Goal: Task Accomplishment & Management: Complete application form

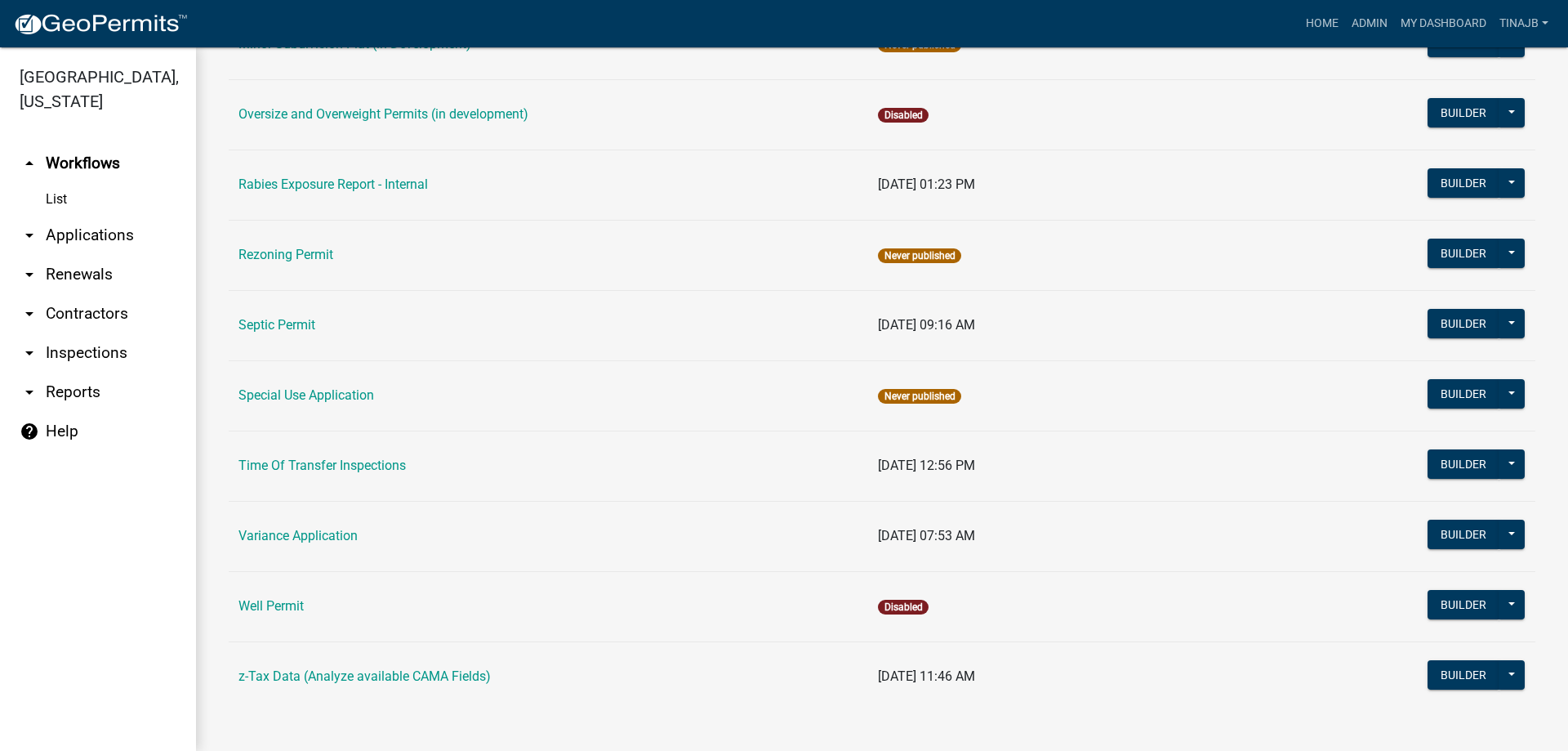
scroll to position [912, 0]
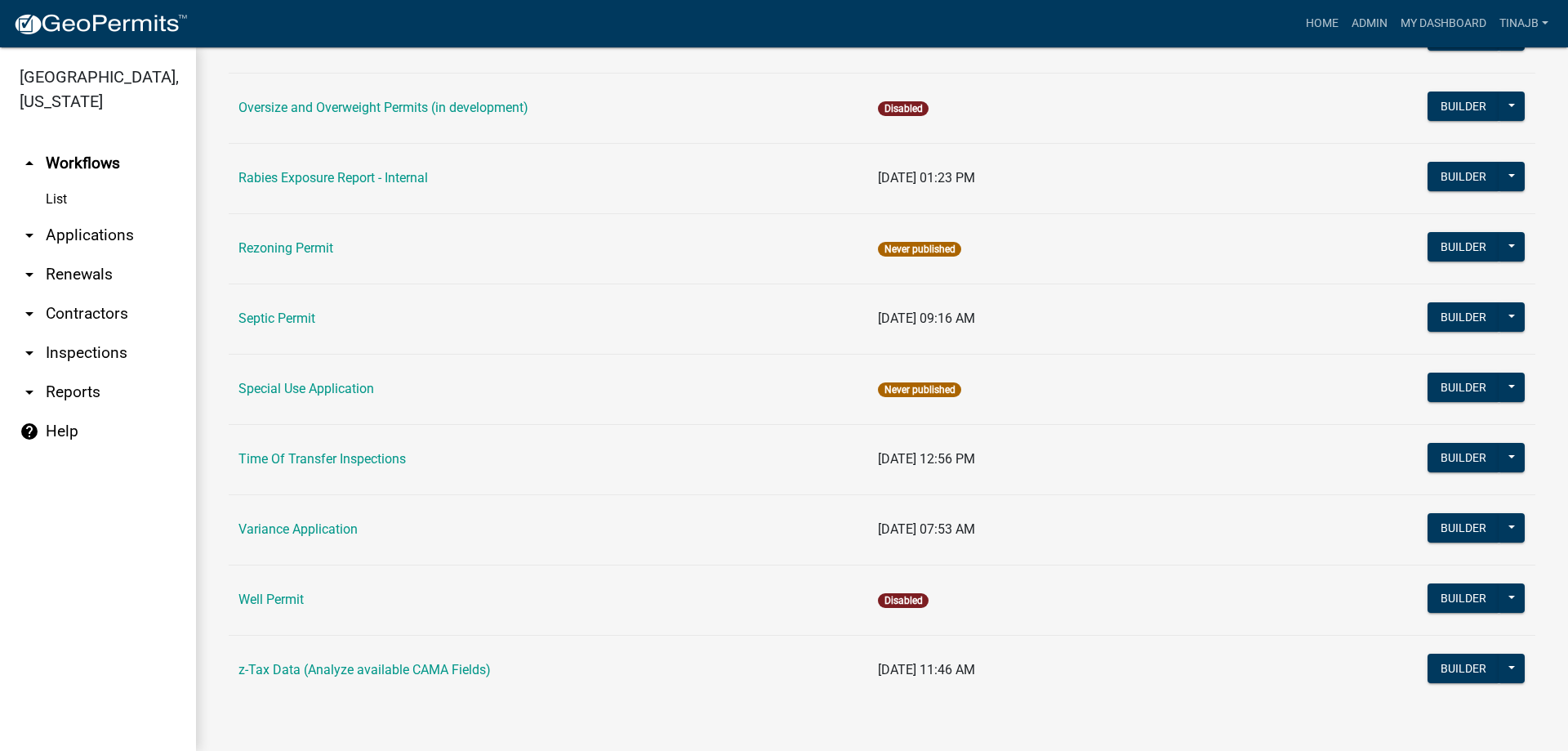
click at [106, 216] on link "arrow_drop_down Applications" at bounding box center [98, 235] width 196 height 40
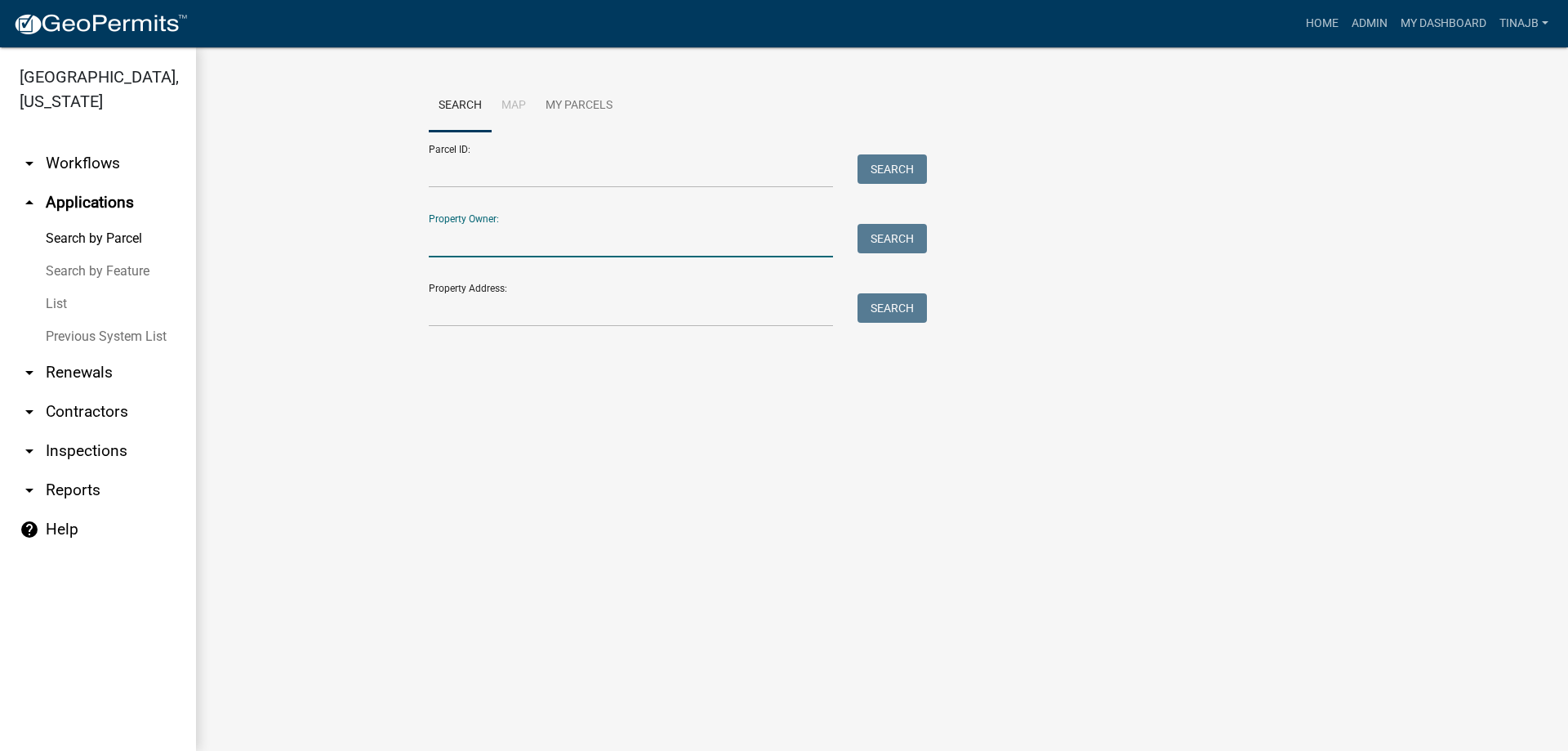
click at [470, 240] on input "Property Owner:" at bounding box center [631, 241] width 404 height 34
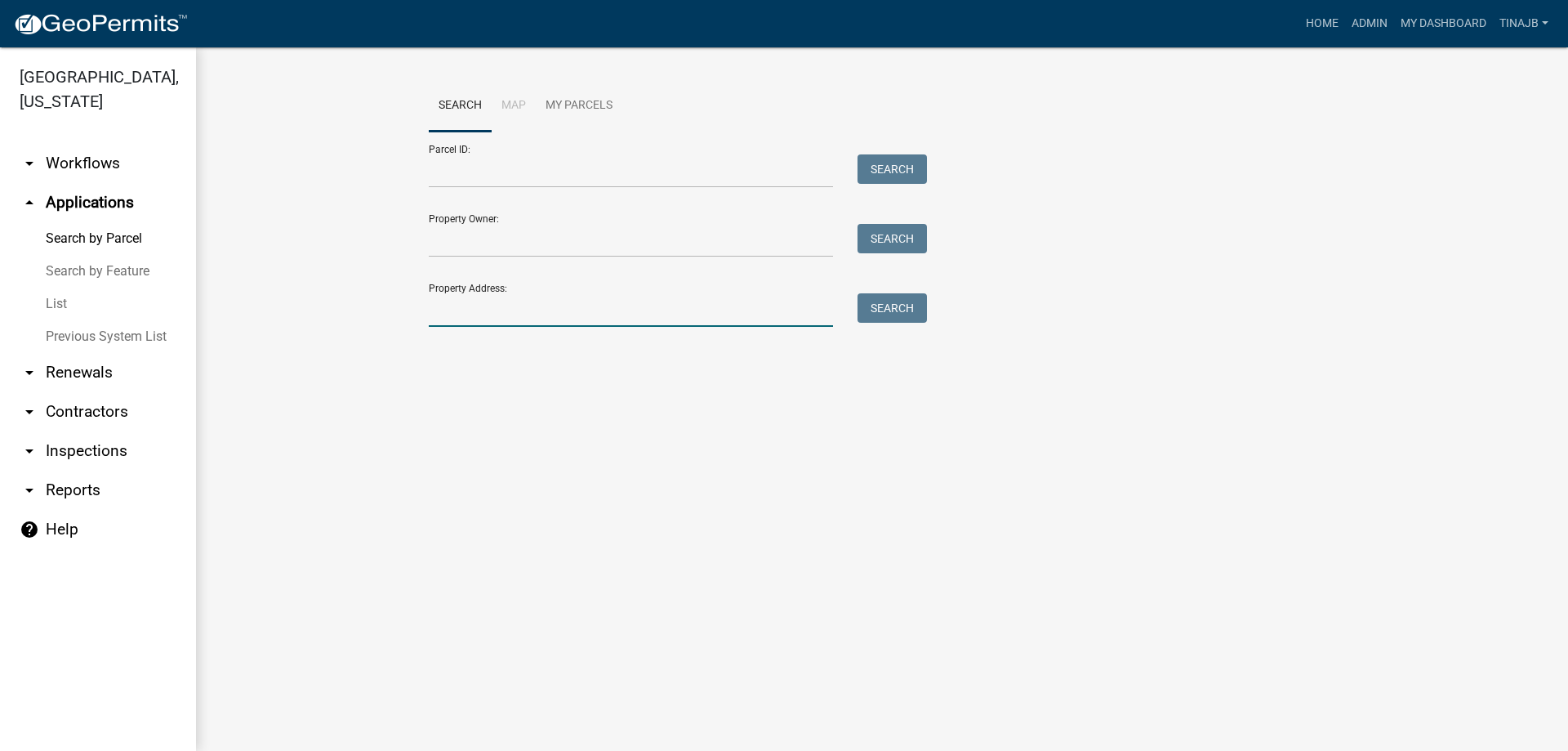
click at [495, 309] on input "Property Address:" at bounding box center [631, 309] width 404 height 34
type input "1115"
click at [903, 315] on button "Search" at bounding box center [892, 307] width 70 height 29
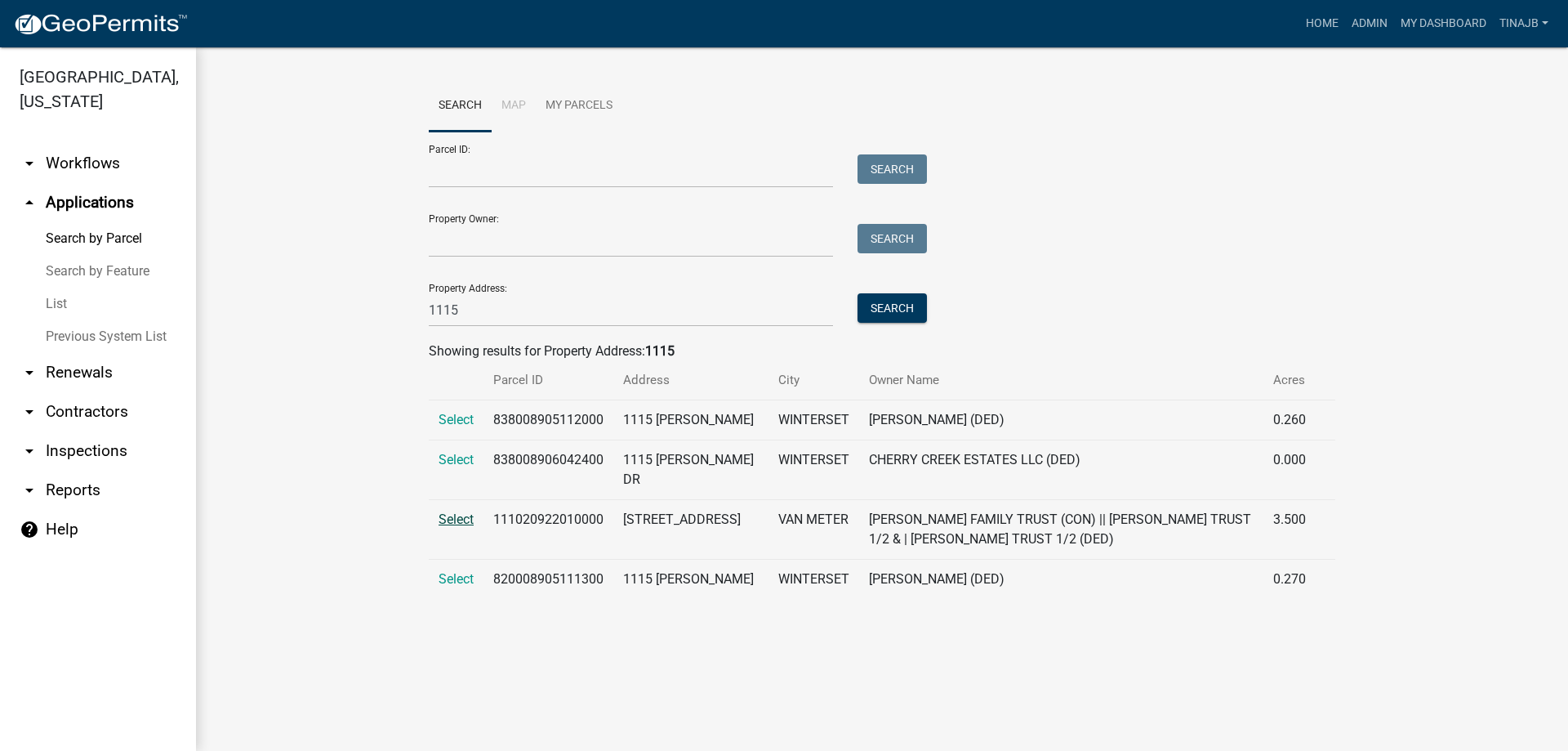
click at [459, 517] on span "Select" at bounding box center [456, 519] width 35 height 15
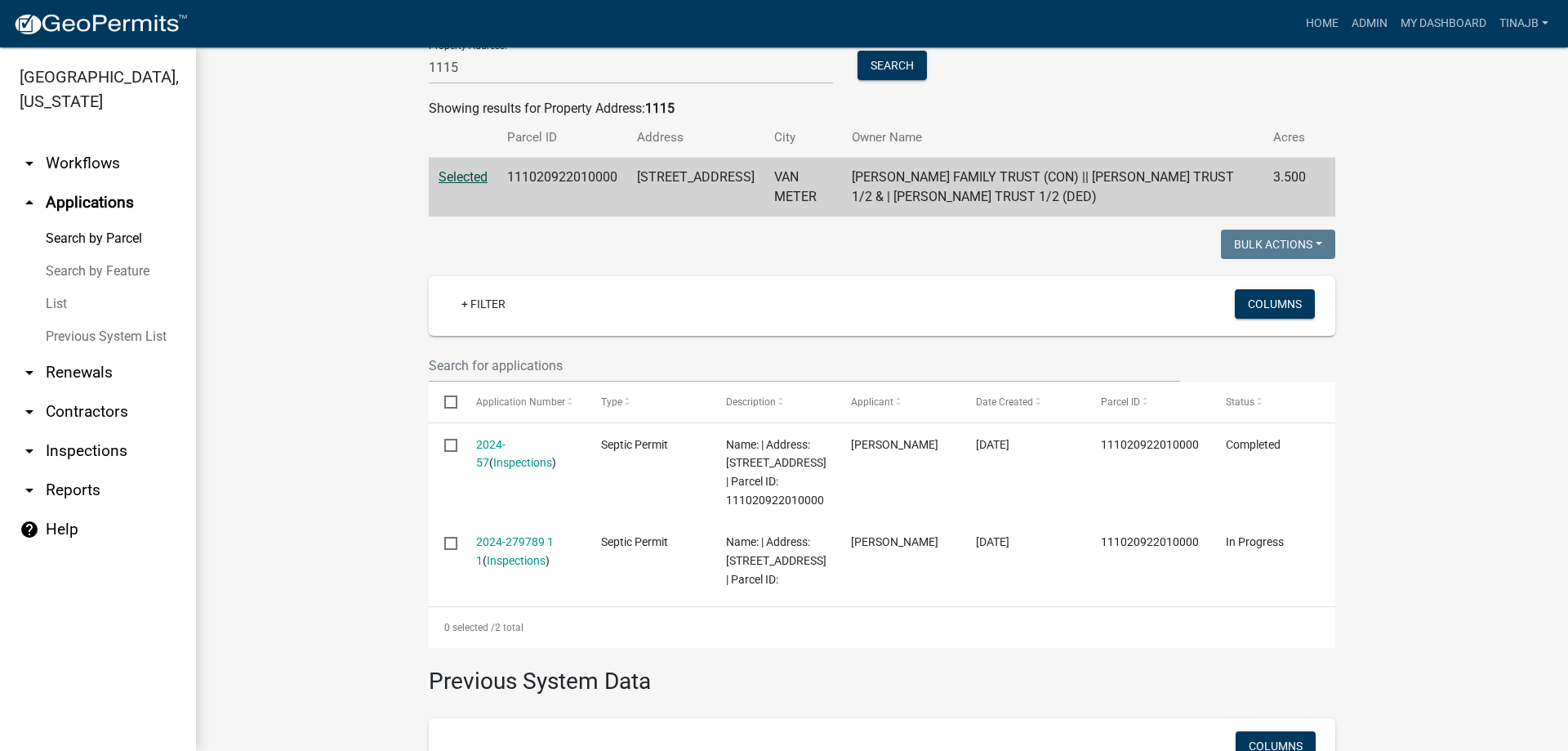
scroll to position [246, 0]
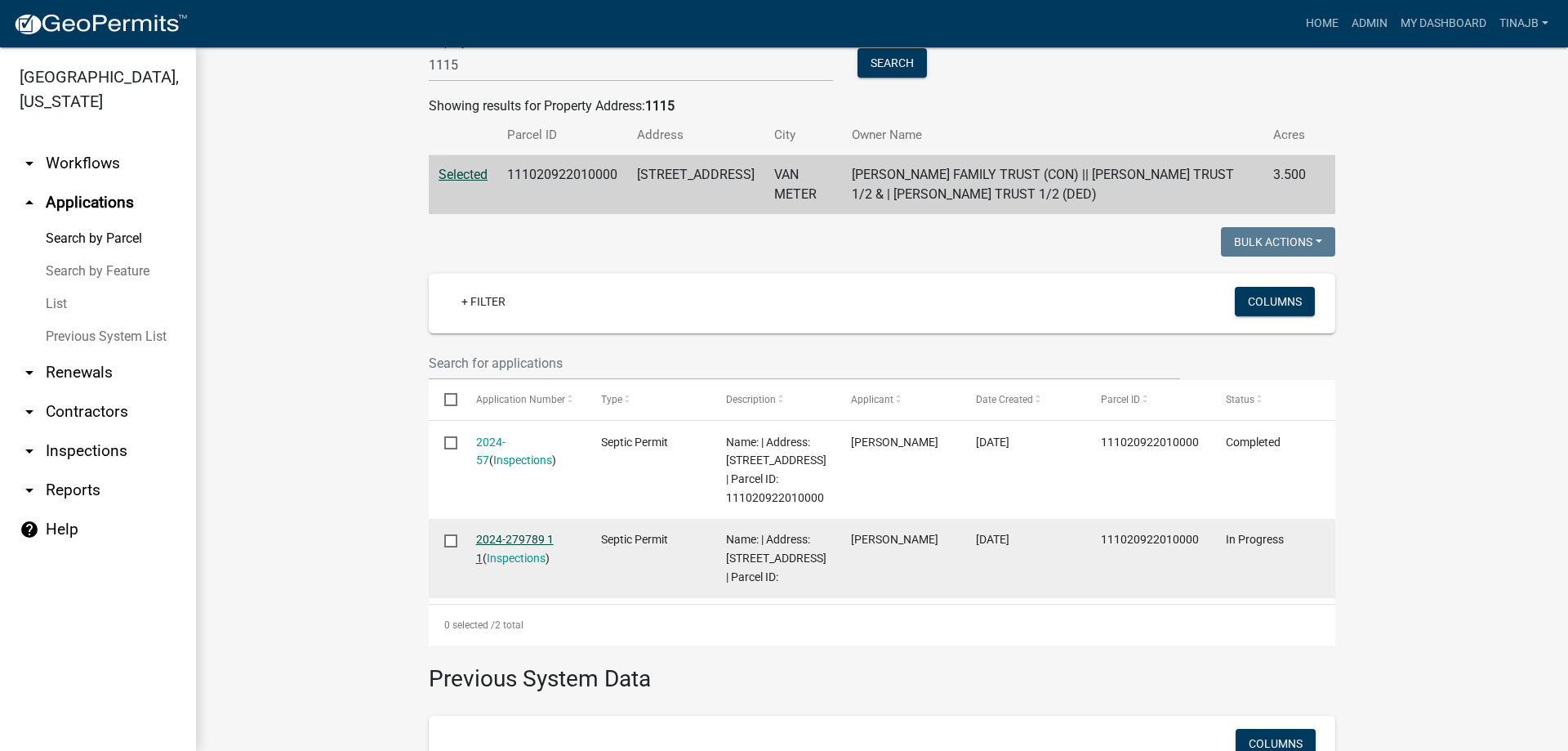
click at [528, 556] on link "2024-279789 1 1" at bounding box center [515, 548] width 77 height 32
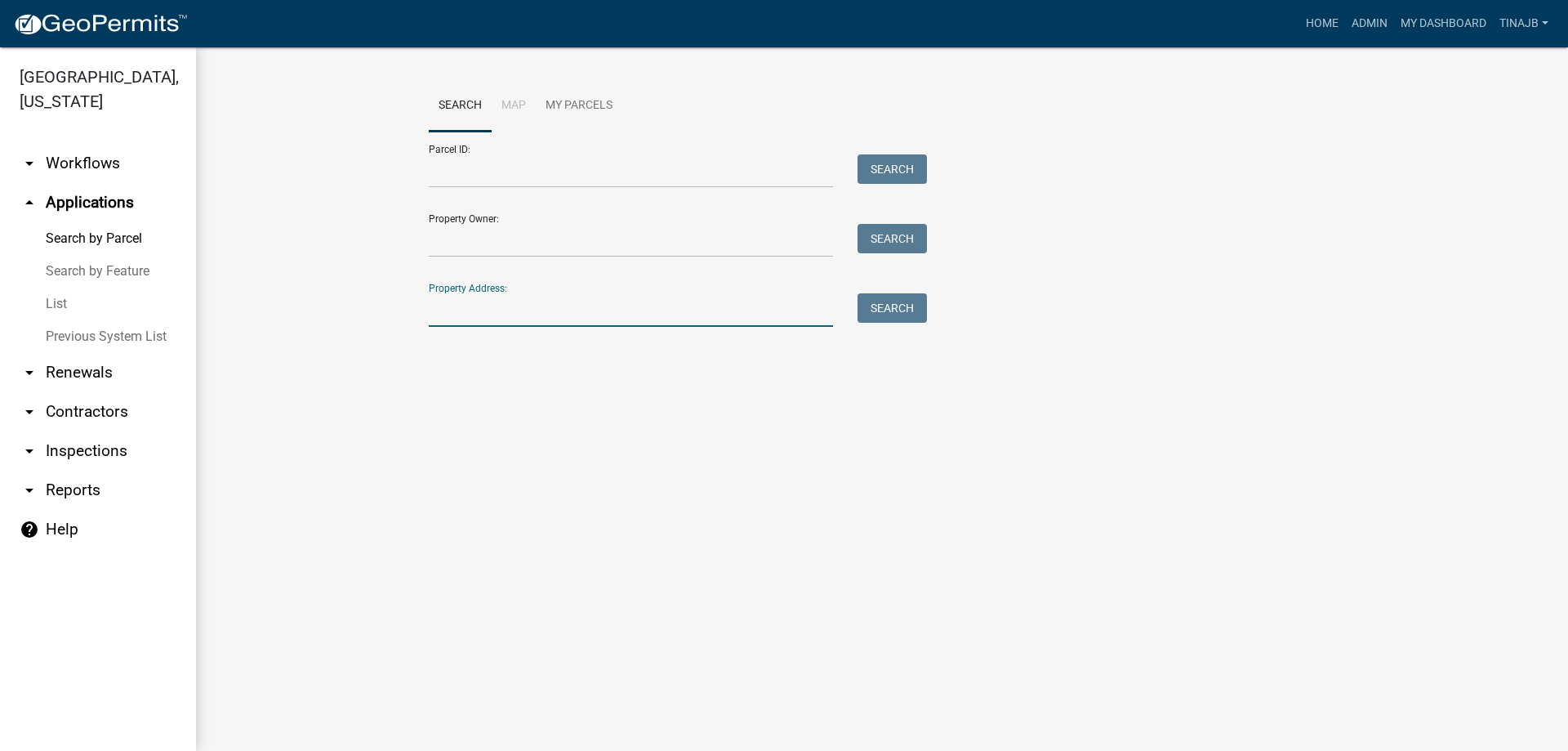
click at [522, 310] on input "Property Address:" at bounding box center [631, 309] width 404 height 34
type input "1115"
click at [898, 313] on button "Search" at bounding box center [892, 307] width 70 height 29
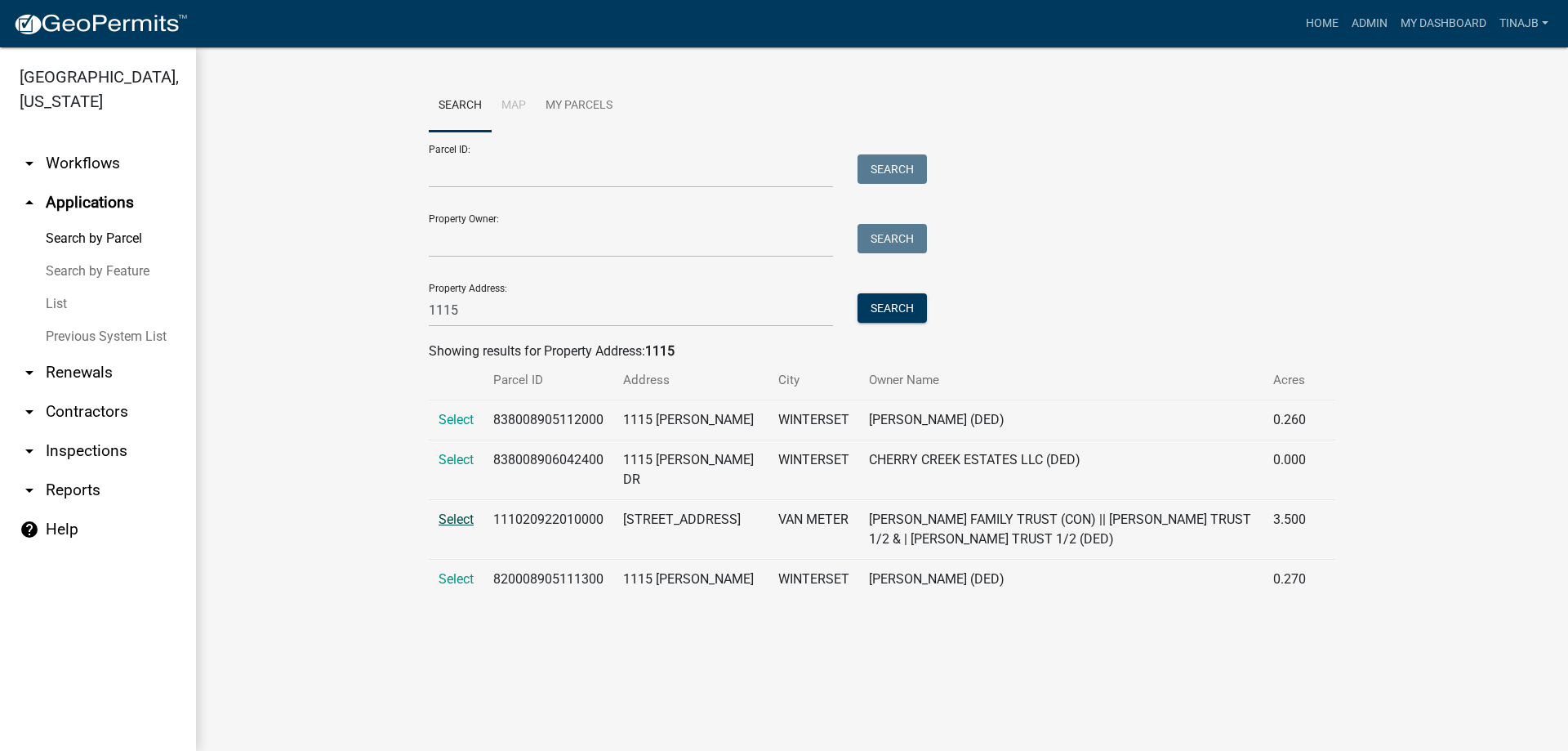
click at [458, 518] on span "Select" at bounding box center [456, 519] width 35 height 15
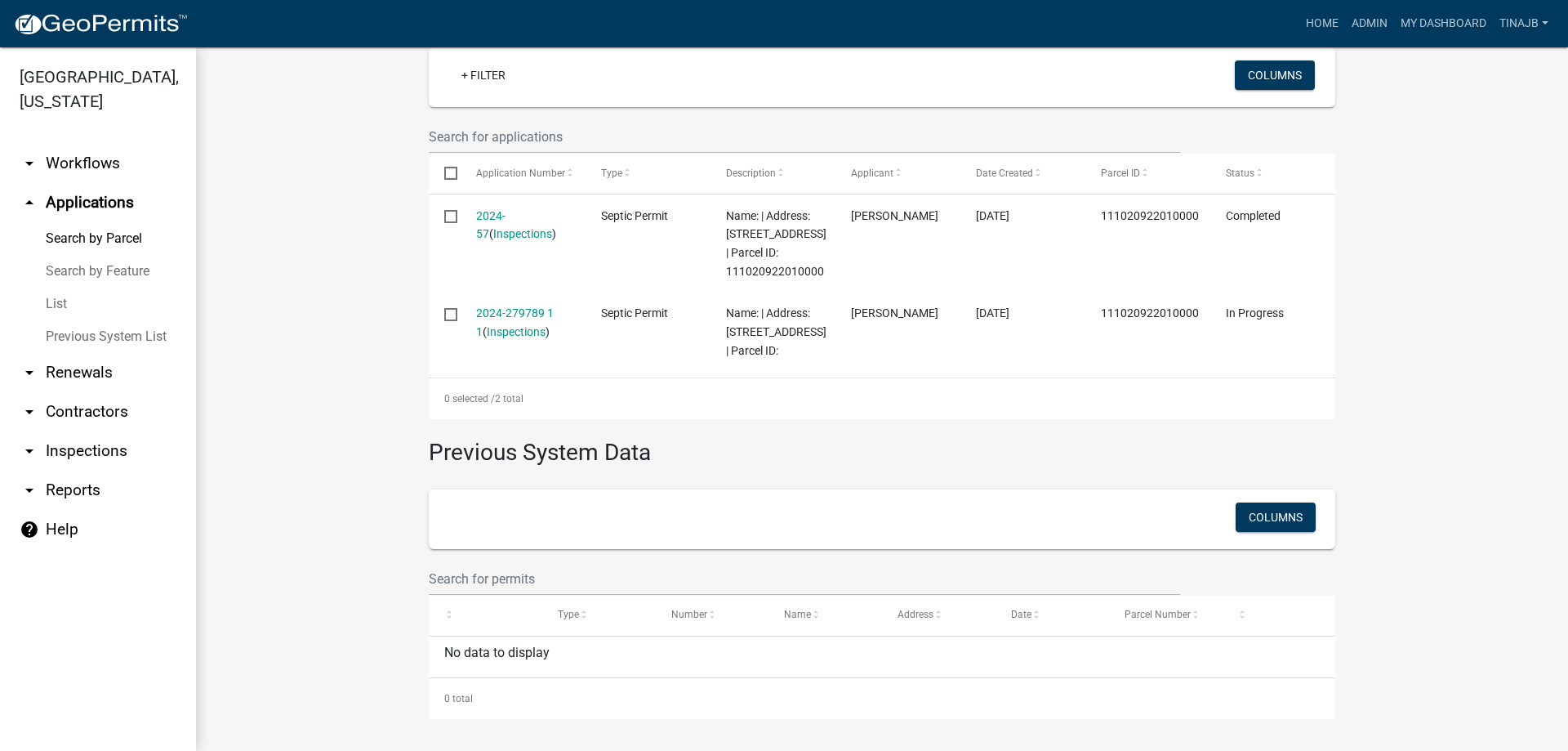
scroll to position [346, 0]
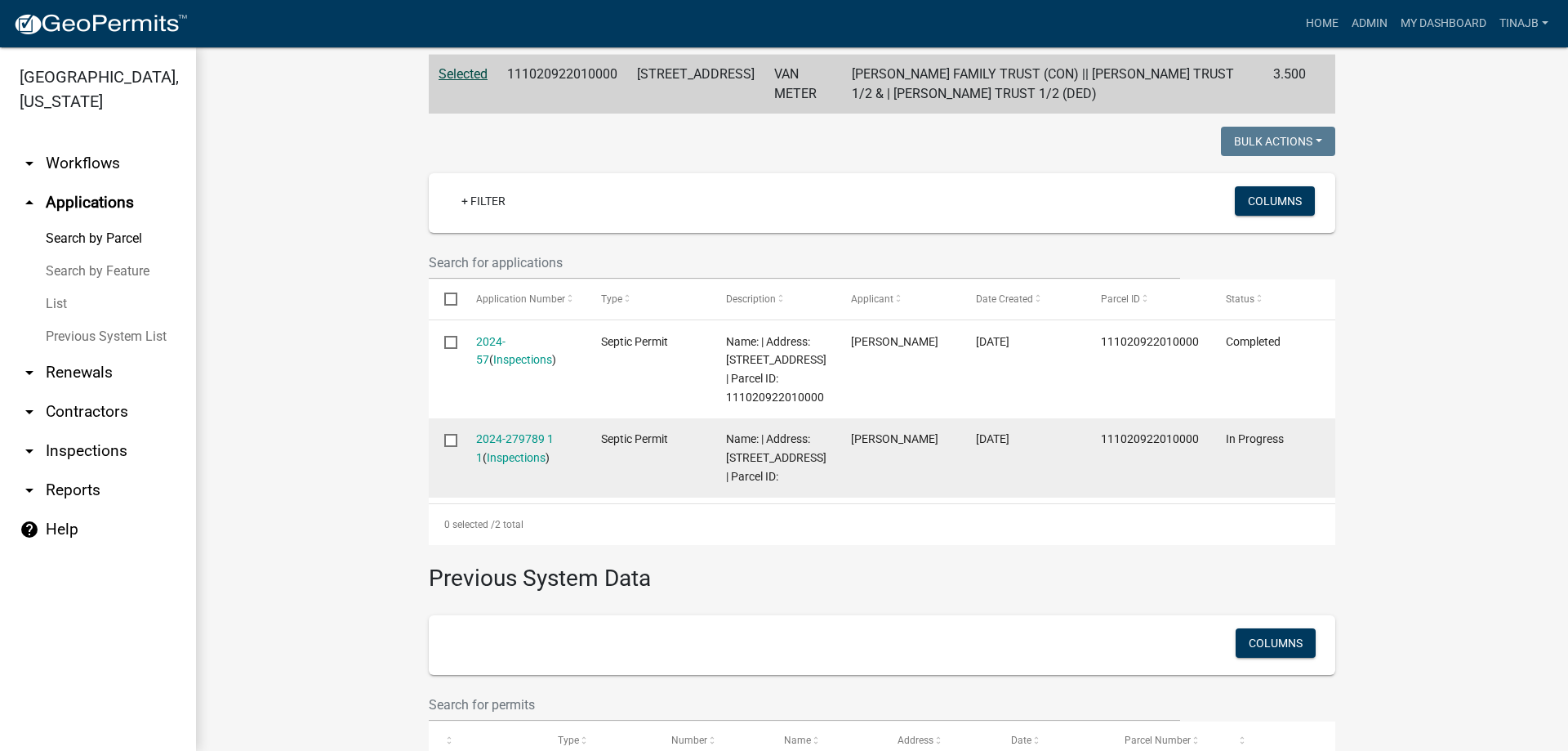
click at [445, 445] on input "checkbox" at bounding box center [449, 439] width 11 height 11
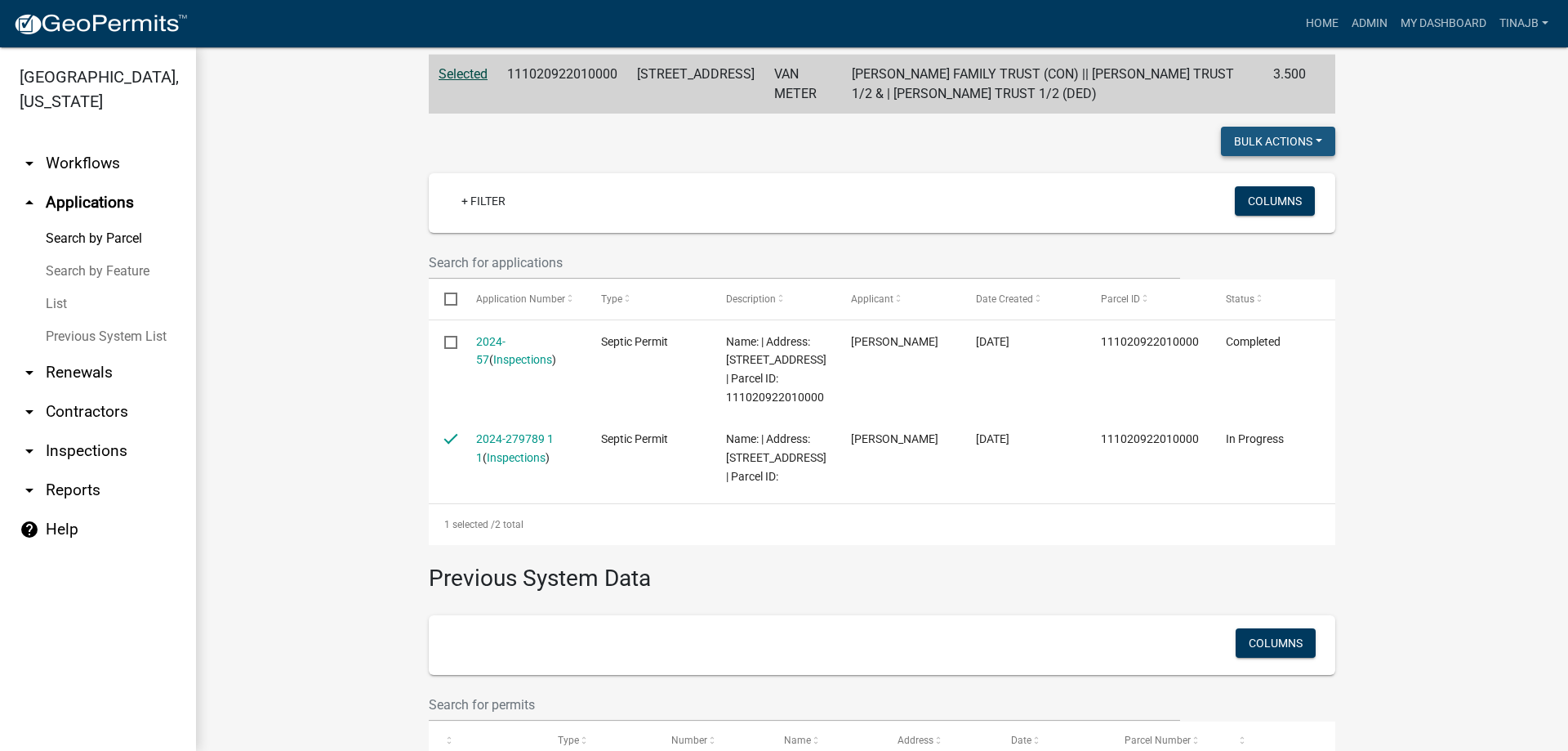
click at [1264, 136] on button "Bulk Actions" at bounding box center [1278, 141] width 114 height 29
click at [1236, 180] on button "Void" at bounding box center [1269, 184] width 130 height 40
checkbox input "false"
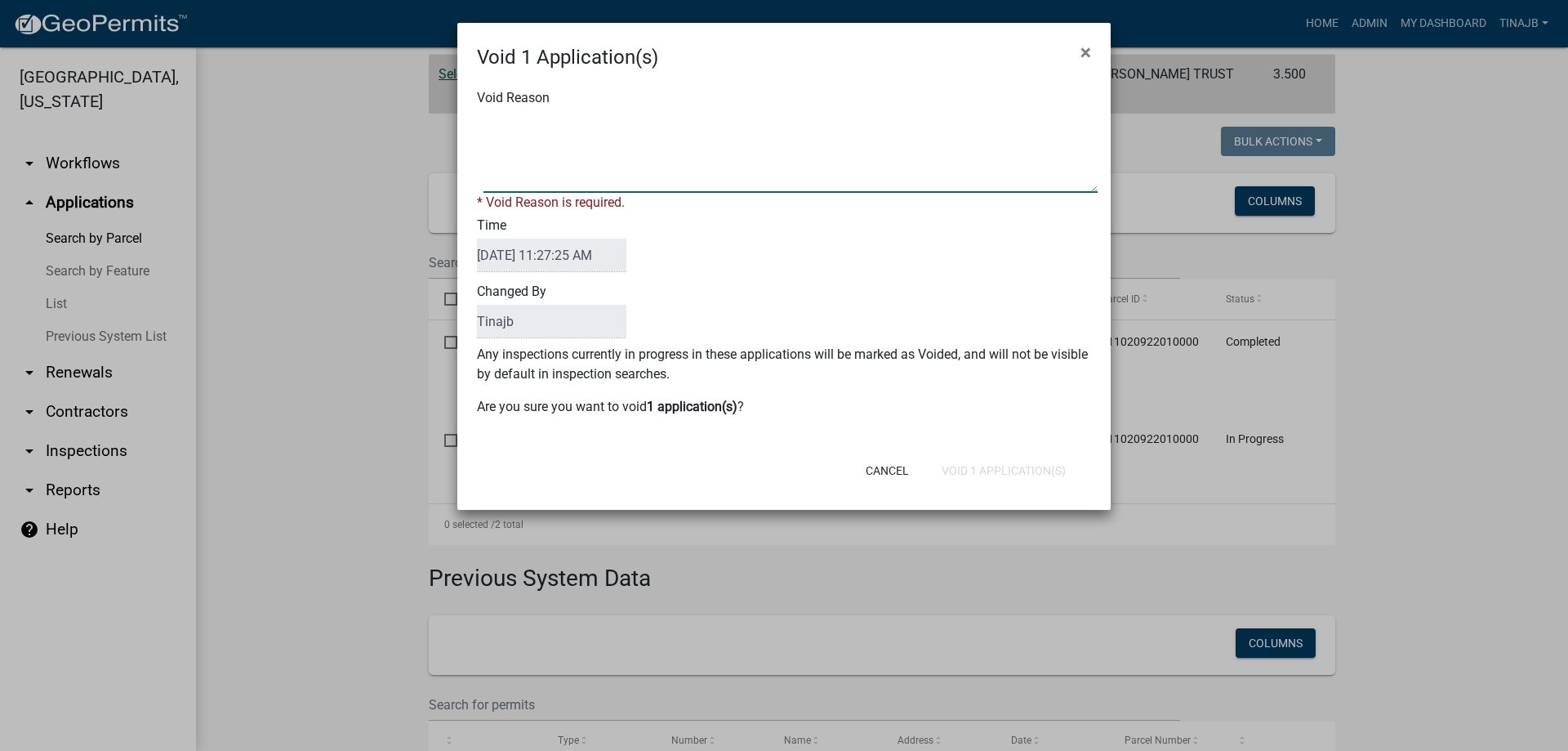
click at [551, 145] on textarea "Void Reason" at bounding box center [790, 152] width 614 height 82
type textarea "Duplicate"
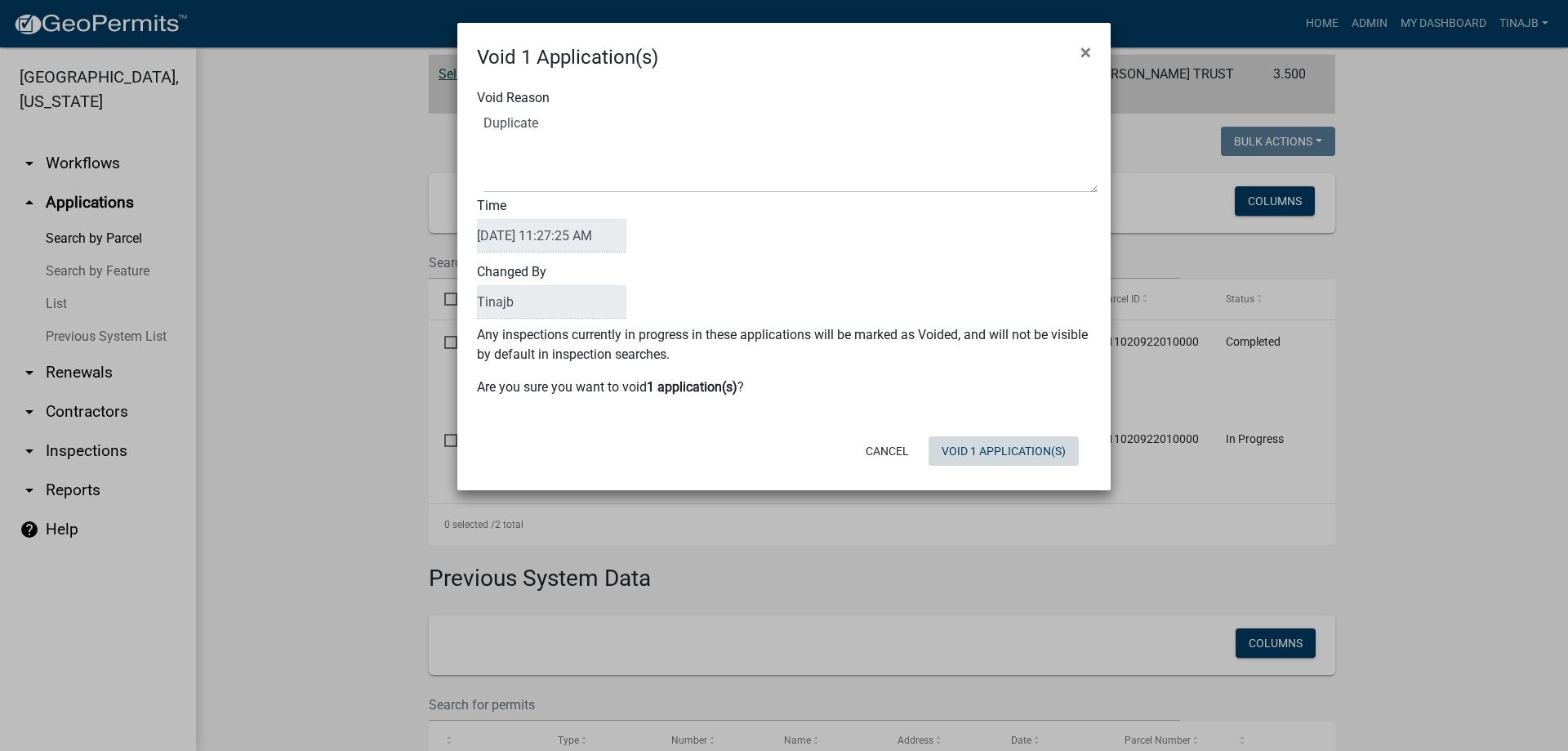
click at [942, 464] on button "Void 1 Application(s)" at bounding box center [1004, 450] width 151 height 29
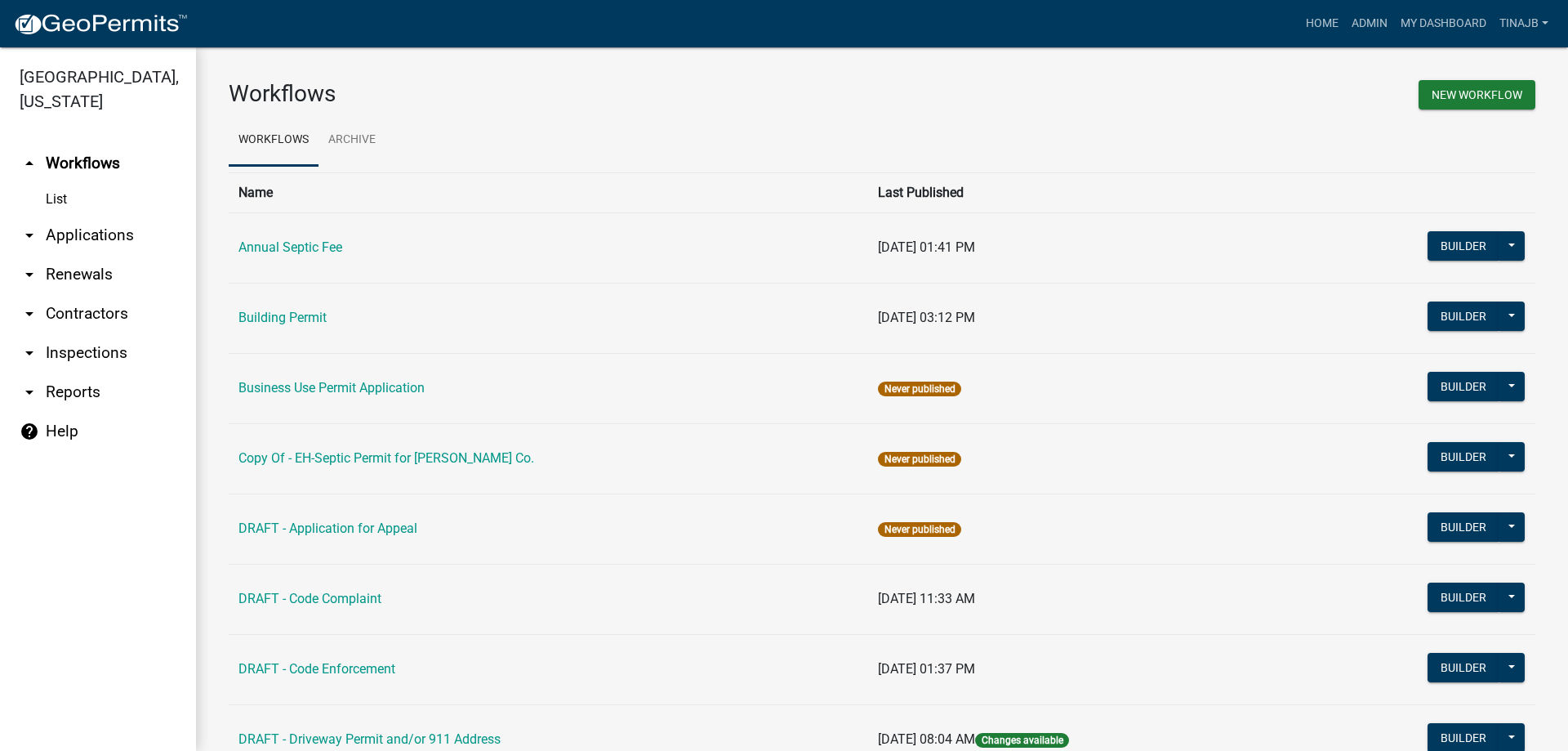
click at [75, 216] on link "arrow_drop_down Applications" at bounding box center [98, 235] width 196 height 40
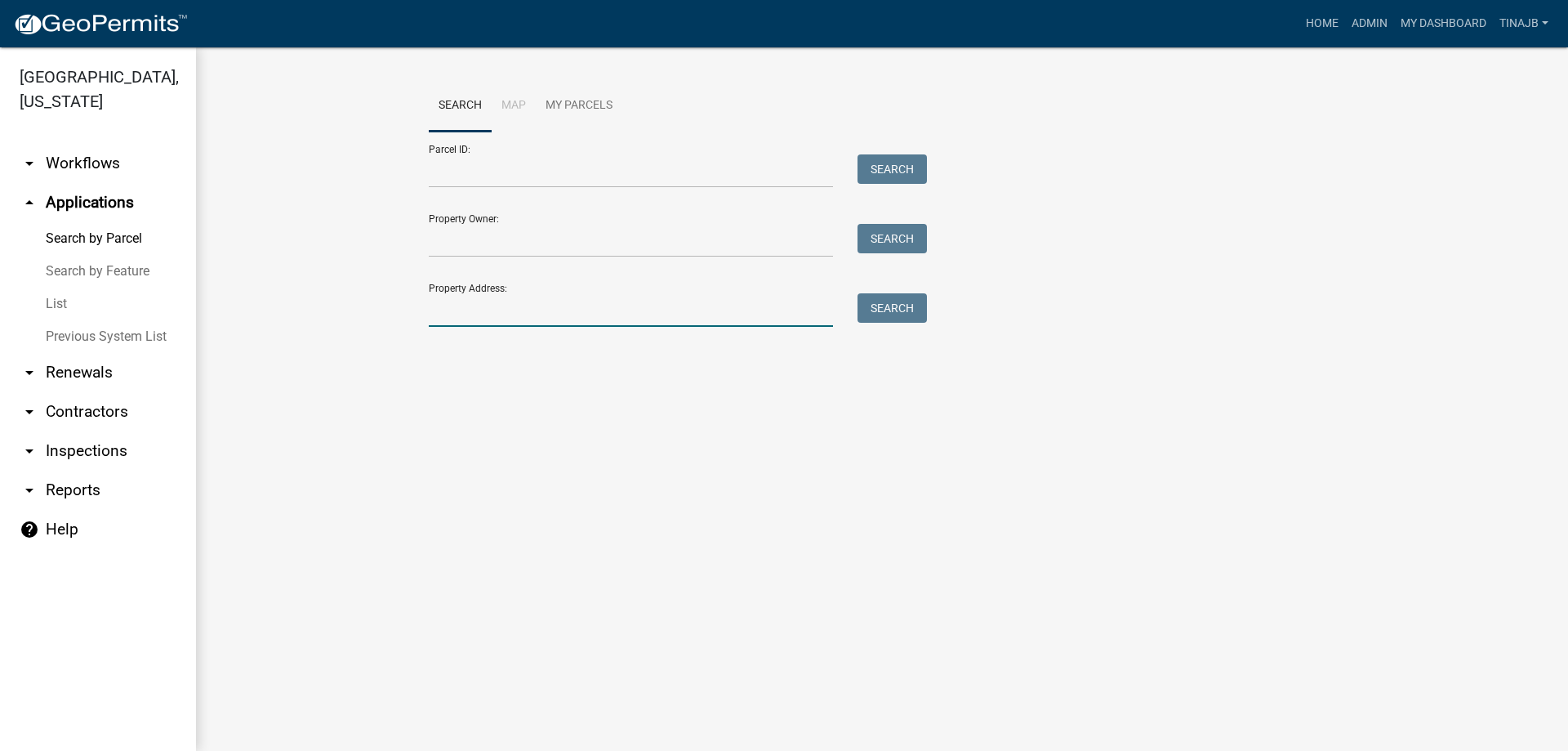
click at [449, 308] on input "Property Address:" at bounding box center [631, 309] width 404 height 34
click at [444, 308] on input "Property Address:" at bounding box center [631, 309] width 404 height 34
click at [891, 313] on button "Search" at bounding box center [892, 307] width 70 height 29
click at [474, 299] on input "1998" at bounding box center [631, 309] width 404 height 34
type input "1"
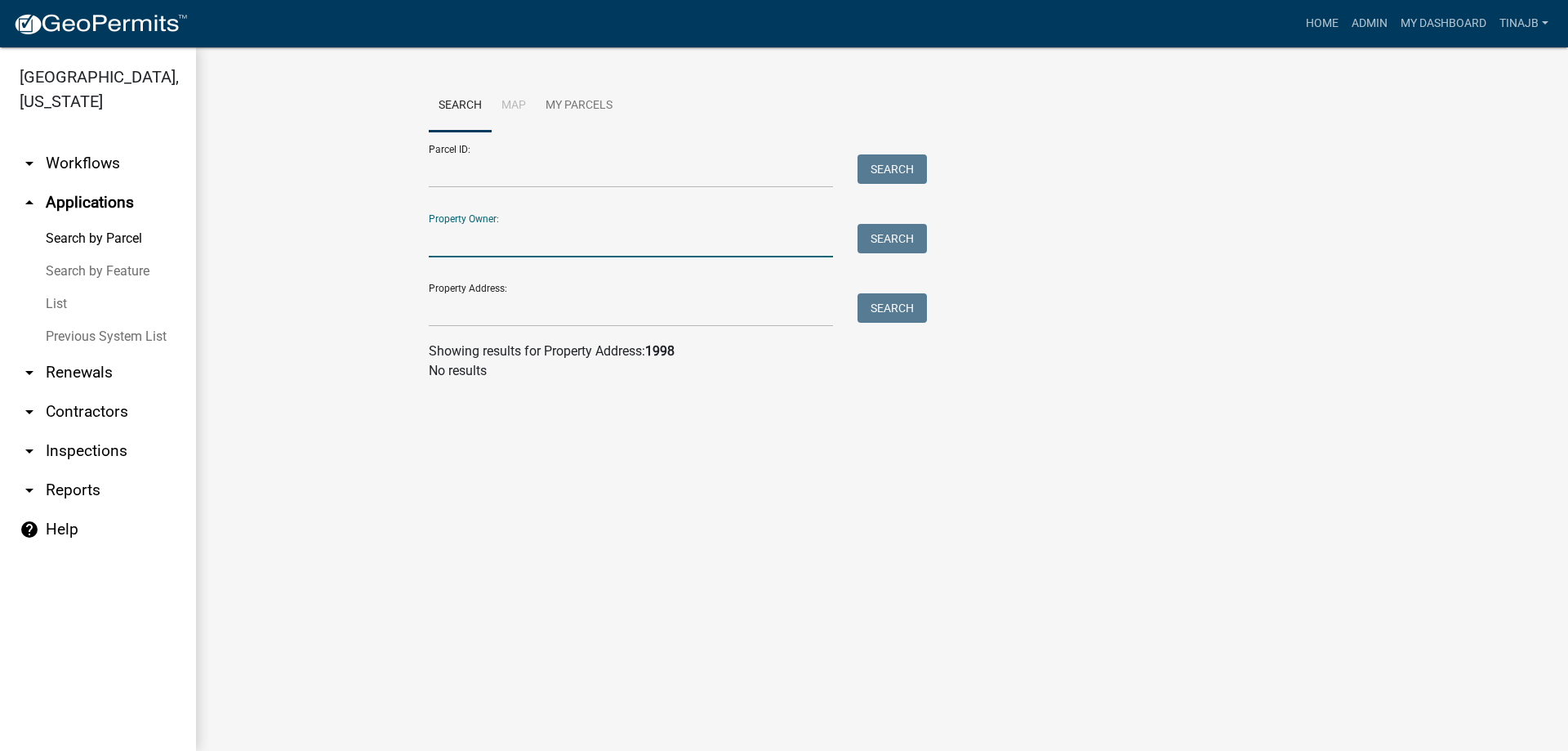
click at [529, 230] on input "Property Owner:" at bounding box center [631, 241] width 404 height 34
click at [897, 238] on button "Search" at bounding box center [892, 239] width 70 height 29
click at [468, 254] on input "[PERSON_NAME]" at bounding box center [631, 241] width 404 height 34
type input "[PERSON_NAME]"
click at [882, 237] on button "Search" at bounding box center [892, 239] width 70 height 29
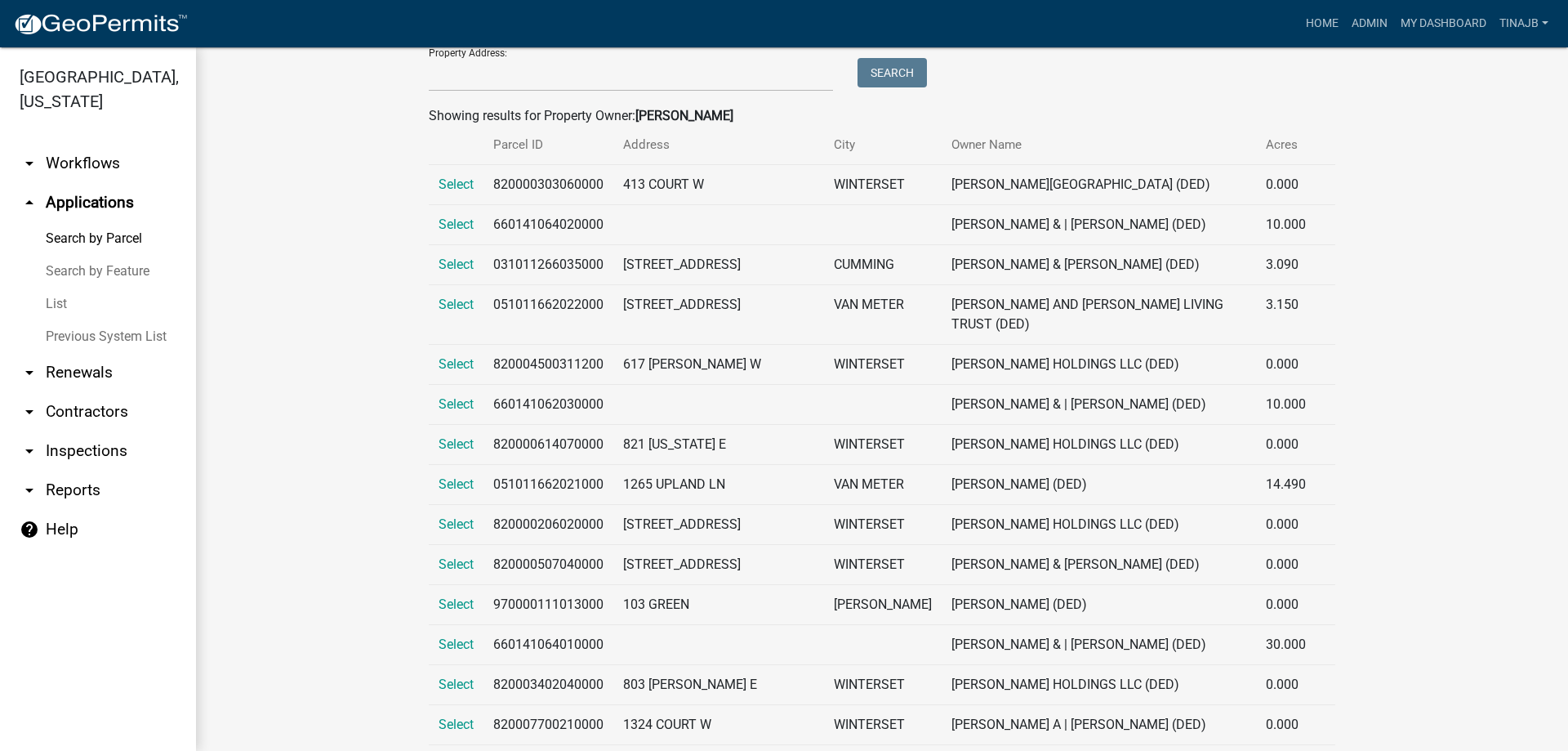
scroll to position [246, 0]
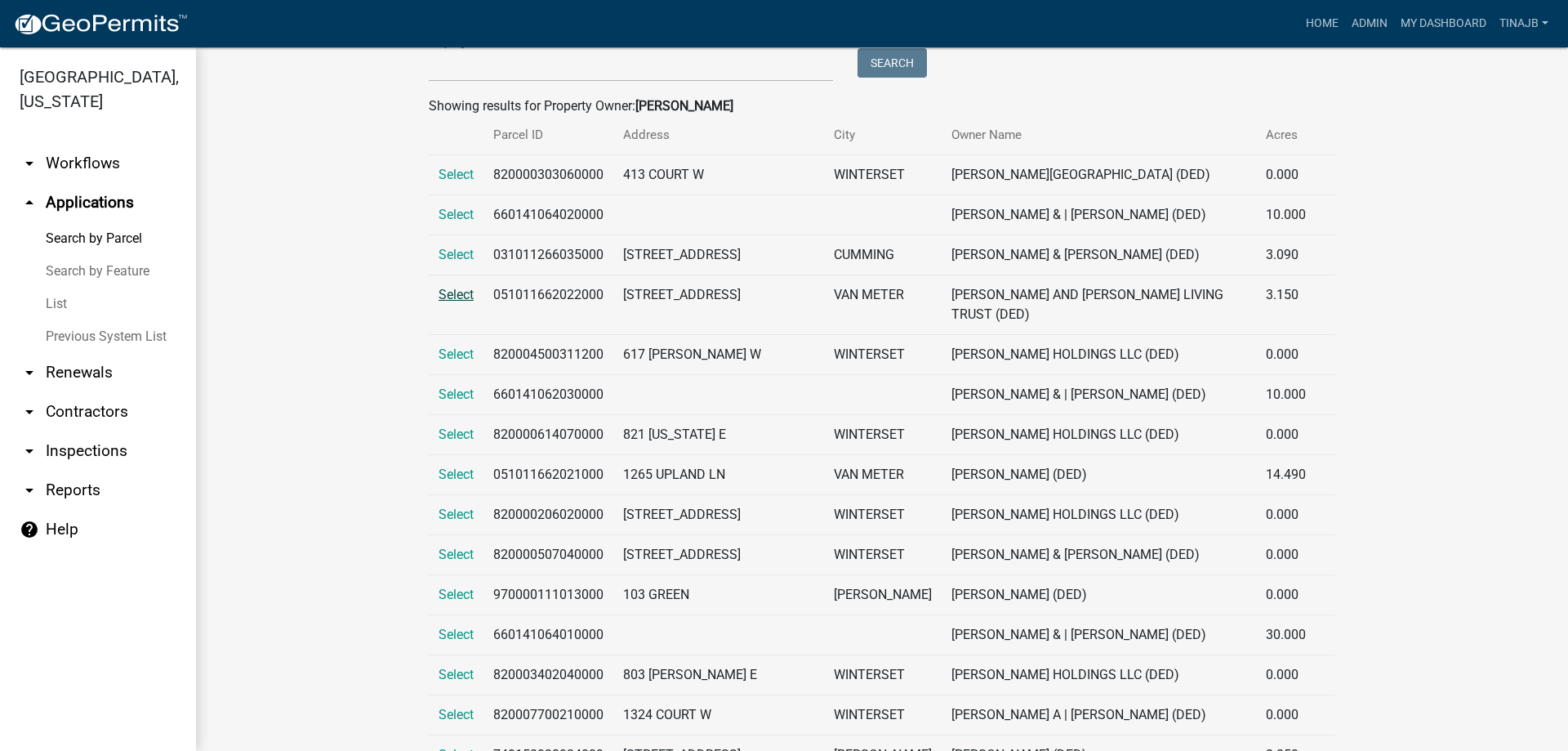
click at [453, 289] on span "Select" at bounding box center [456, 295] width 35 height 15
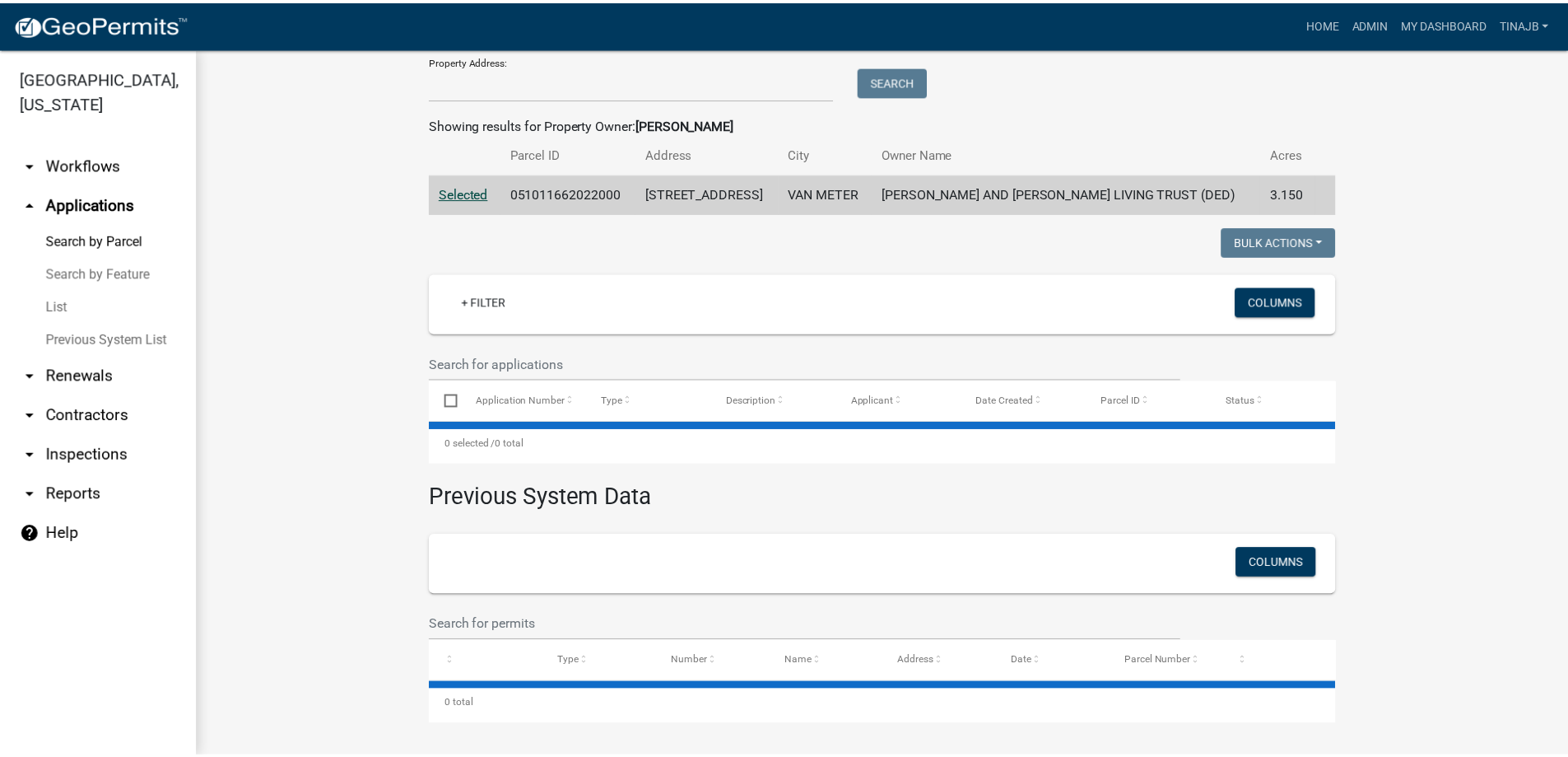
scroll to position [247, 0]
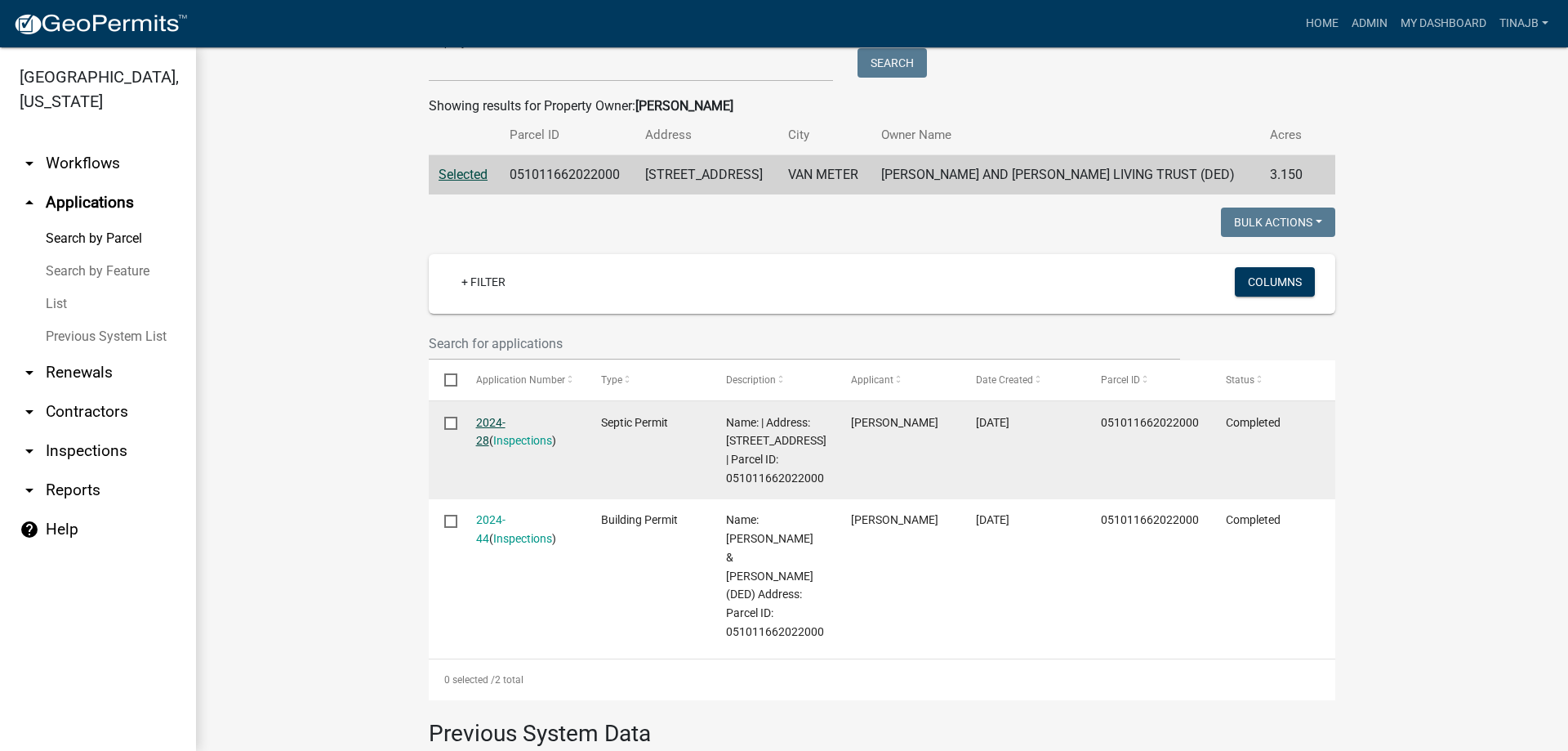
click at [495, 421] on link "2024-28" at bounding box center [491, 431] width 29 height 32
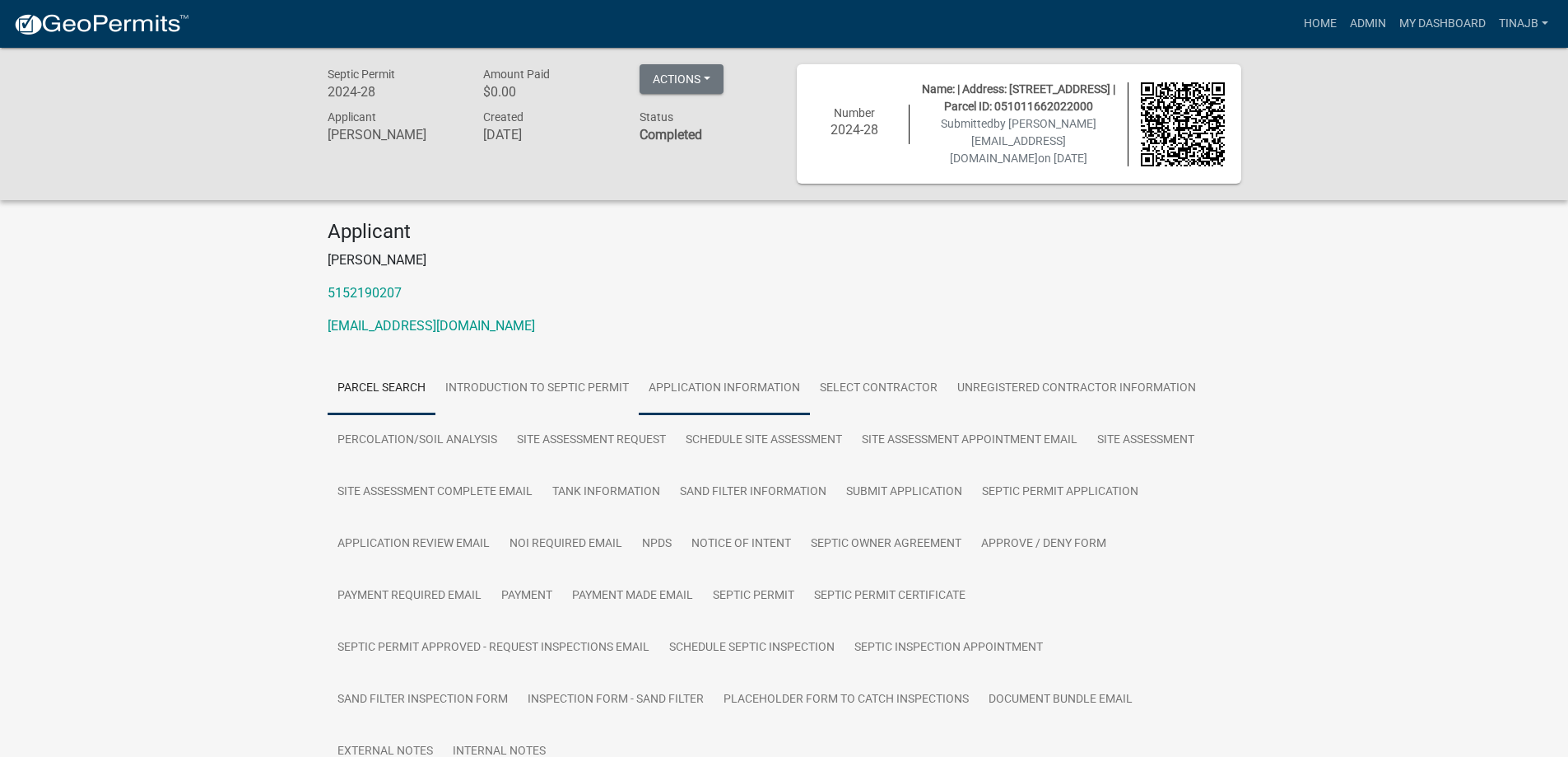
click at [680, 387] on link "Application Information" at bounding box center [725, 389] width 171 height 53
click at [688, 381] on link "Application Information" at bounding box center [725, 389] width 171 height 53
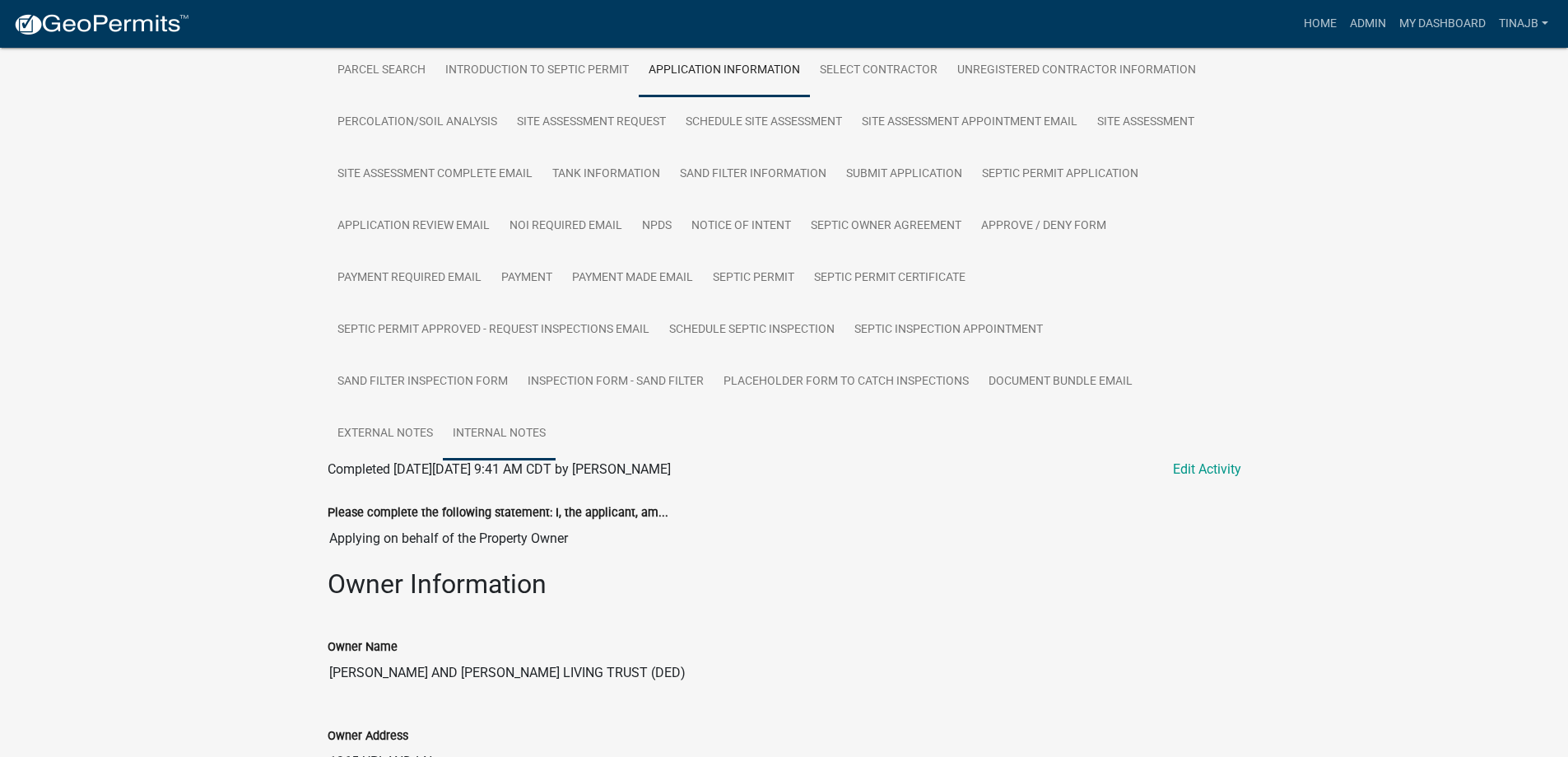
scroll to position [329, 0]
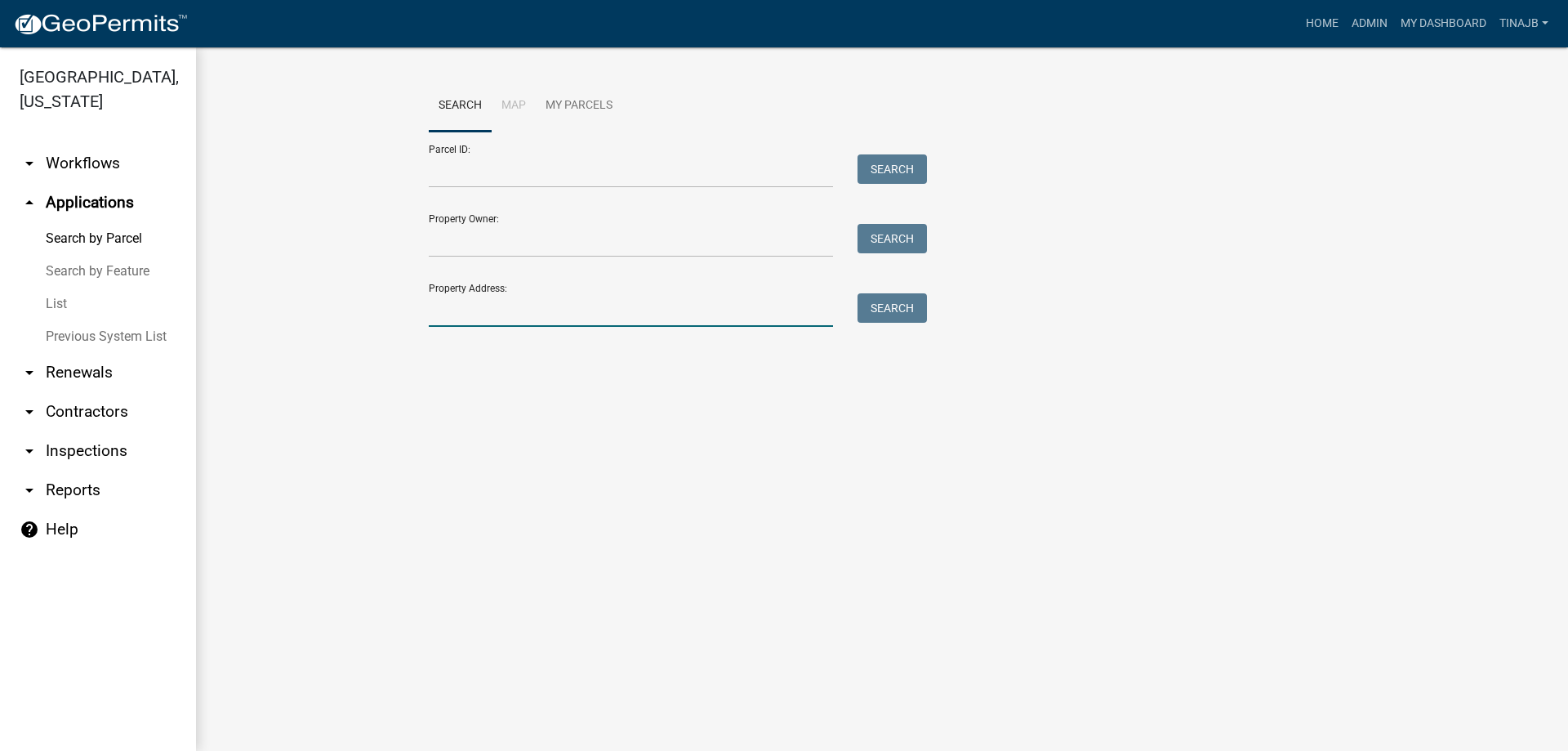
click at [448, 318] on input "Property Address:" at bounding box center [631, 309] width 404 height 34
click at [870, 303] on button "Search" at bounding box center [892, 307] width 70 height 29
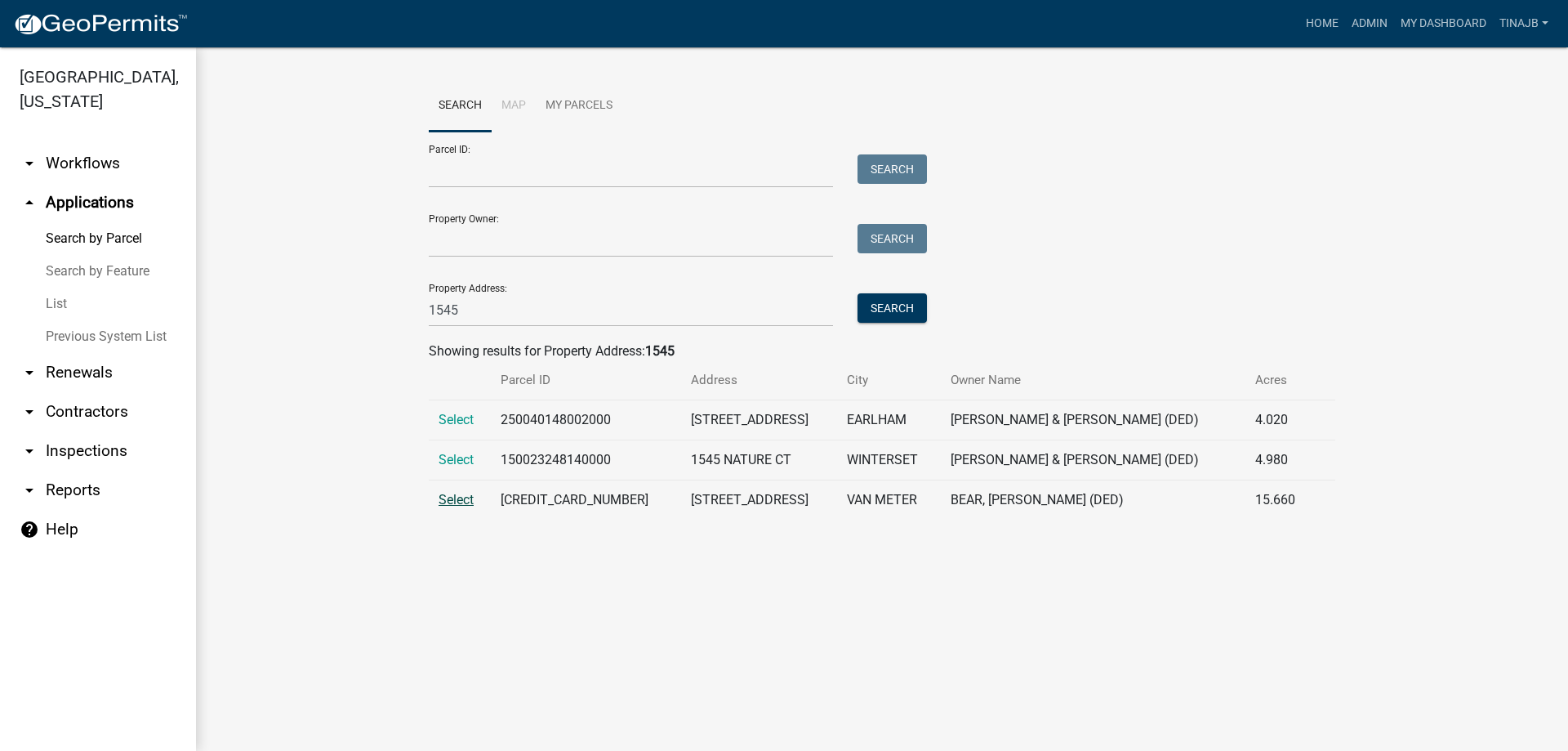
click at [452, 501] on span "Select" at bounding box center [456, 500] width 35 height 15
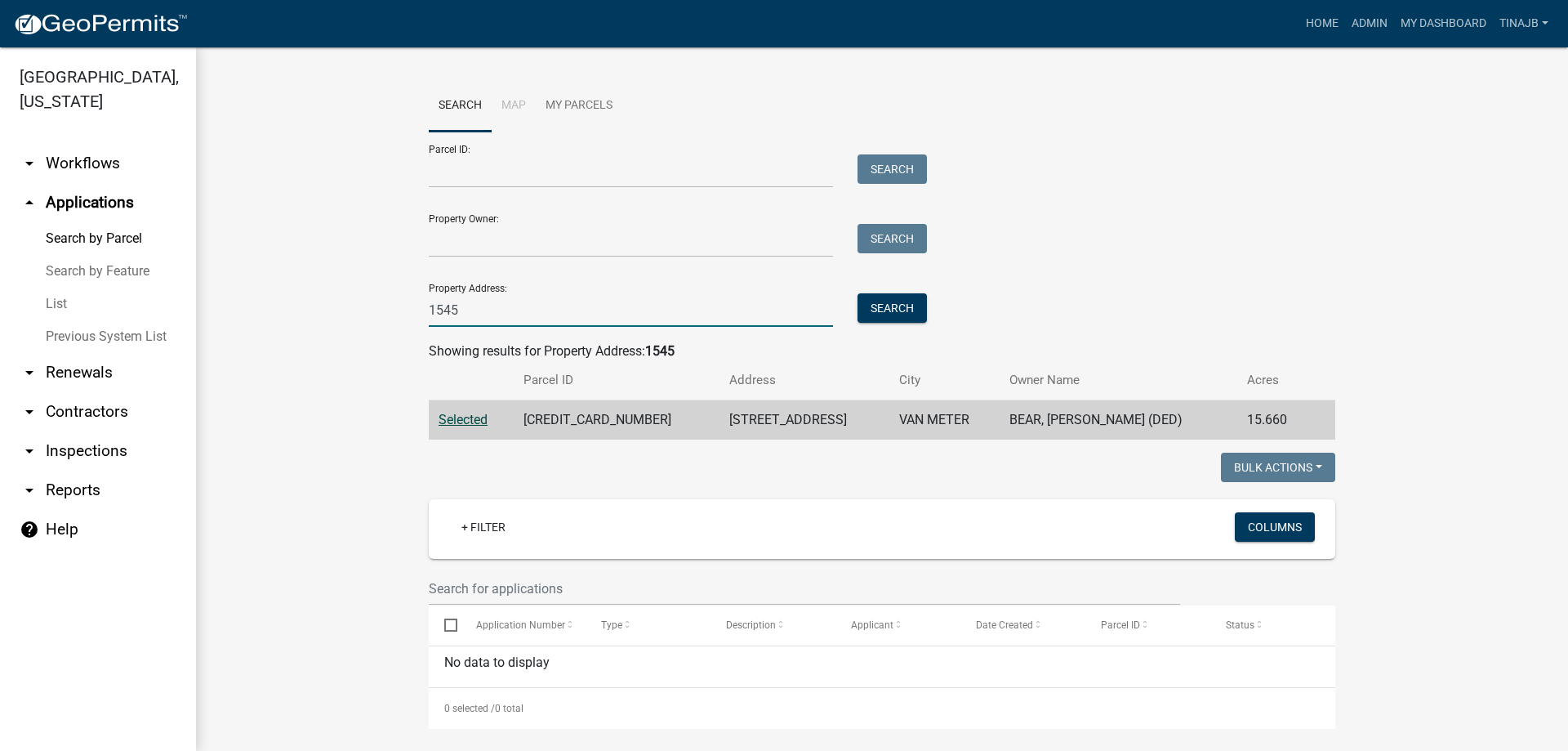
click at [474, 317] on input "1545" at bounding box center [631, 309] width 404 height 34
click at [467, 306] on input "1545" at bounding box center [631, 309] width 404 height 34
type input "1"
type input "1402"
click at [877, 307] on button "Search" at bounding box center [892, 307] width 70 height 29
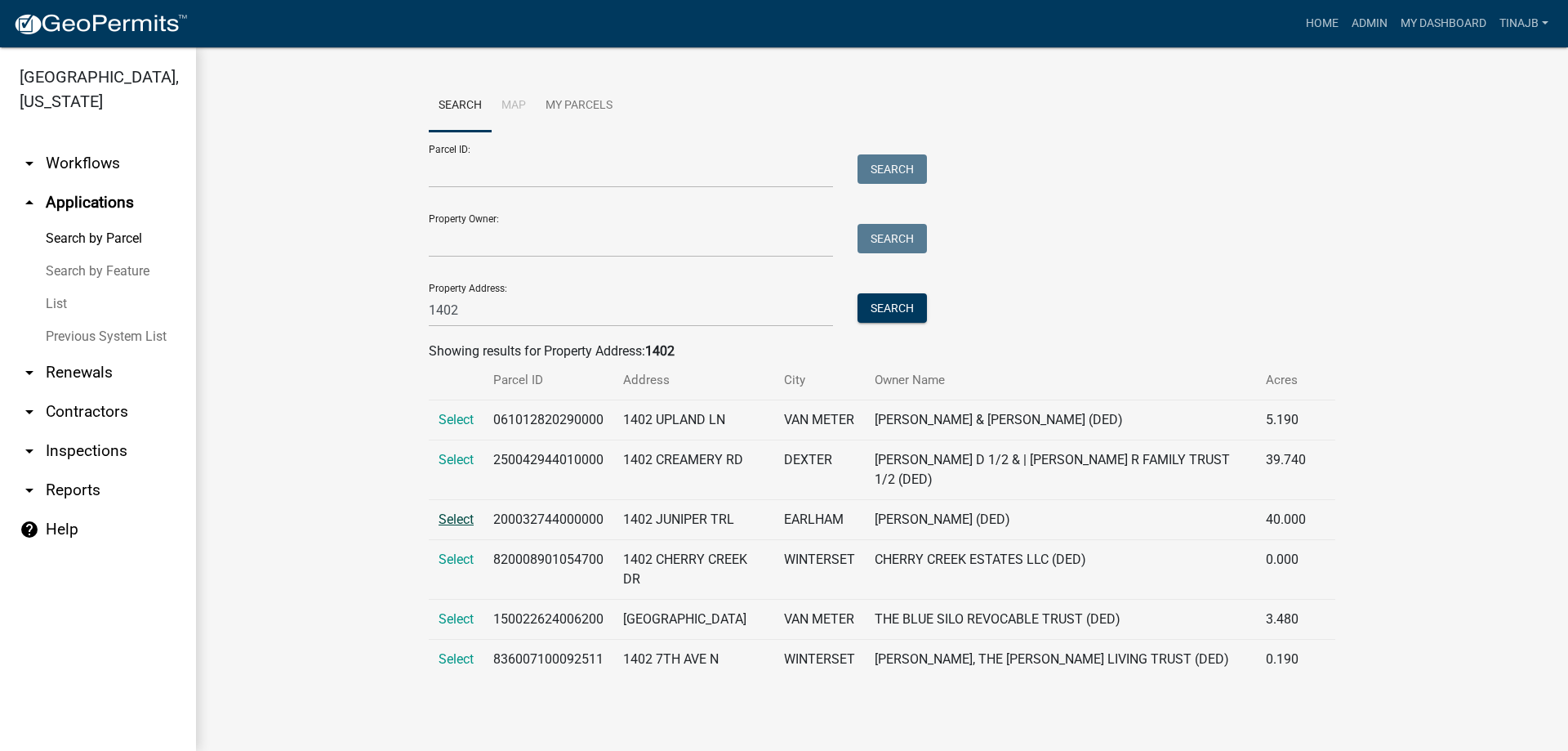
click at [456, 527] on span "Select" at bounding box center [456, 519] width 35 height 15
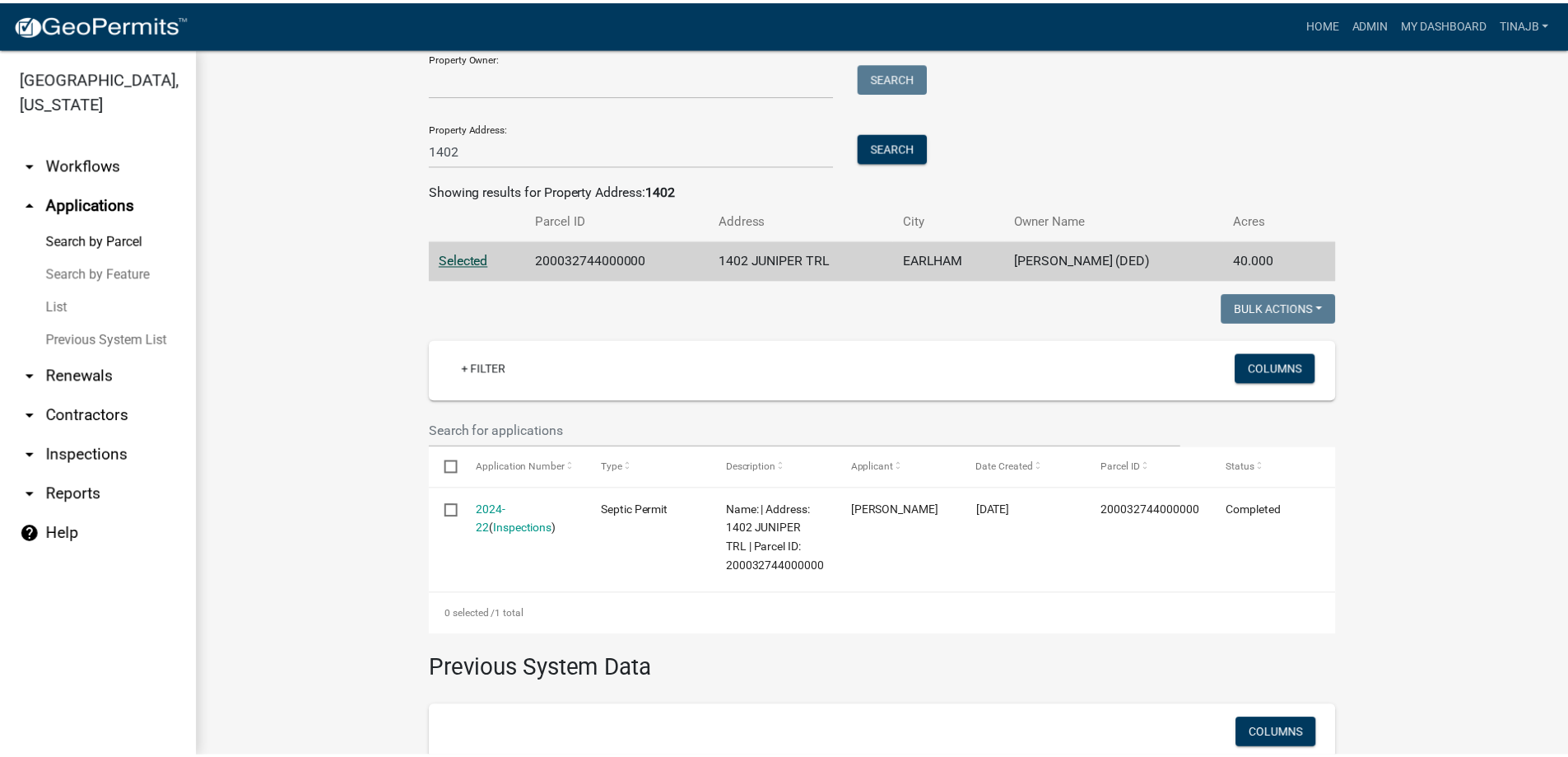
scroll to position [165, 0]
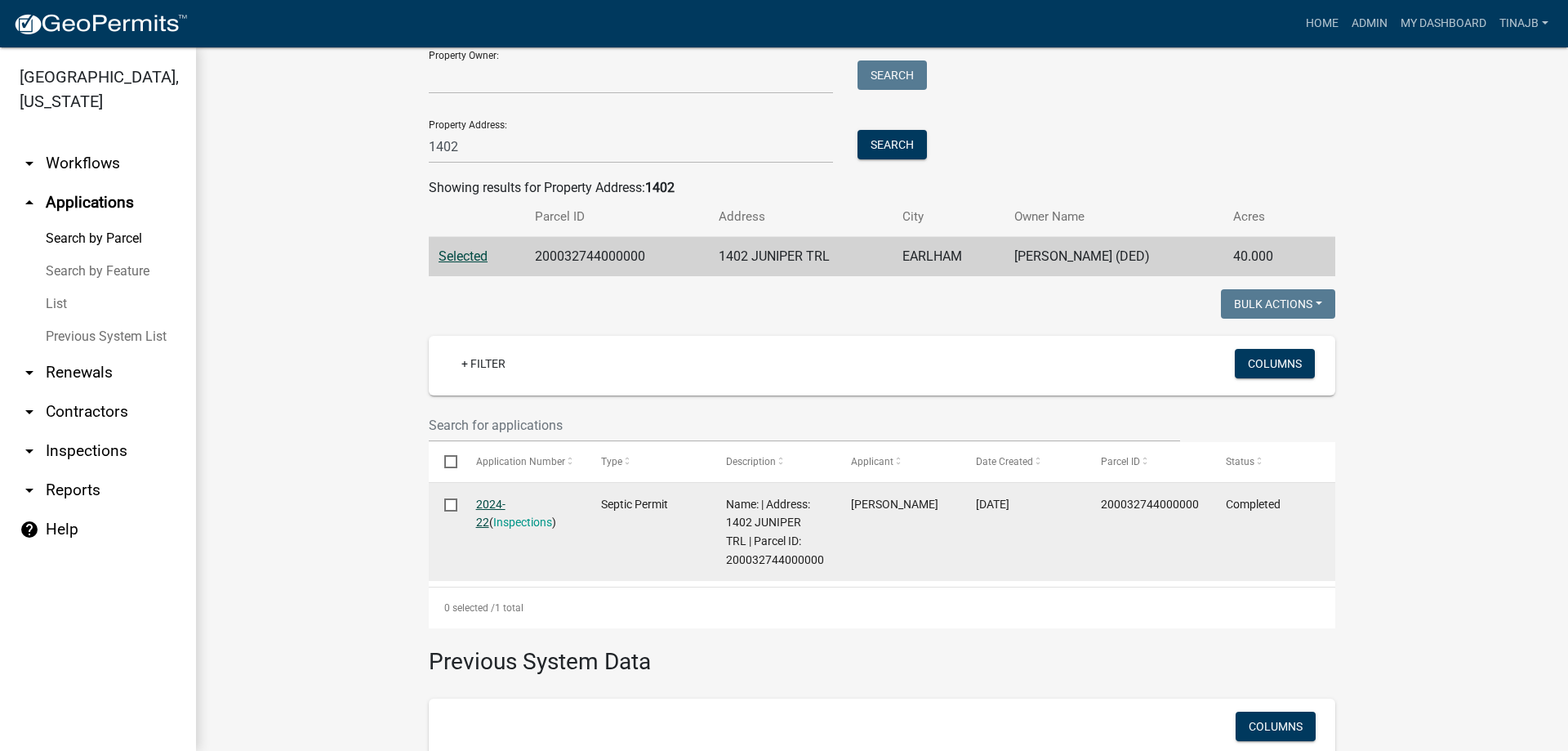
click at [491, 500] on link "2024-22" at bounding box center [491, 513] width 29 height 32
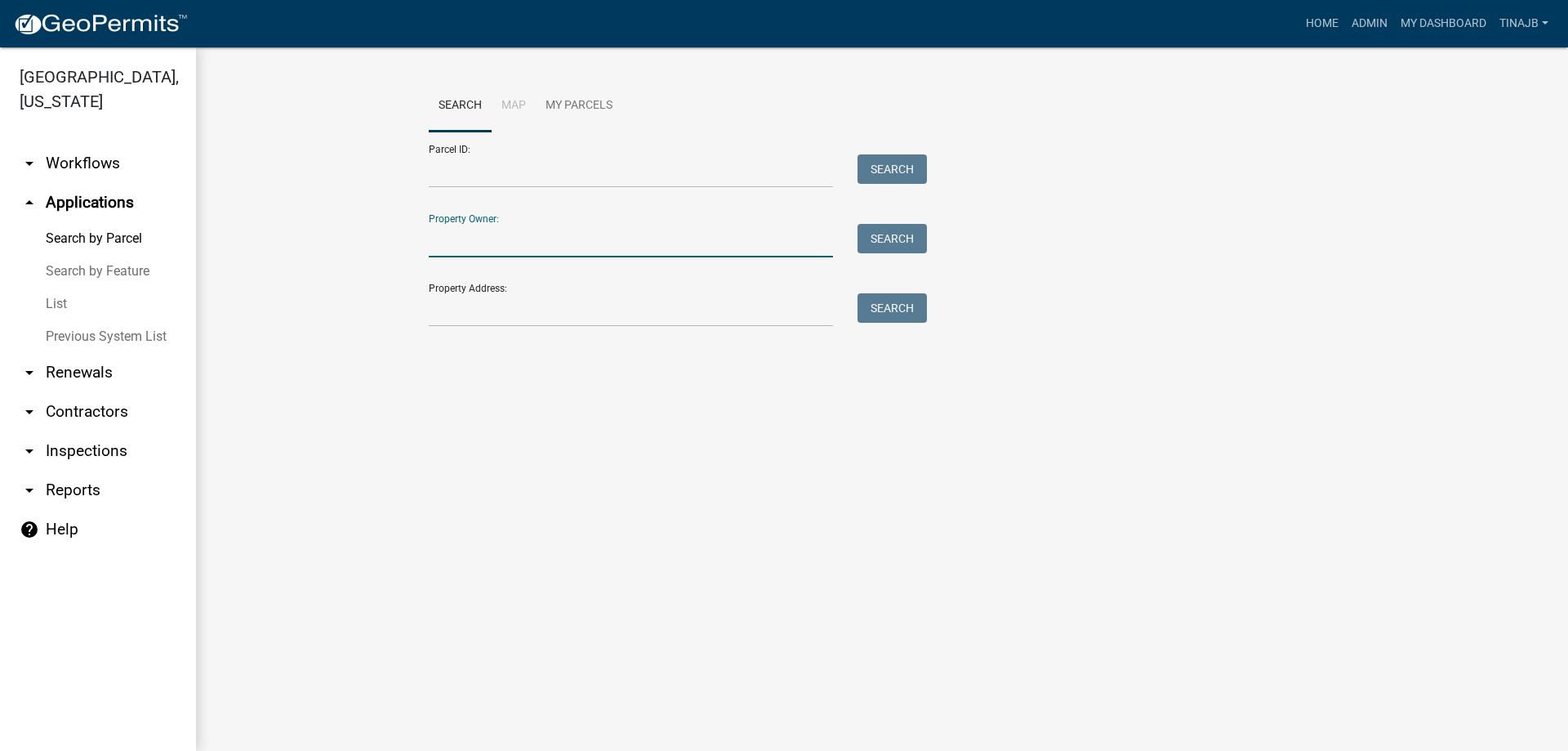
click at [488, 239] on input "Property Owner:" at bounding box center [631, 241] width 404 height 34
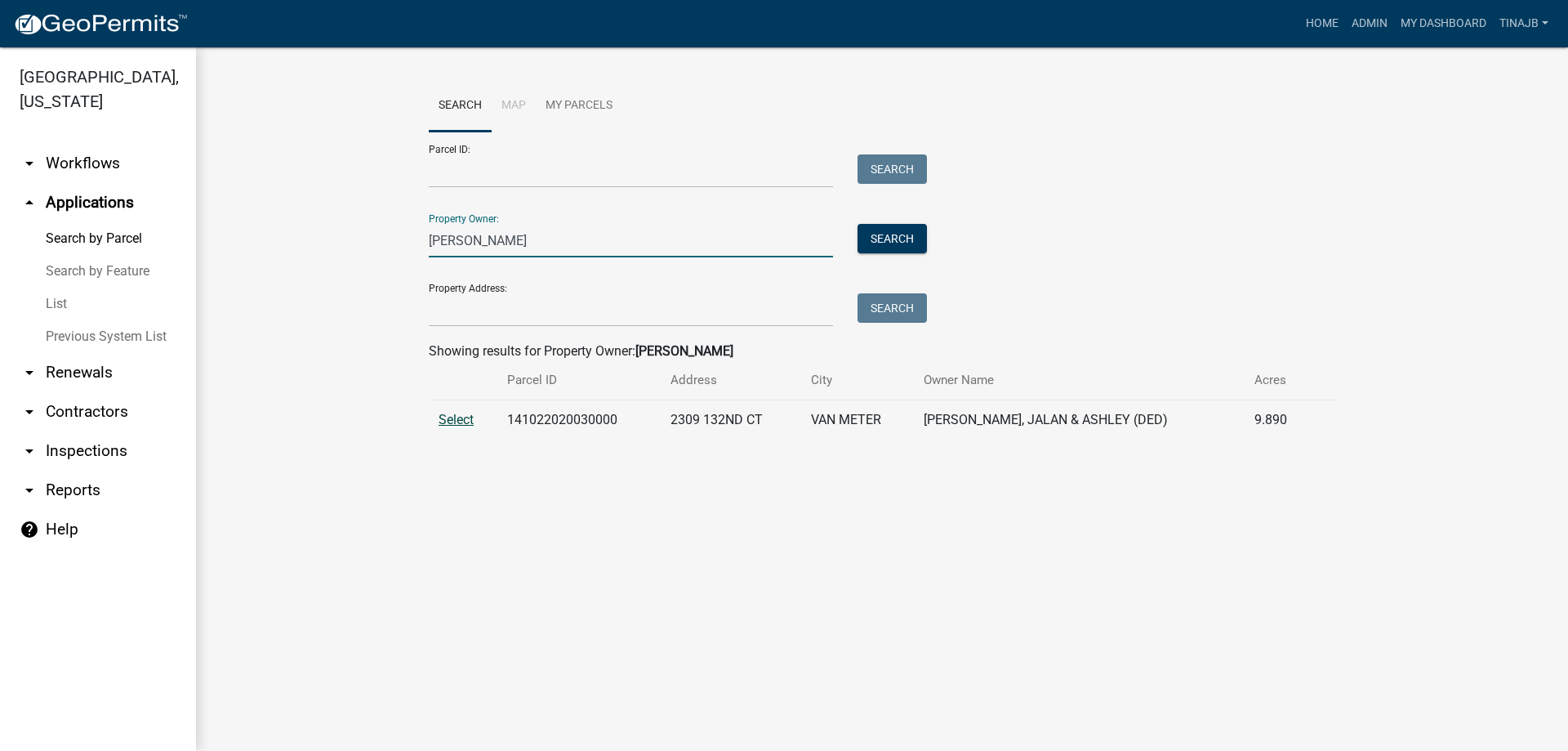
type input "[PERSON_NAME]"
click at [466, 419] on span "Select" at bounding box center [456, 419] width 35 height 15
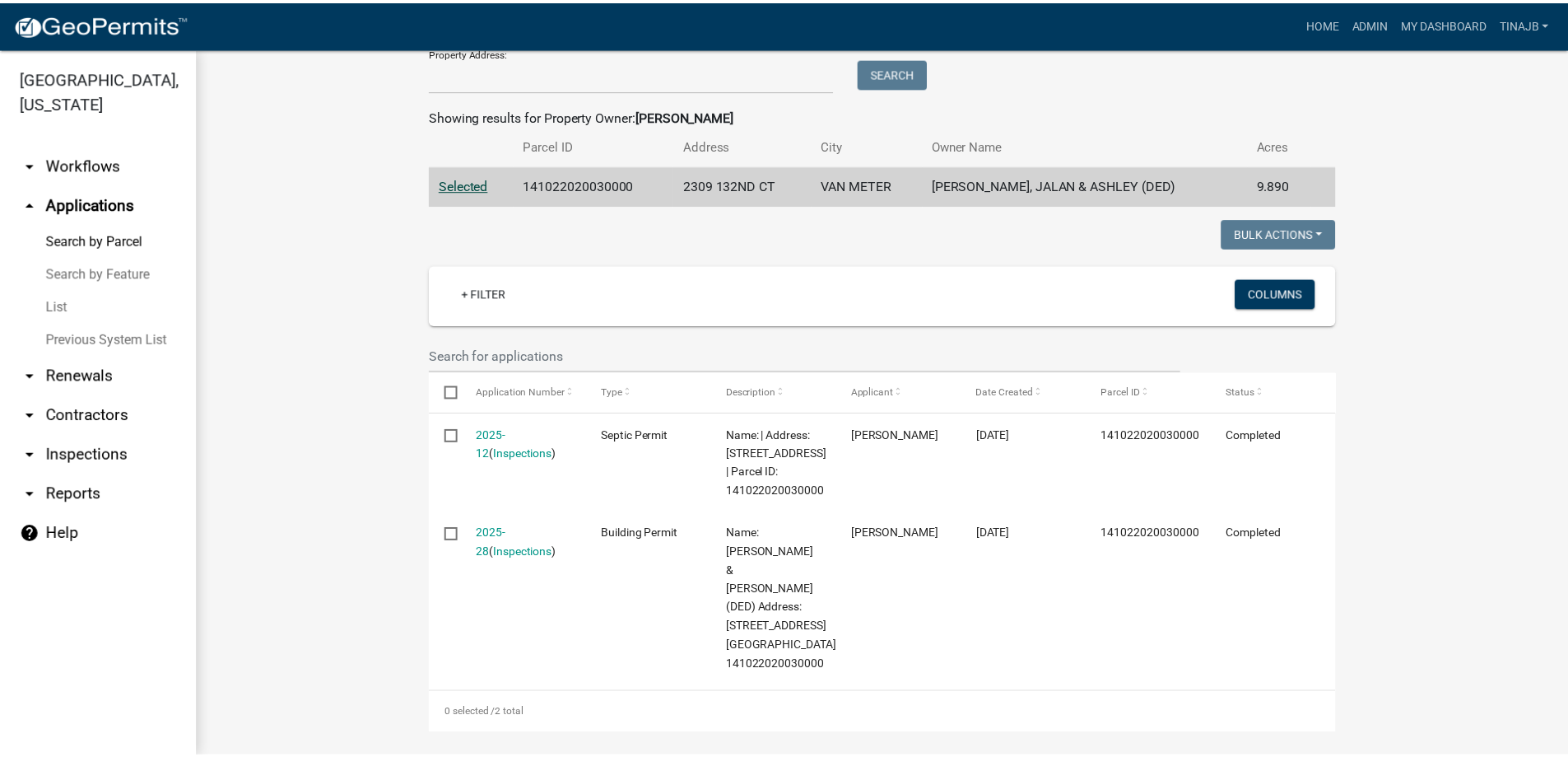
scroll to position [247, 0]
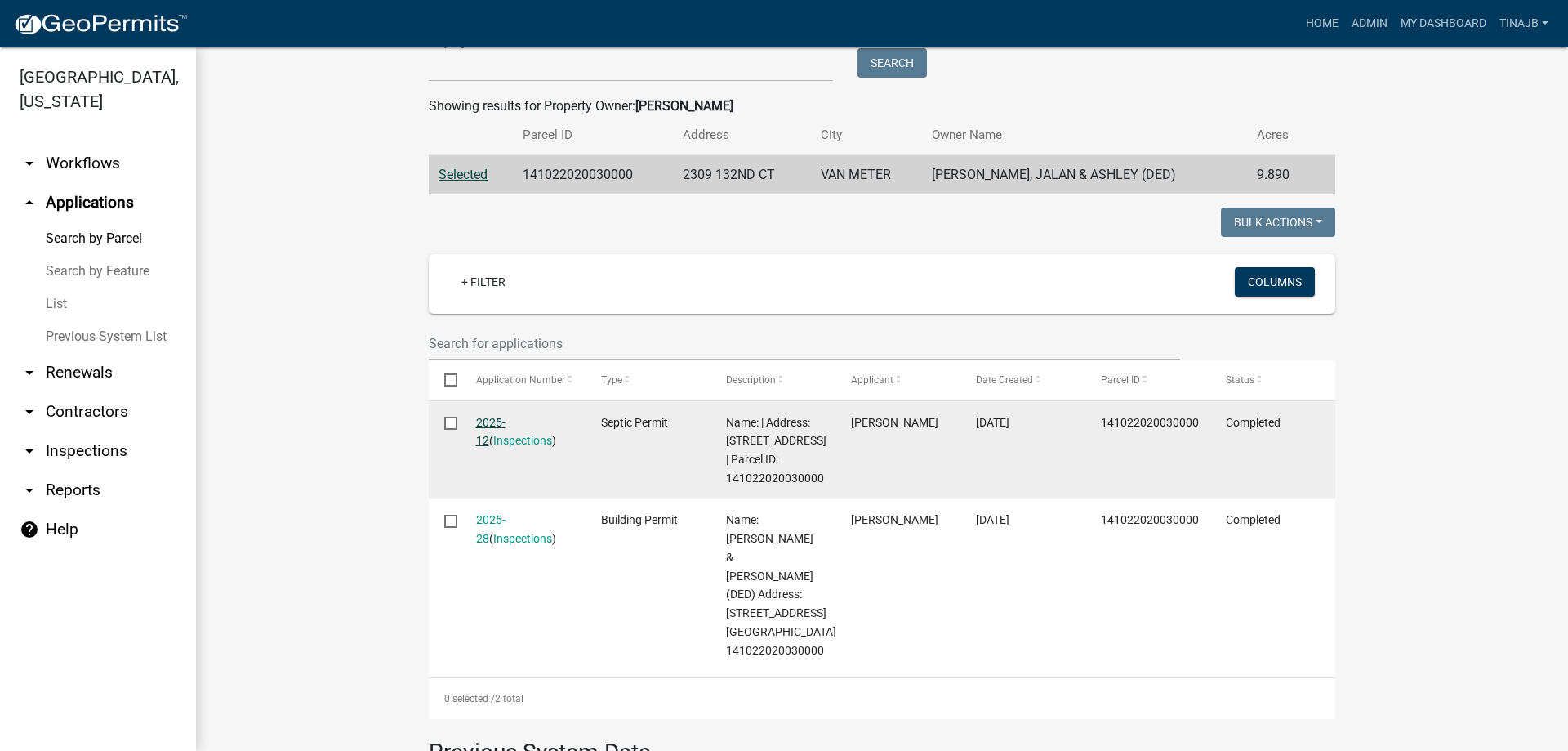
click at [486, 425] on link "2025-12" at bounding box center [491, 431] width 29 height 32
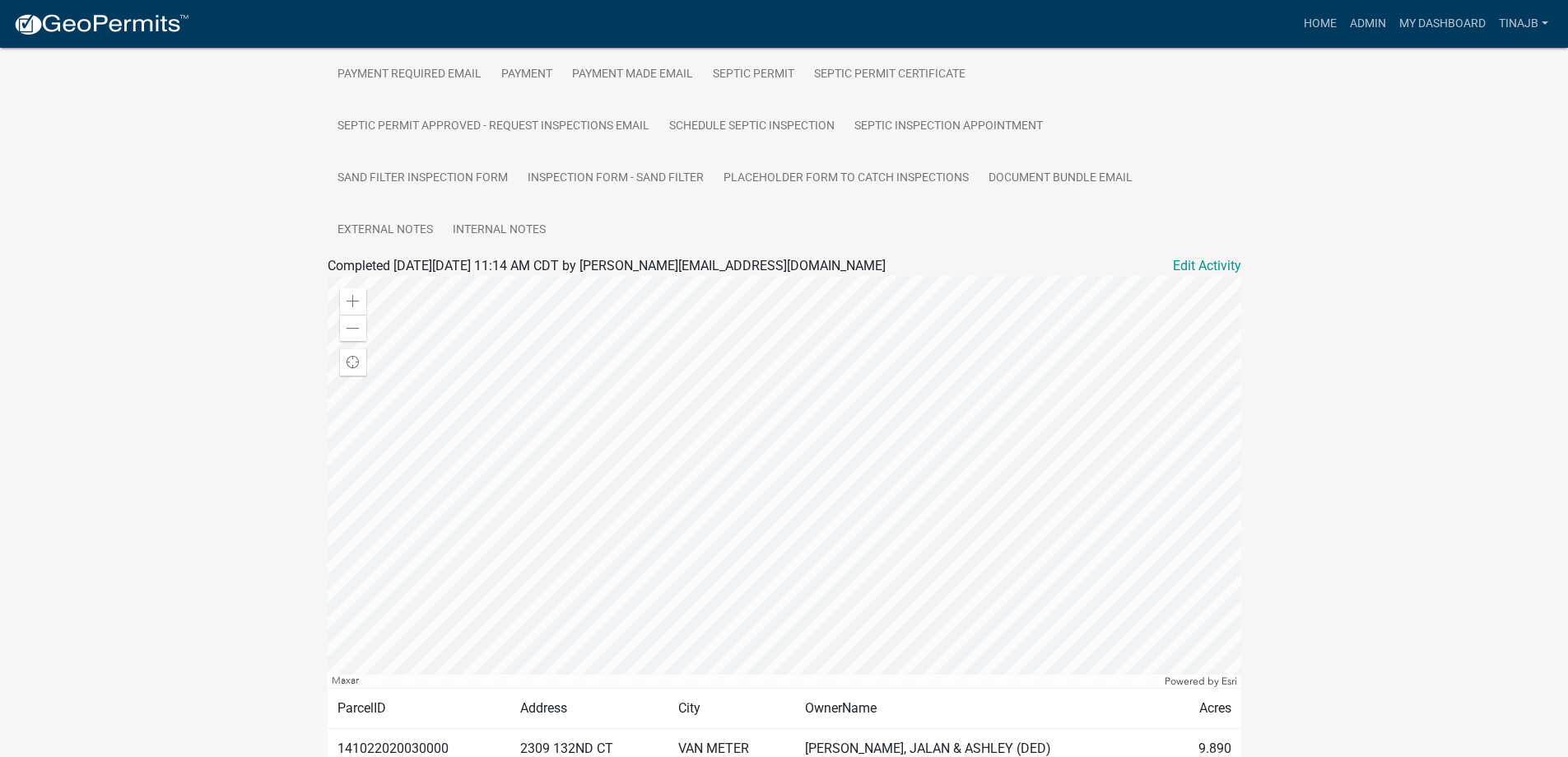
scroll to position [615, 0]
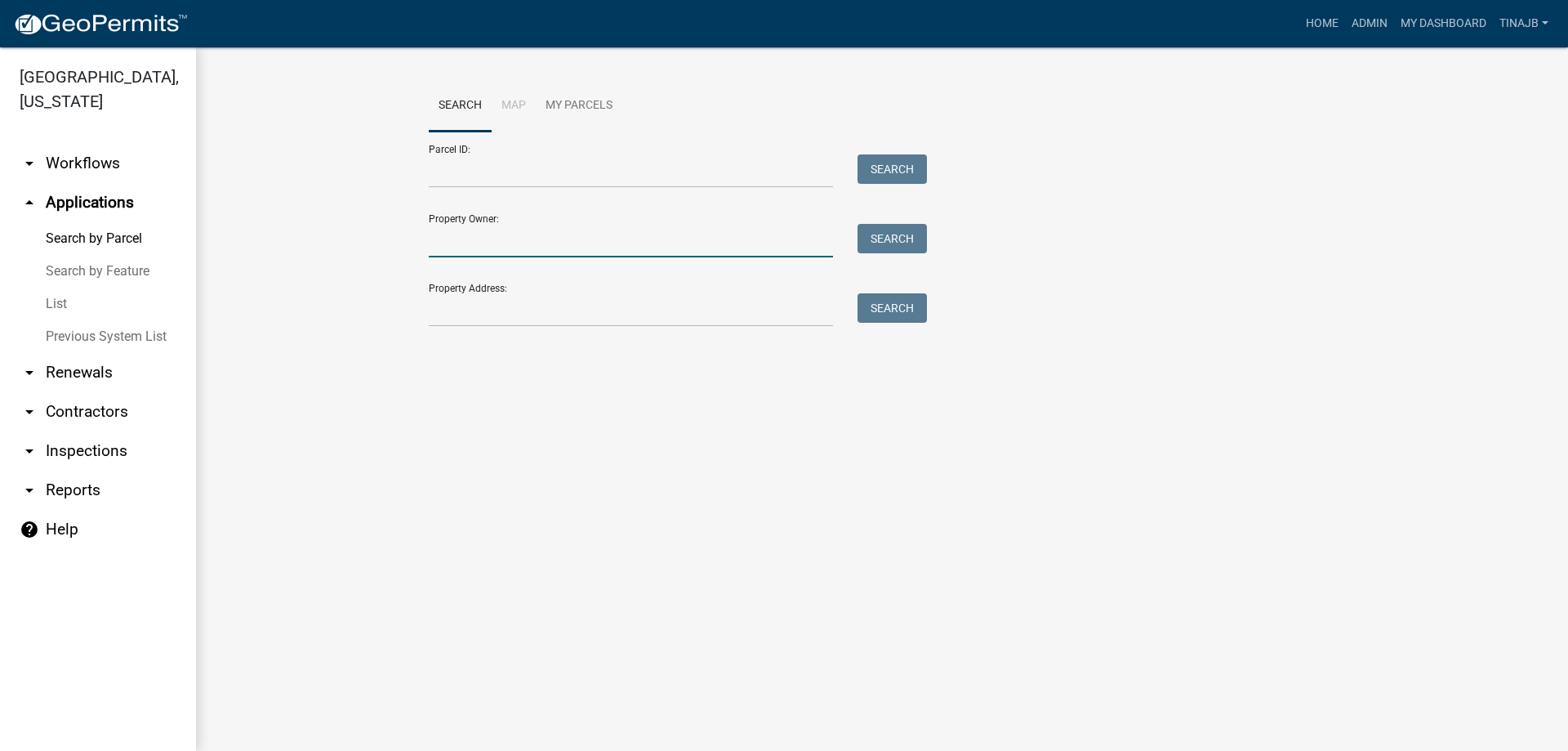
click at [508, 243] on input "Property Owner:" at bounding box center [631, 241] width 404 height 34
type input "bird"
click at [905, 245] on button "Search" at bounding box center [892, 239] width 70 height 29
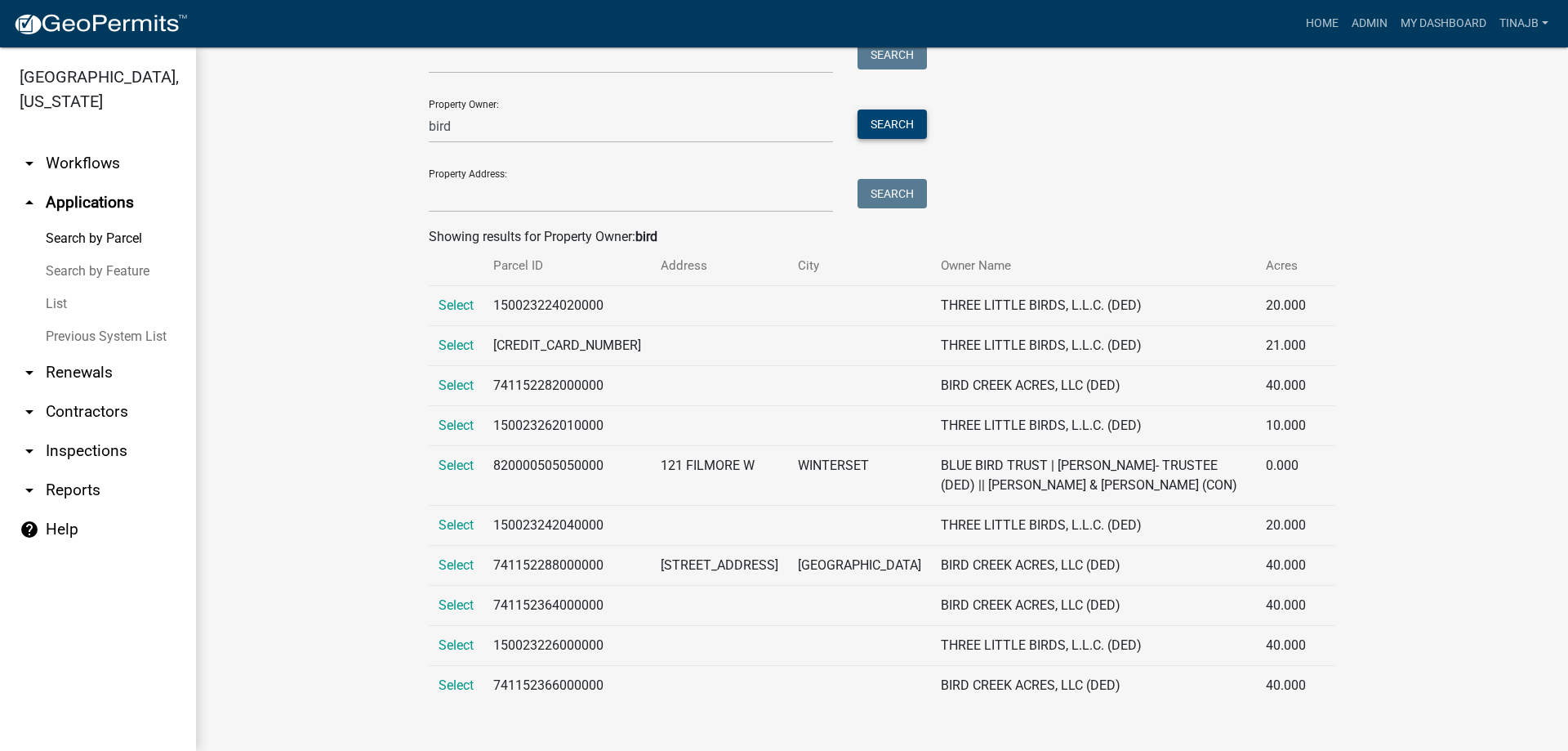
scroll to position [134, 0]
click at [440, 557] on span "Select" at bounding box center [456, 564] width 35 height 15
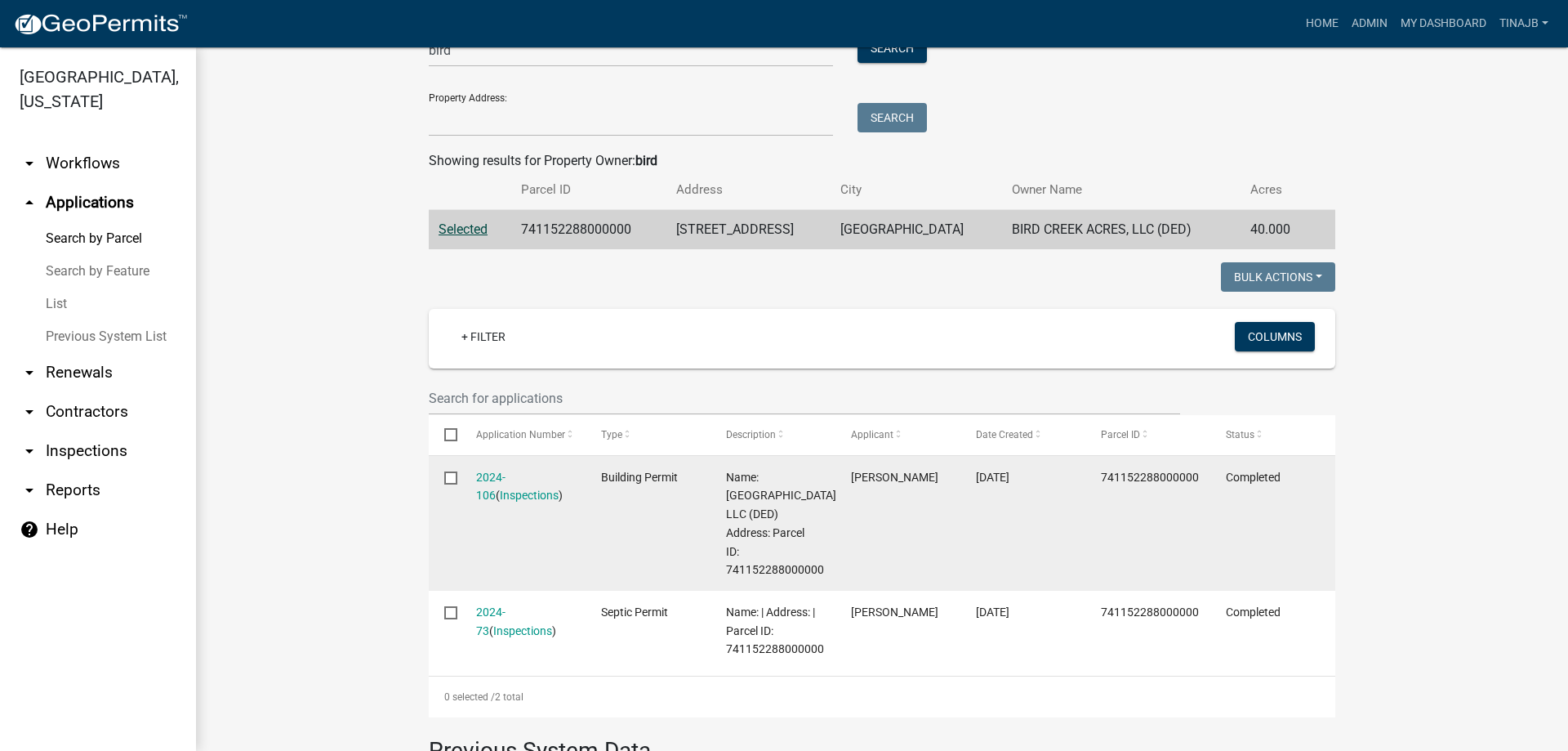
scroll to position [216, 0]
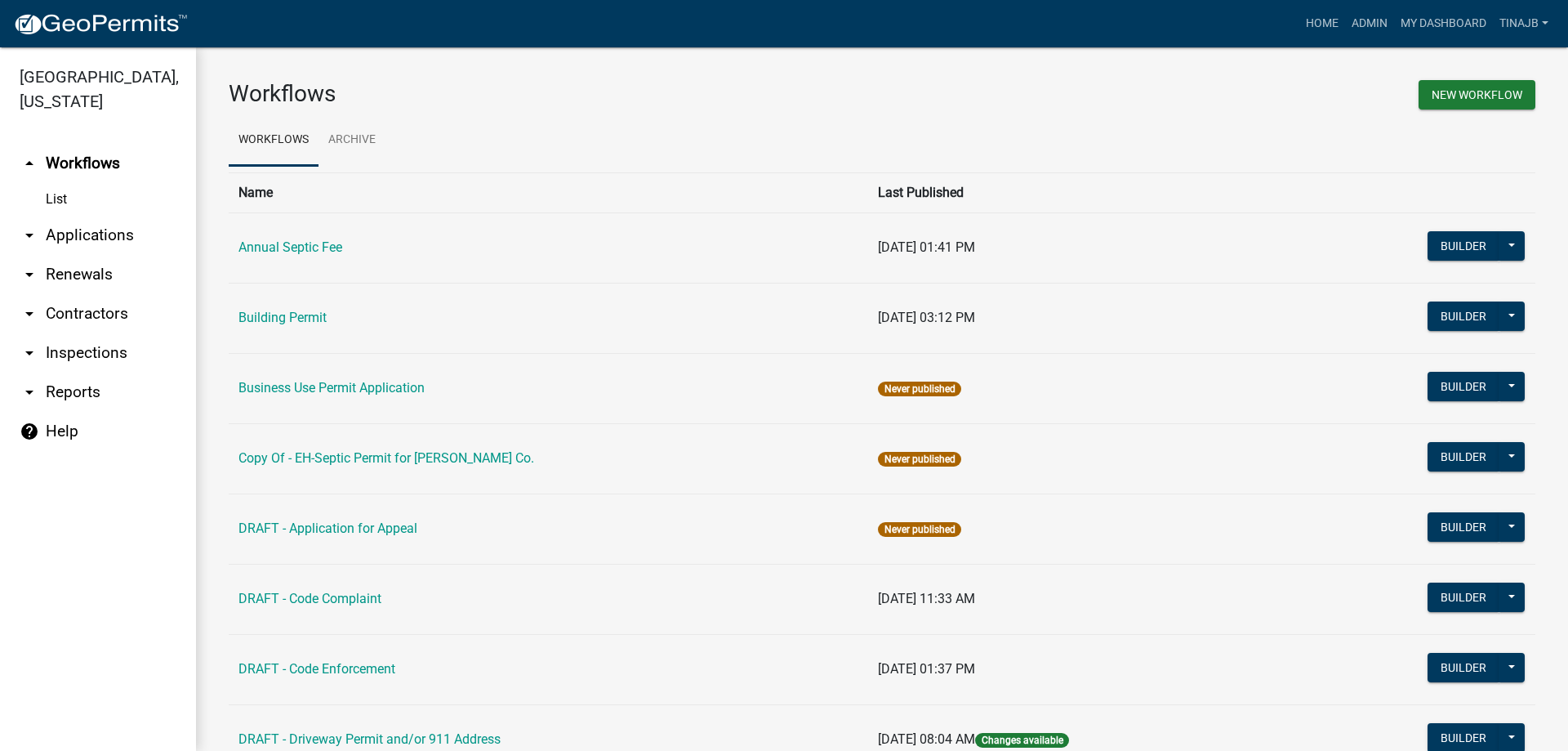
click at [119, 216] on link "arrow_drop_down Applications" at bounding box center [98, 235] width 196 height 40
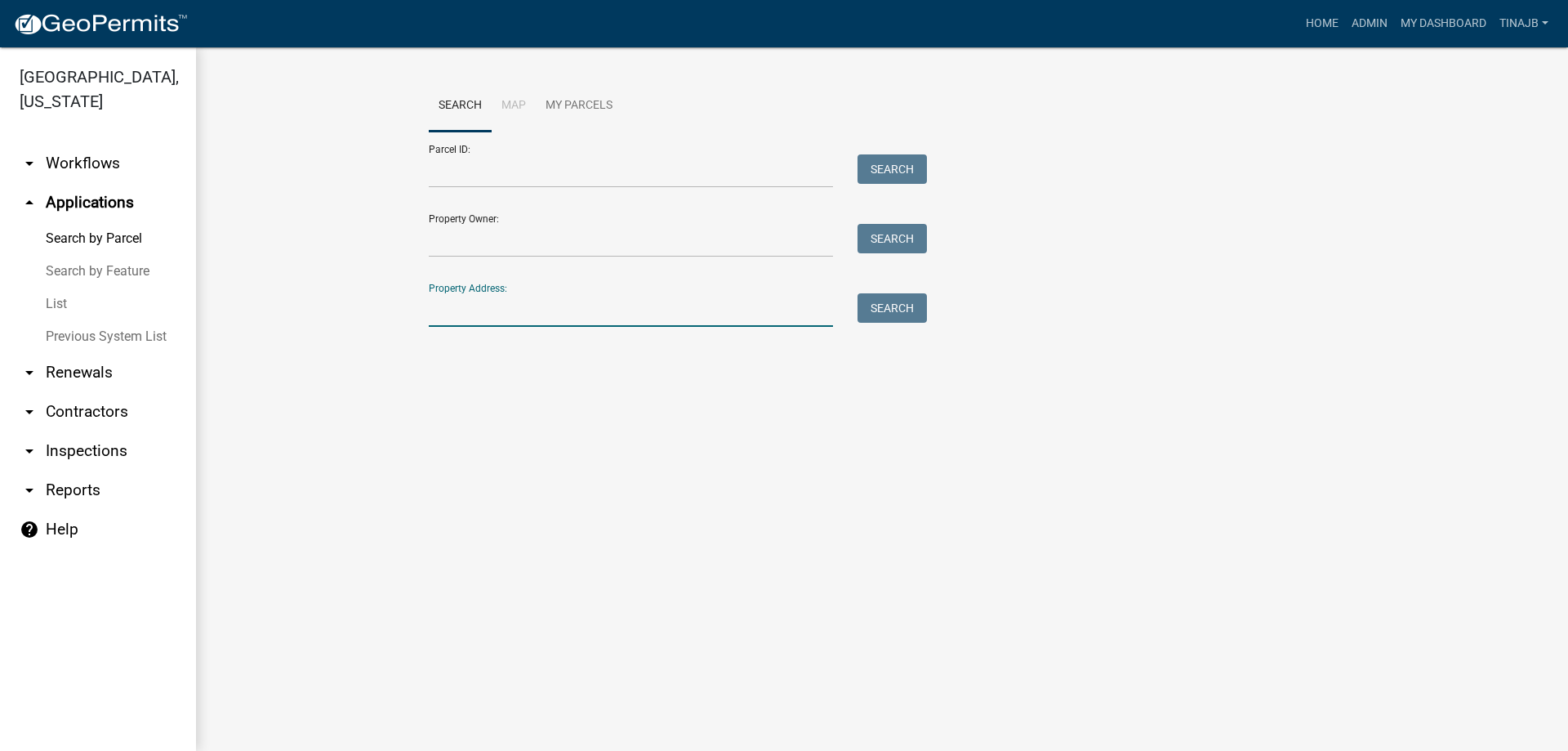
click at [472, 302] on input "Property Address:" at bounding box center [631, 309] width 404 height 34
type input "2057"
click at [876, 315] on button "Search" at bounding box center [892, 307] width 70 height 29
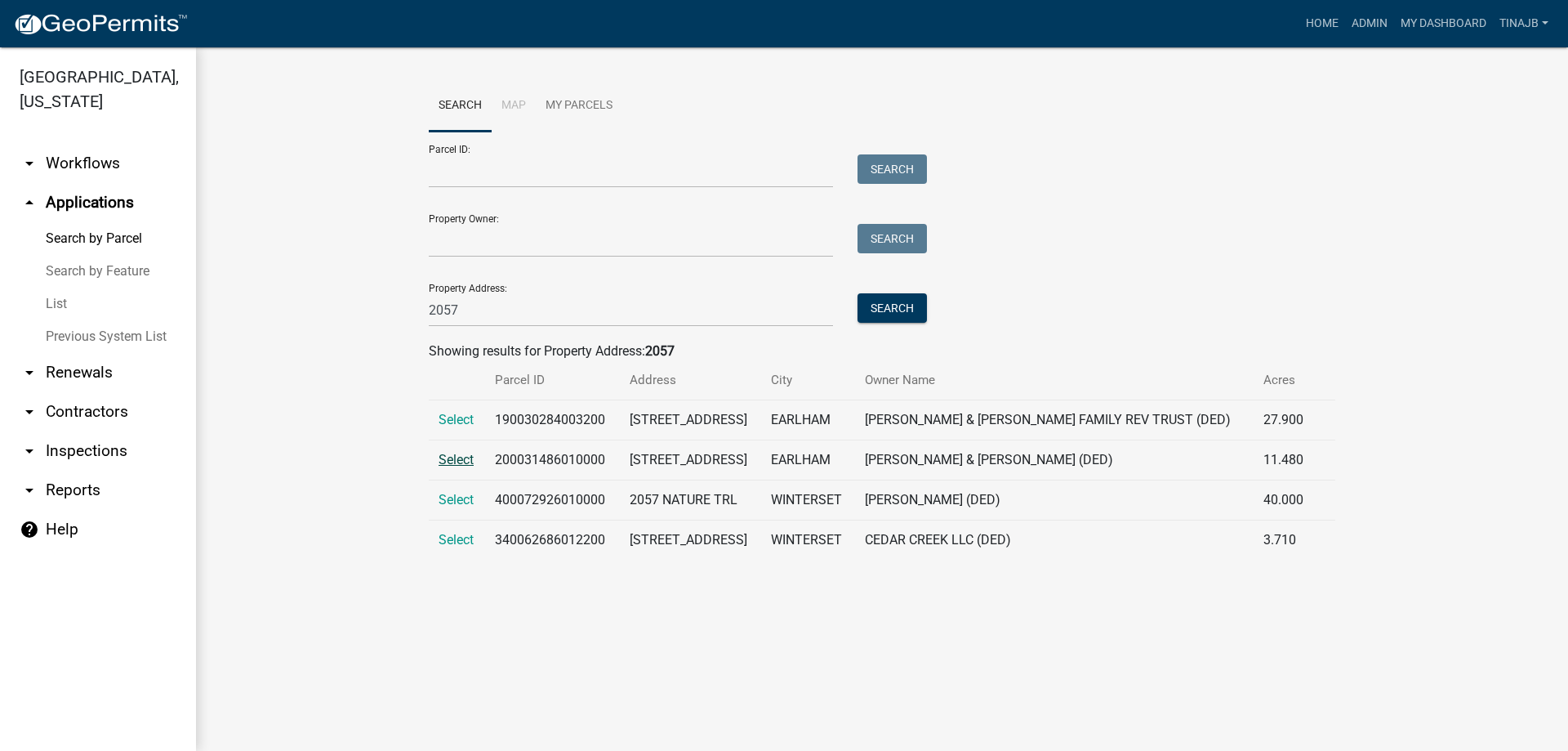
click at [450, 461] on span "Select" at bounding box center [456, 459] width 35 height 15
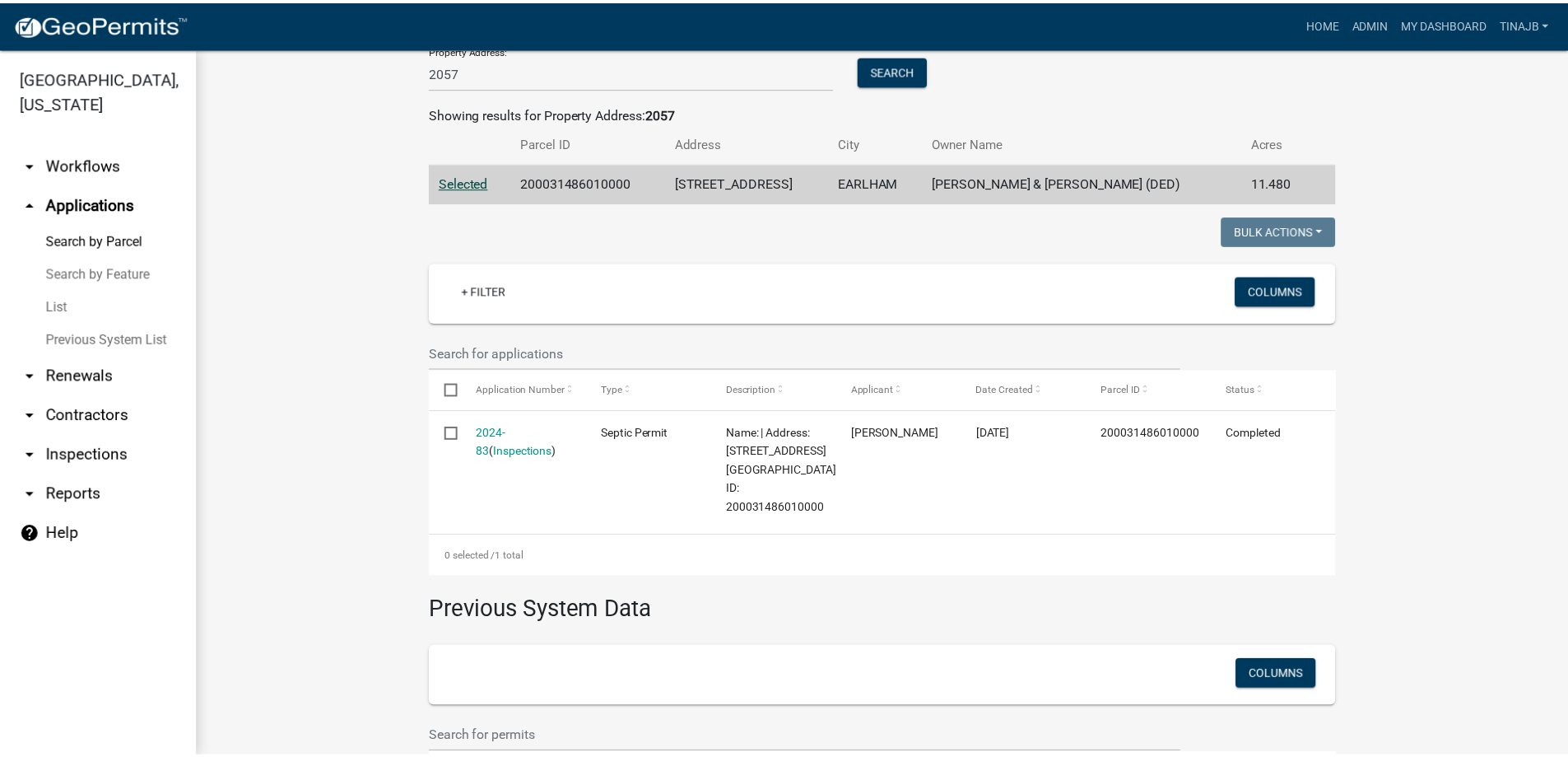
scroll to position [247, 0]
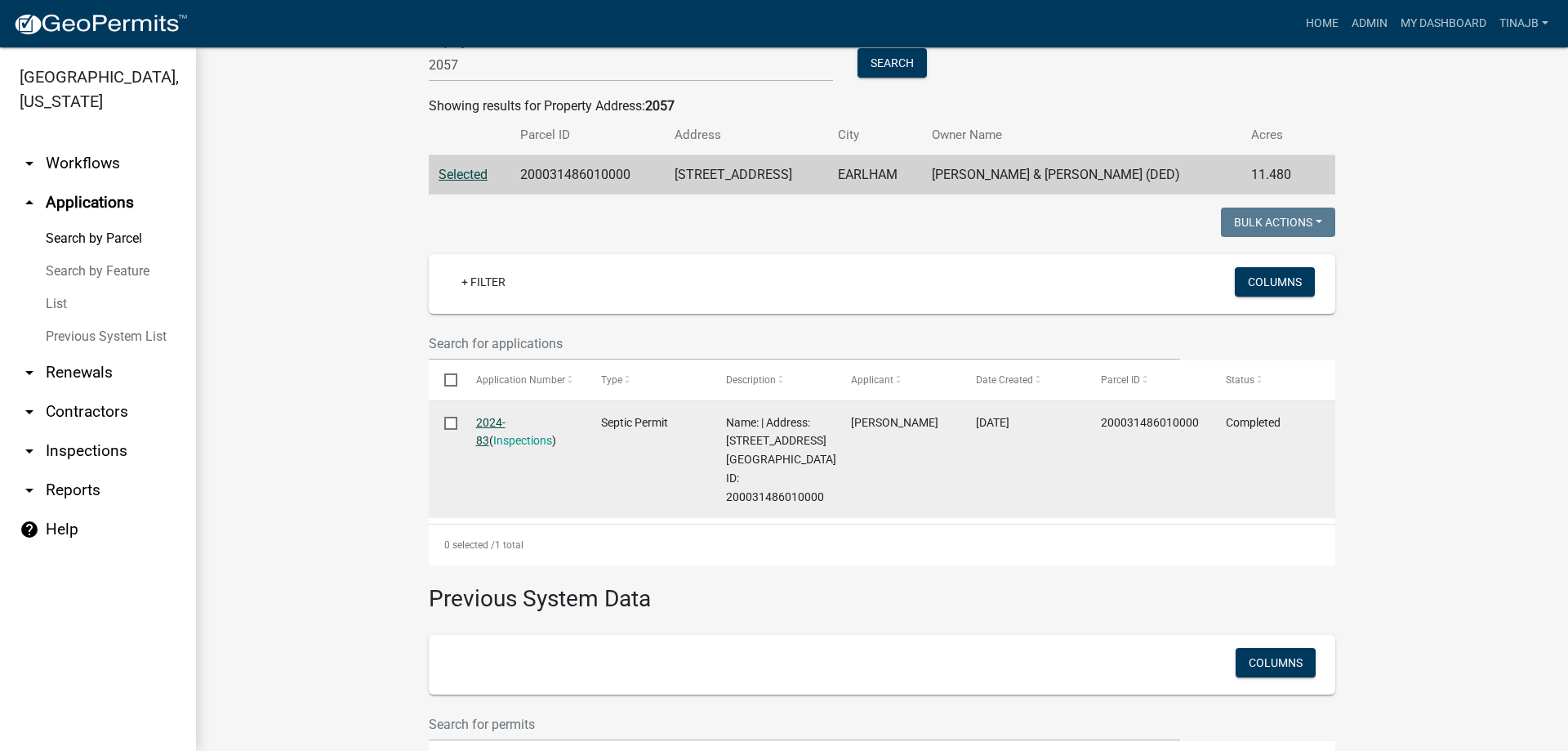
click at [501, 423] on link "2024-83" at bounding box center [491, 431] width 29 height 32
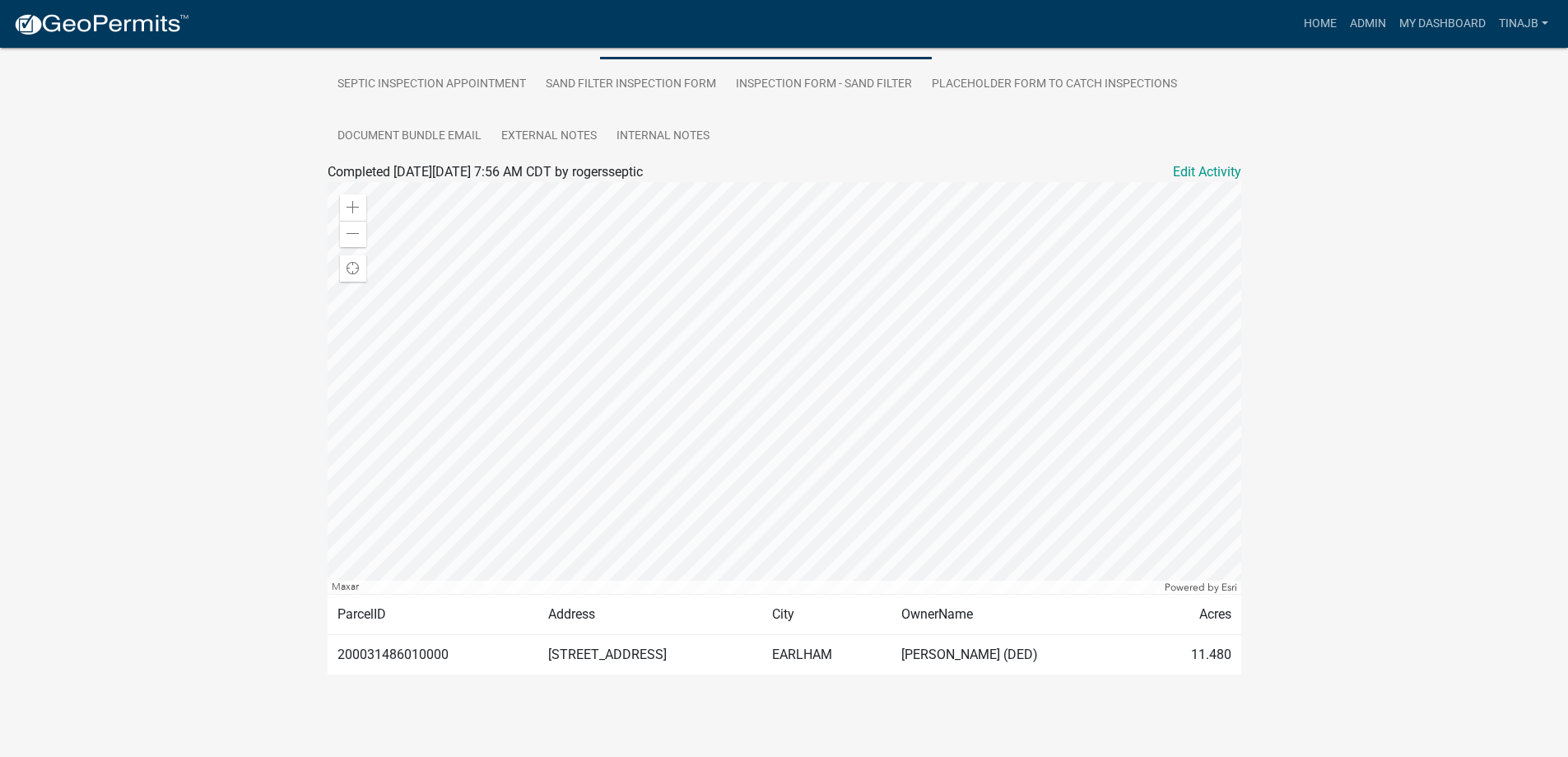
scroll to position [119, 0]
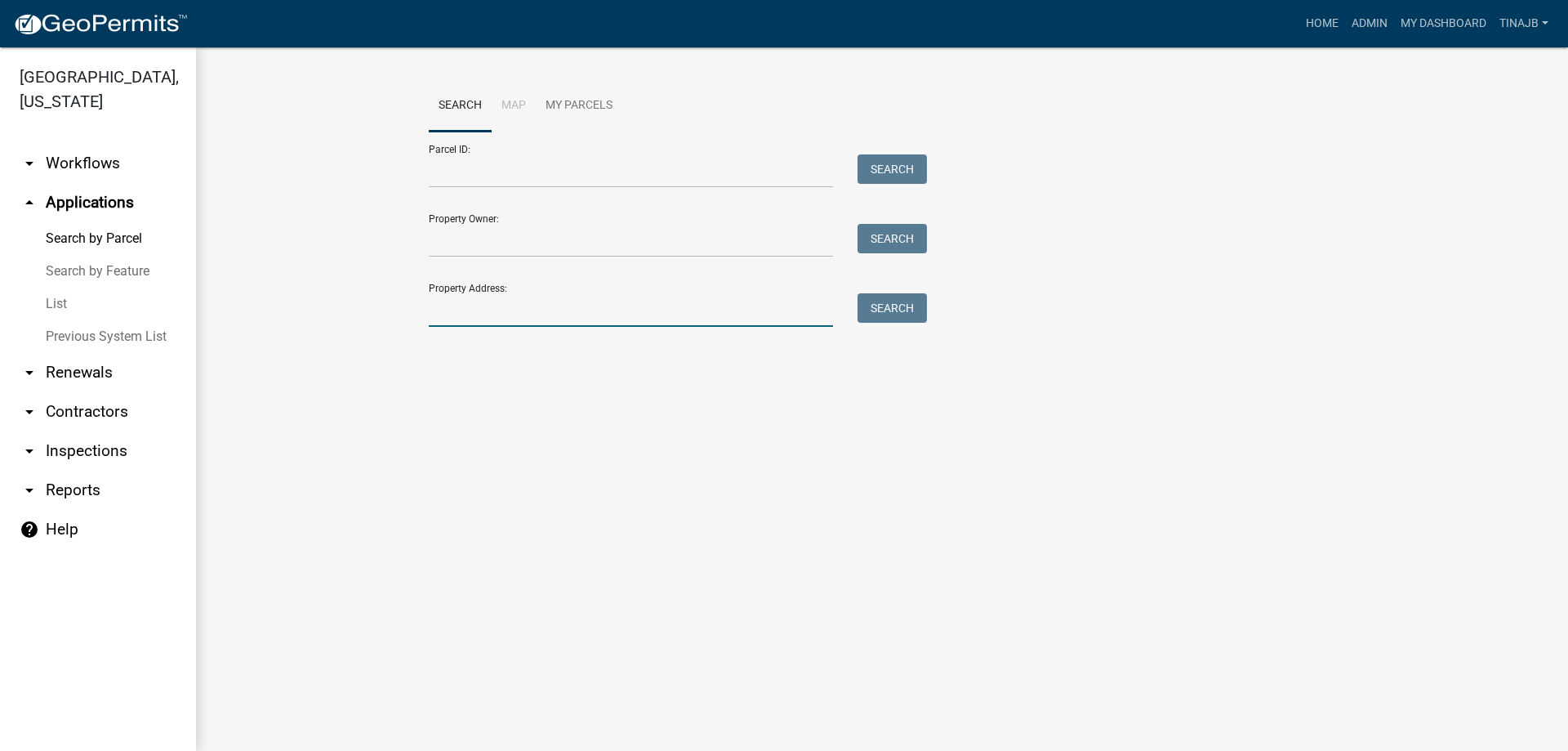
click at [449, 311] on input "Property Address:" at bounding box center [631, 309] width 404 height 34
type input "1422"
click at [914, 314] on button "Search" at bounding box center [892, 307] width 70 height 29
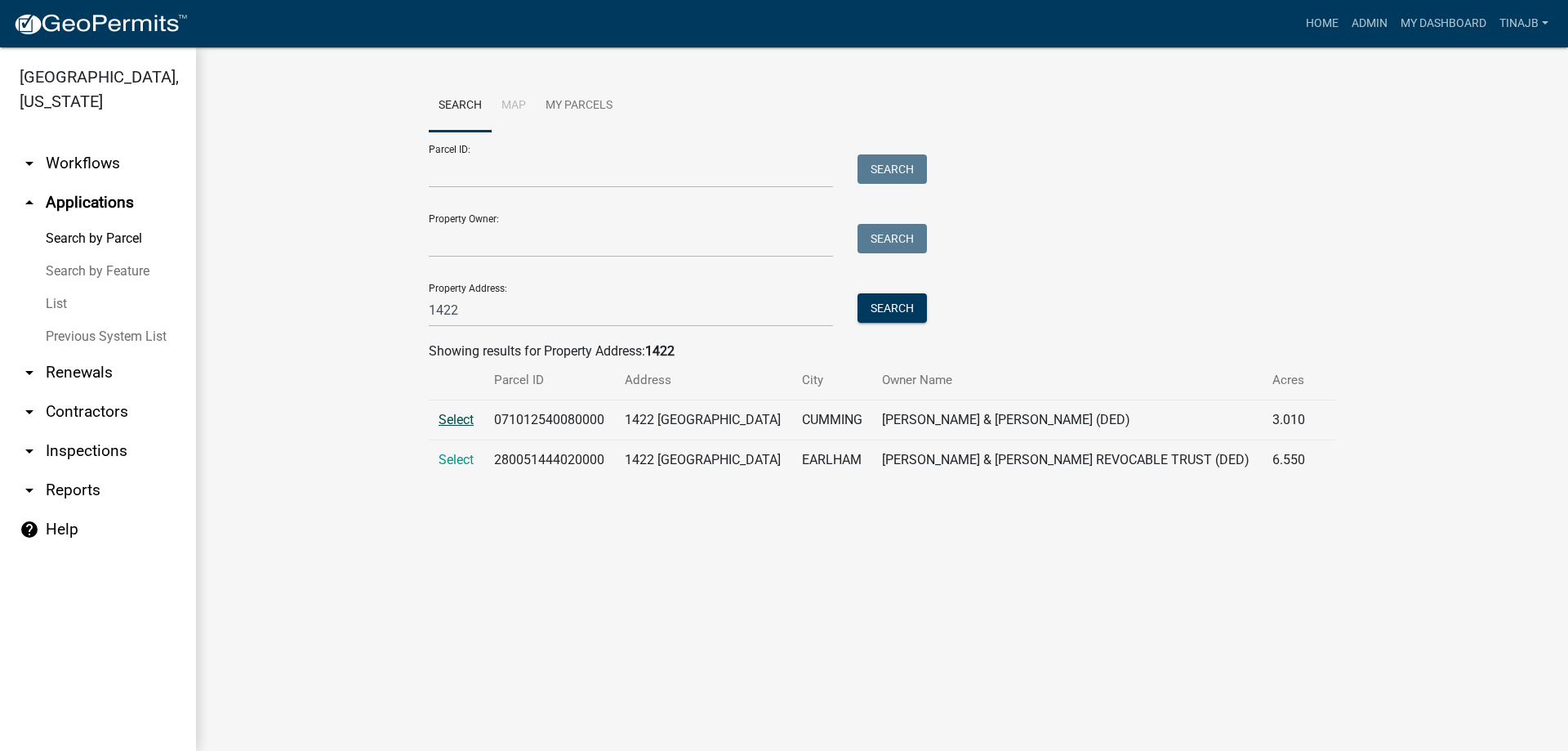
click at [455, 416] on span "Select" at bounding box center [456, 419] width 35 height 15
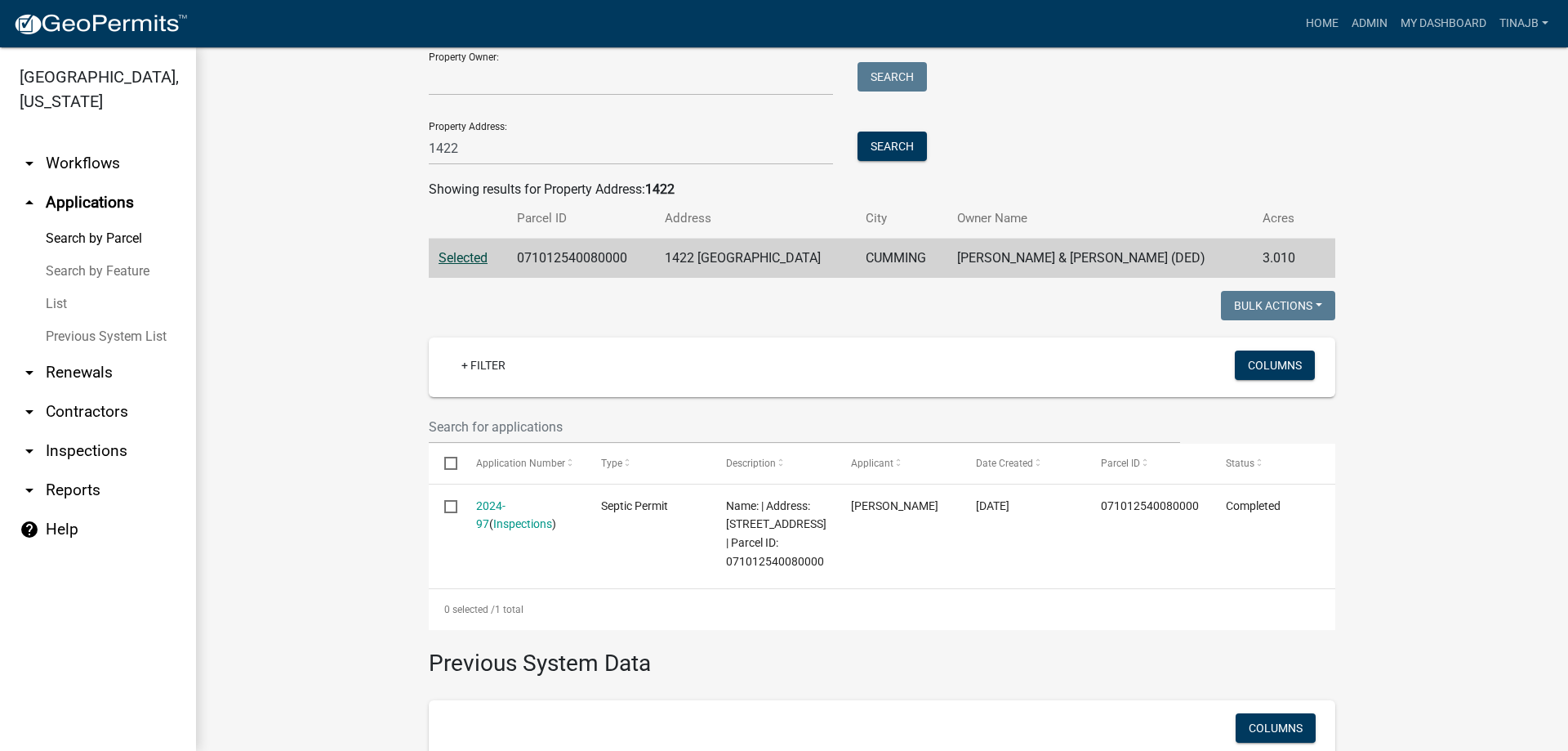
scroll to position [163, 0]
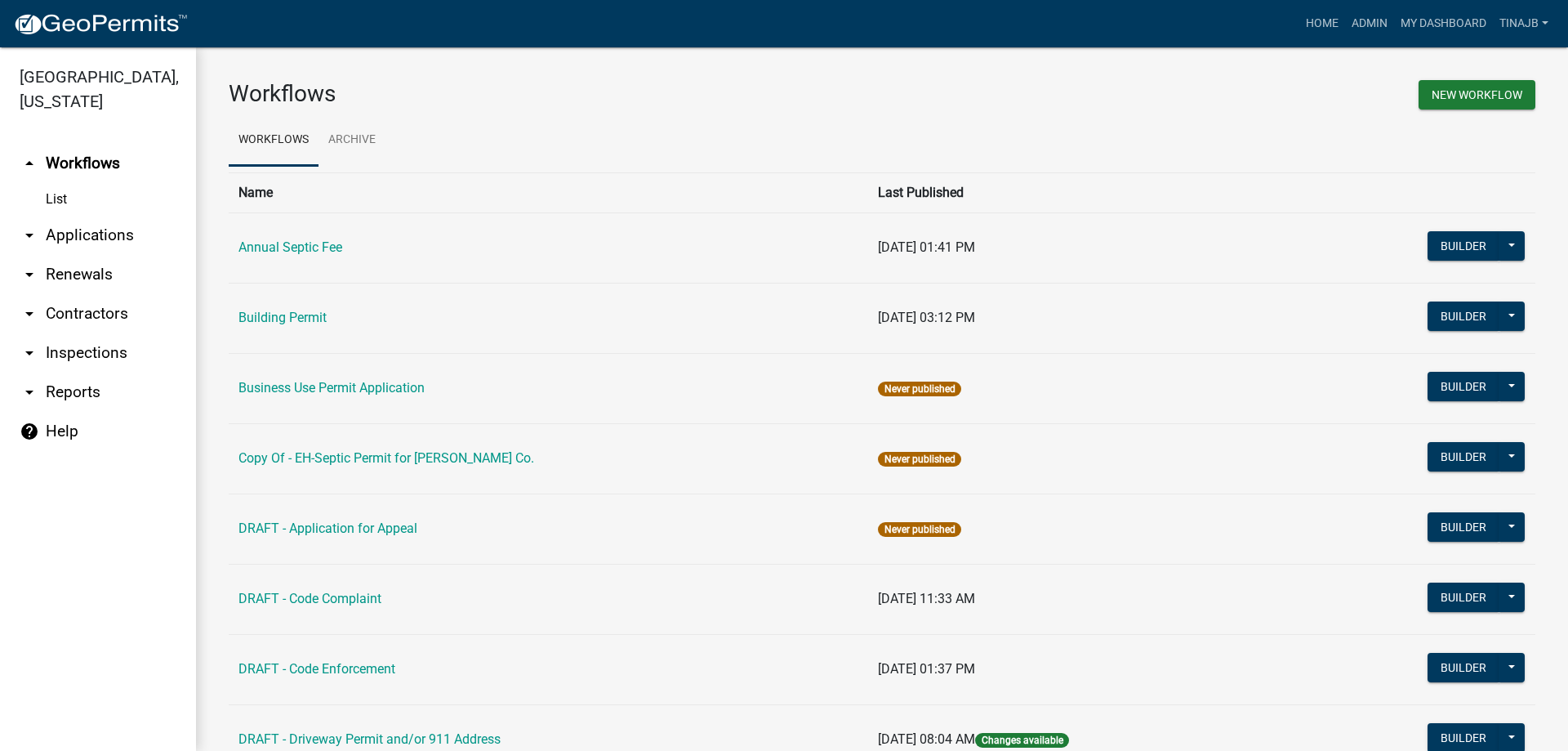
click at [56, 216] on link "arrow_drop_down Applications" at bounding box center [98, 235] width 196 height 40
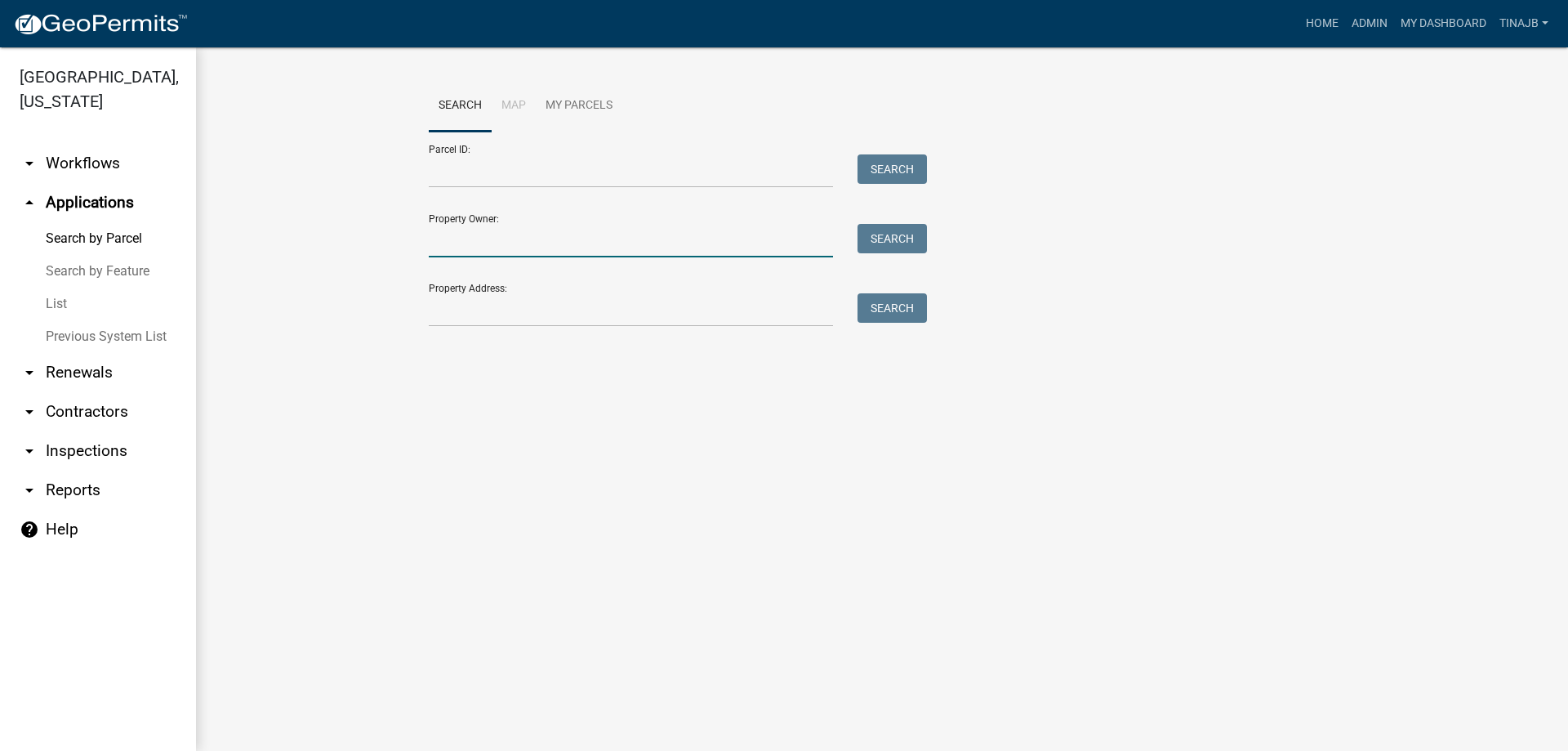
click at [478, 250] on input "Property Owner:" at bounding box center [631, 241] width 404 height 34
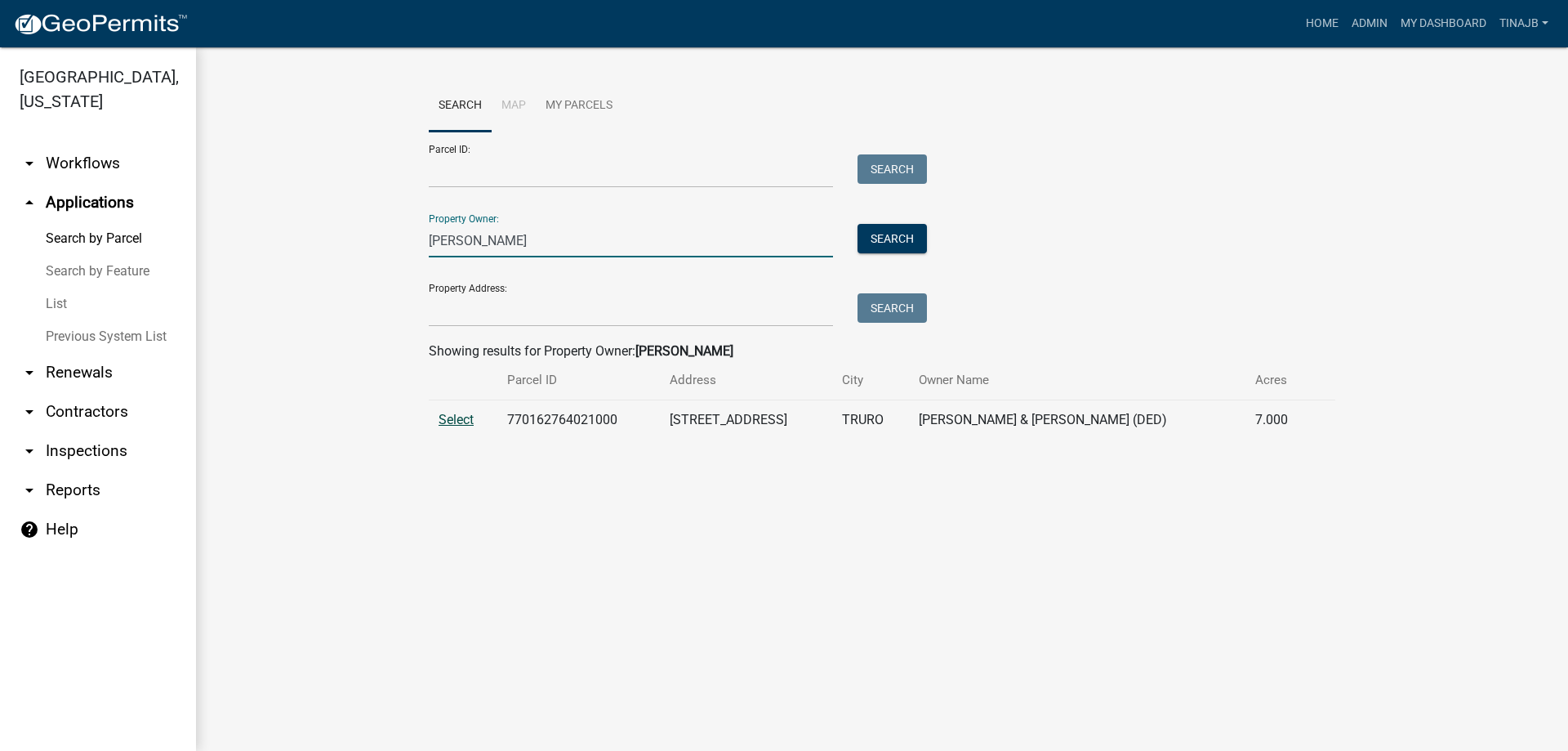
type input "[PERSON_NAME]"
click at [449, 422] on span "Select" at bounding box center [456, 419] width 35 height 15
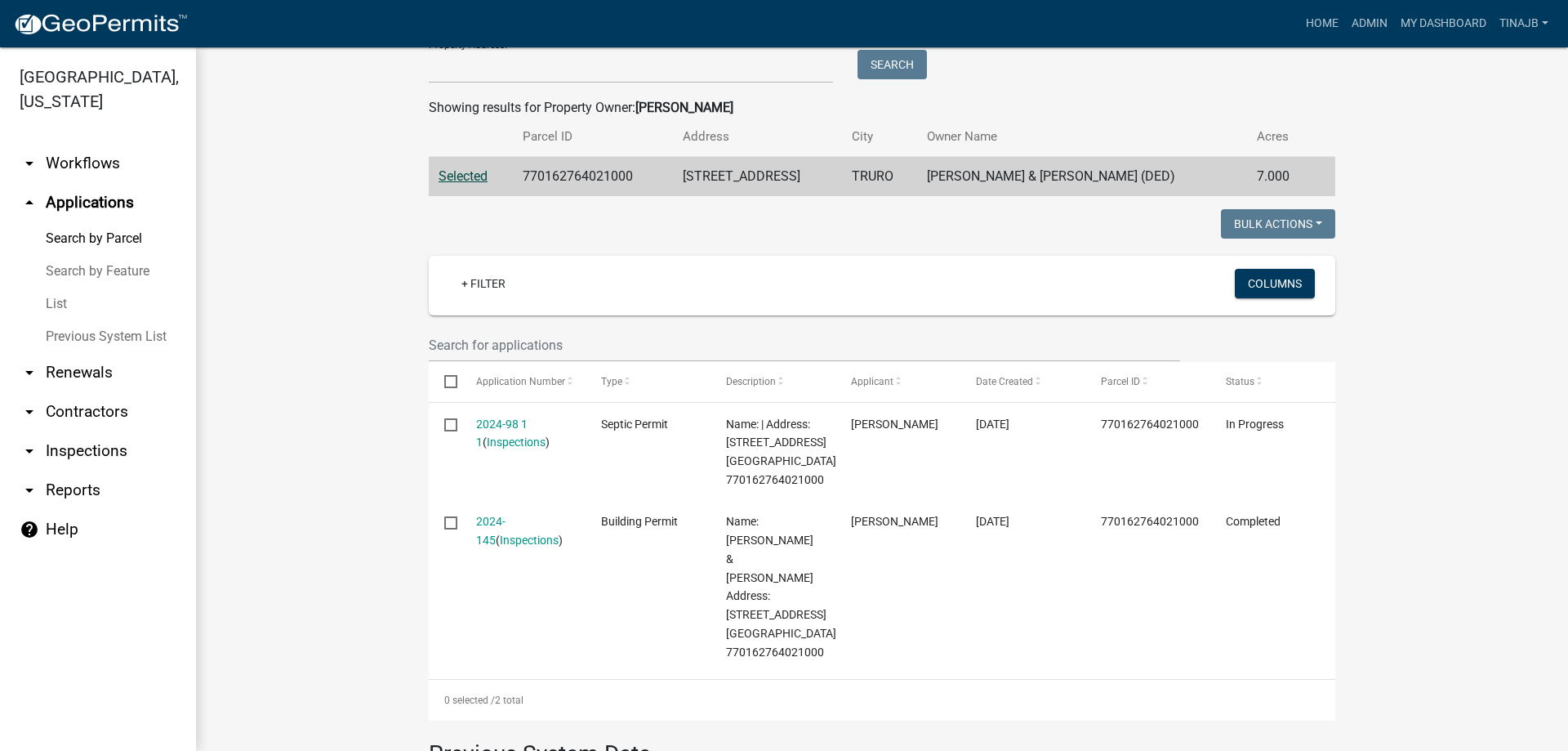
scroll to position [246, 0]
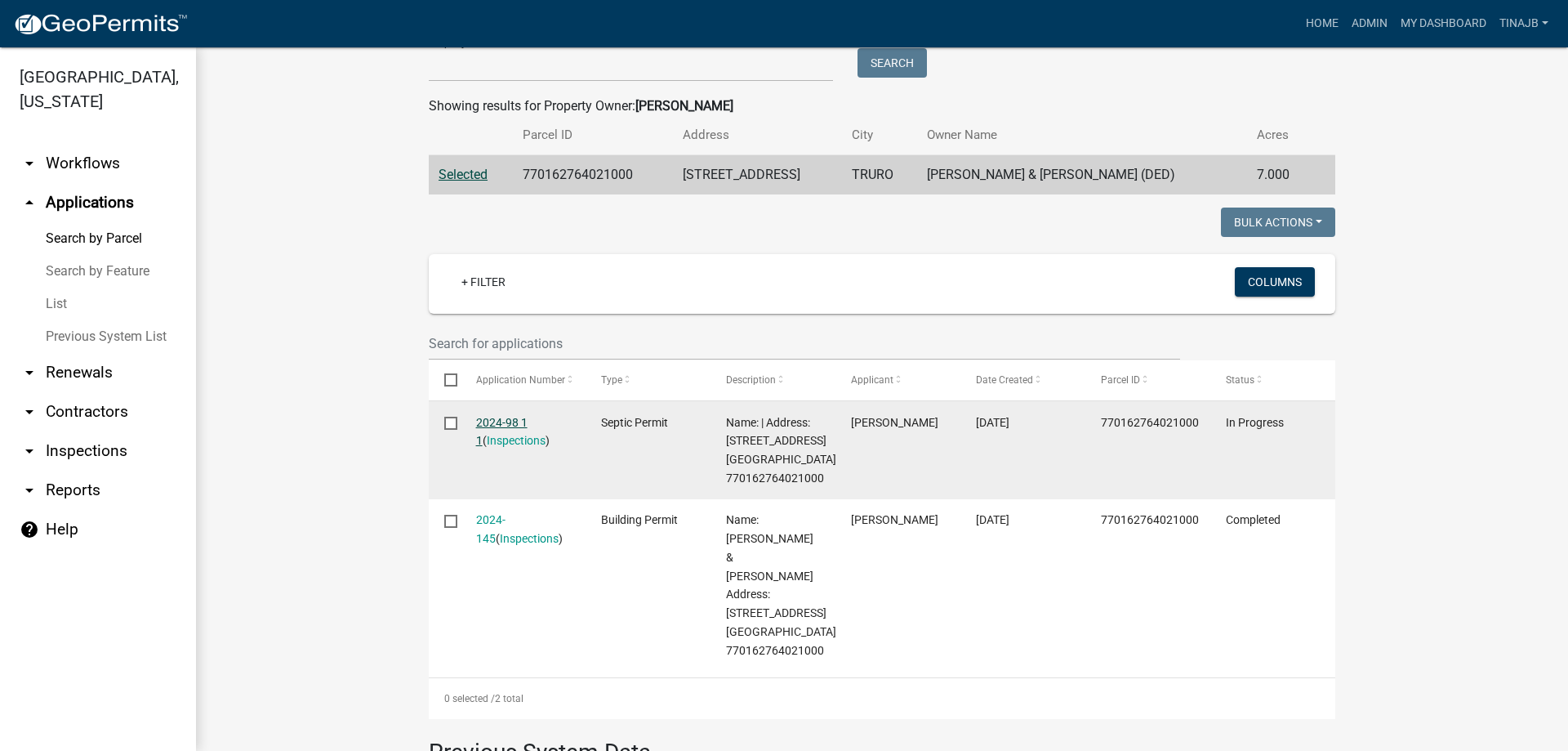
click at [488, 420] on link "2024-98 1 1" at bounding box center [501, 431] width 51 height 32
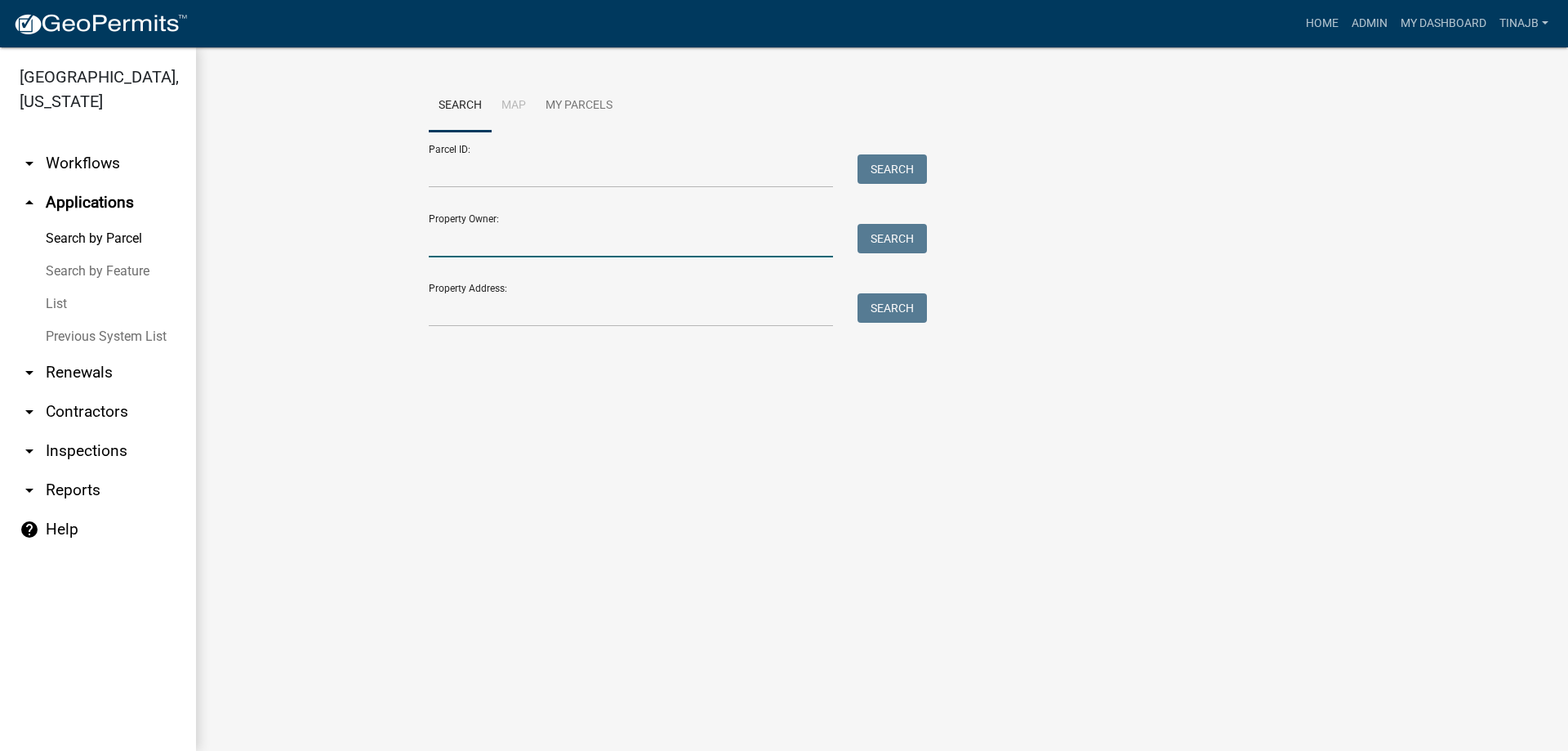
click at [504, 246] on input "Property Owner:" at bounding box center [631, 241] width 404 height 34
type input "[PERSON_NAME]"
click at [915, 246] on button "Search" at bounding box center [892, 239] width 70 height 29
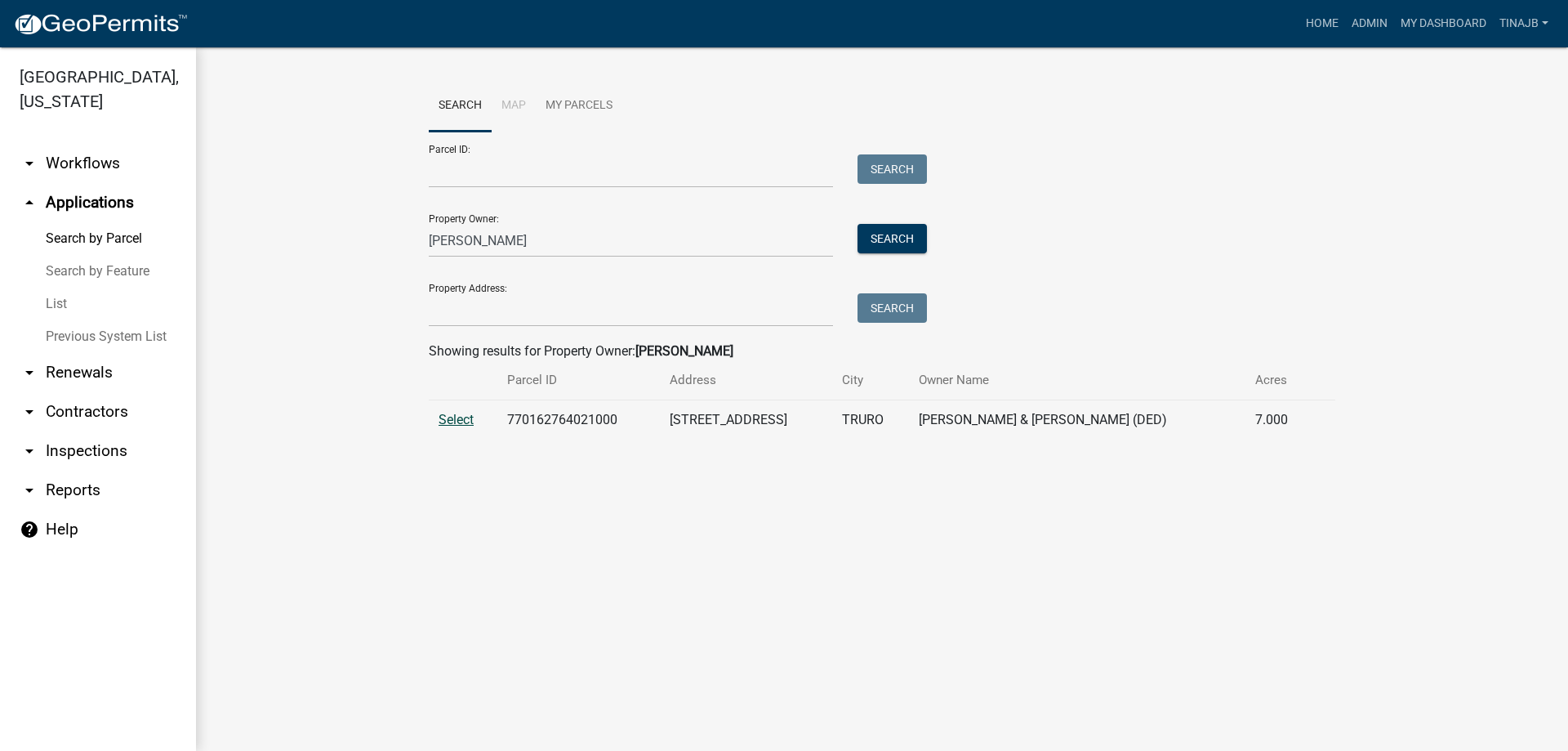
click at [456, 421] on span "Select" at bounding box center [456, 419] width 35 height 15
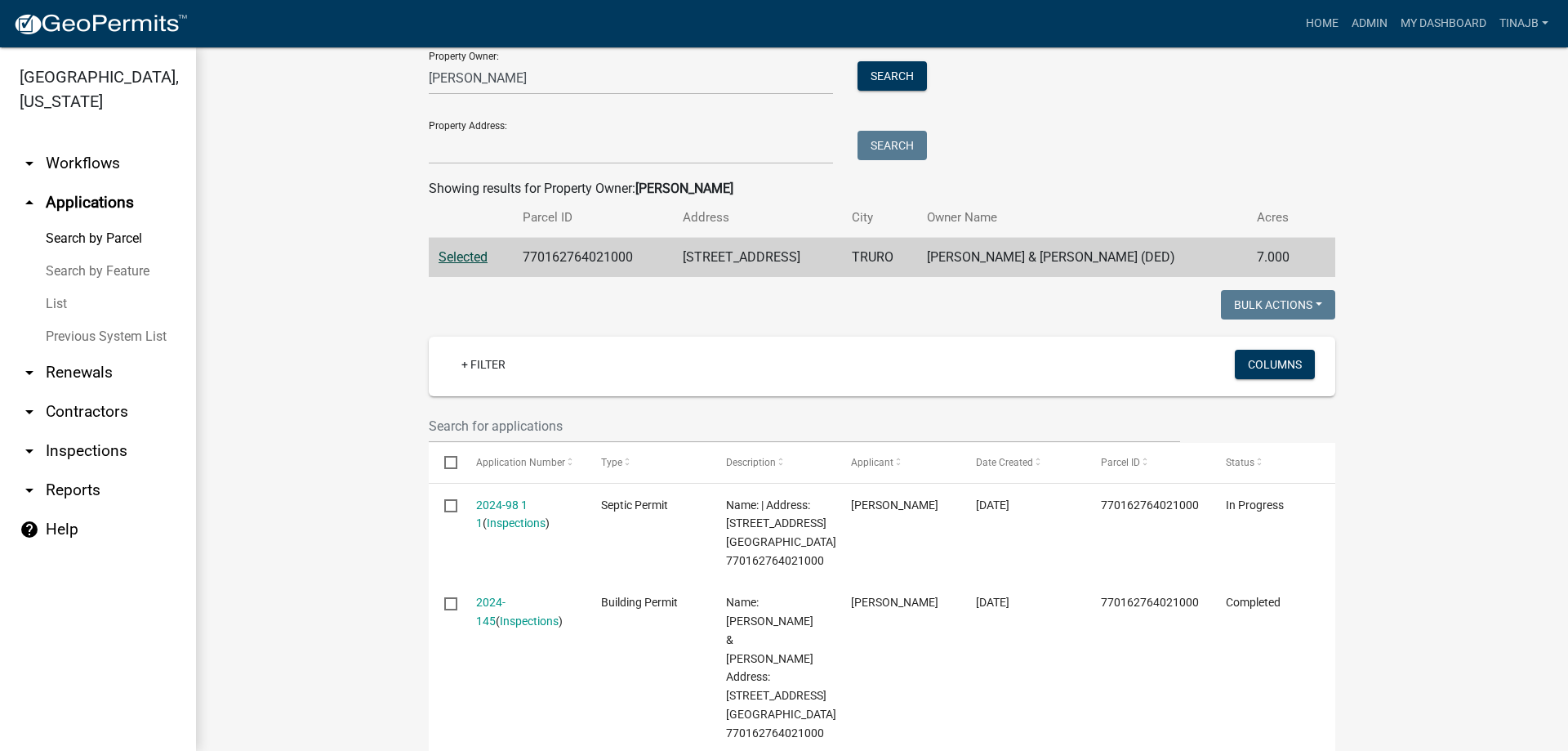
scroll to position [163, 0]
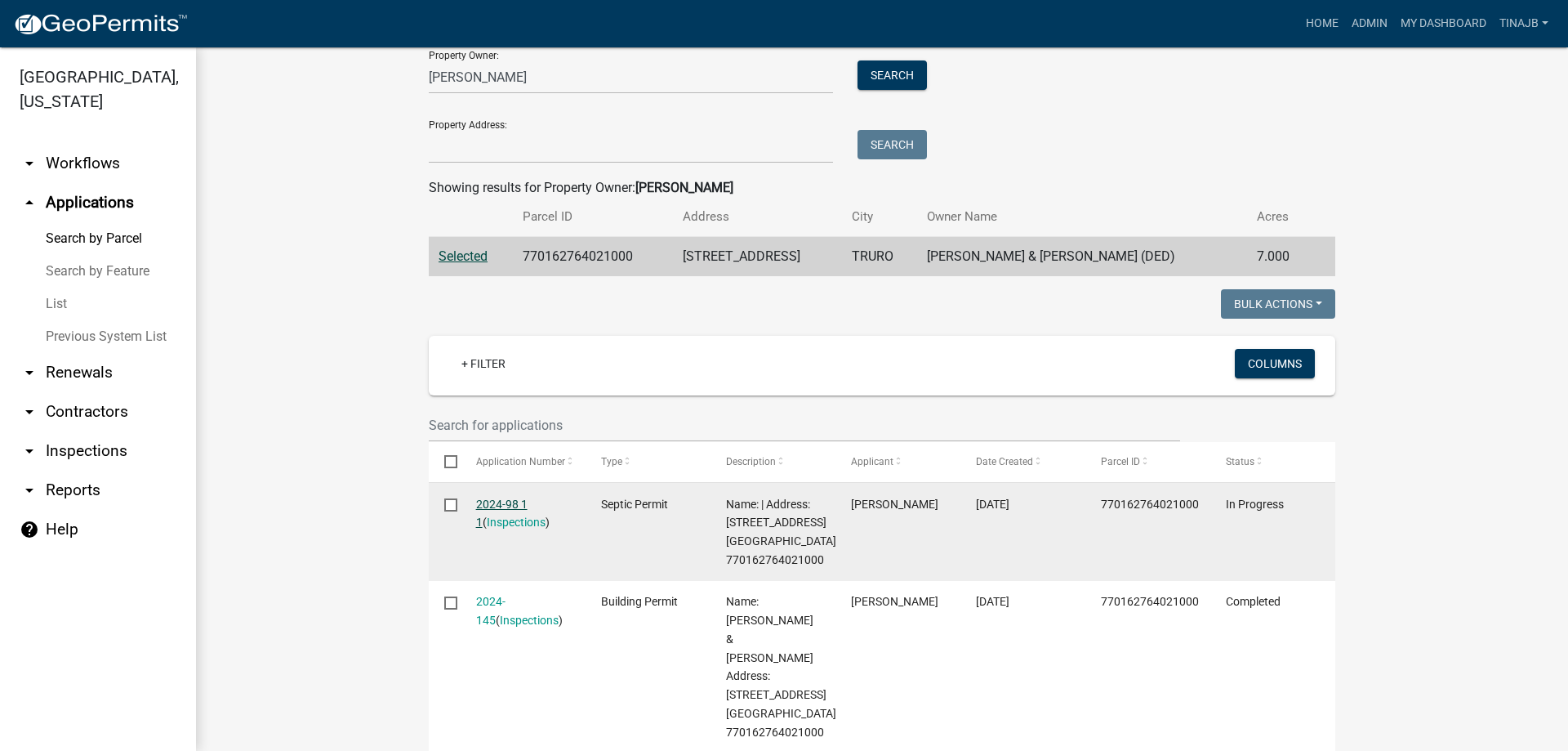
click at [487, 499] on link "2024-98 1 1" at bounding box center [501, 513] width 51 height 32
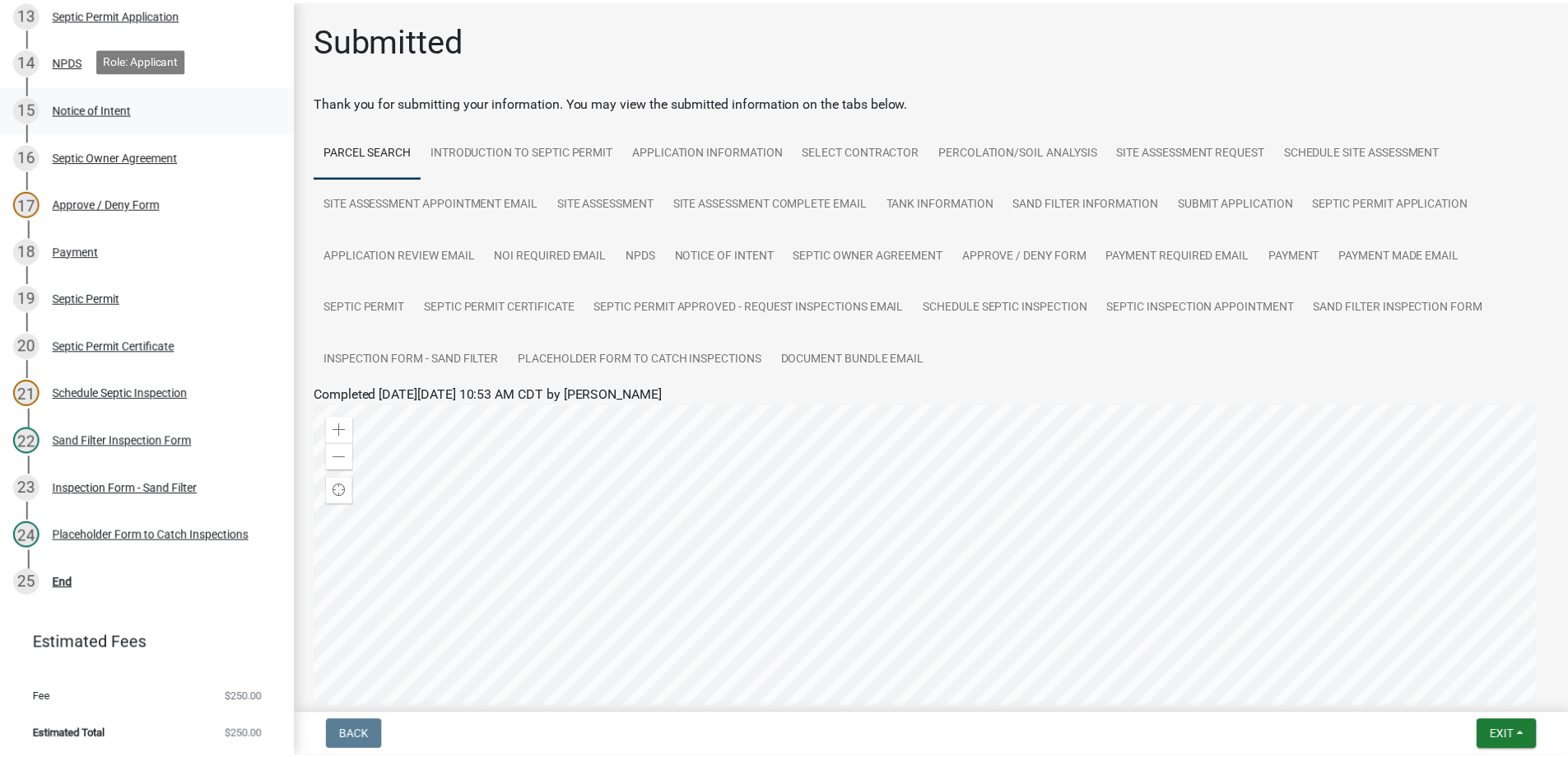
scroll to position [778, 0]
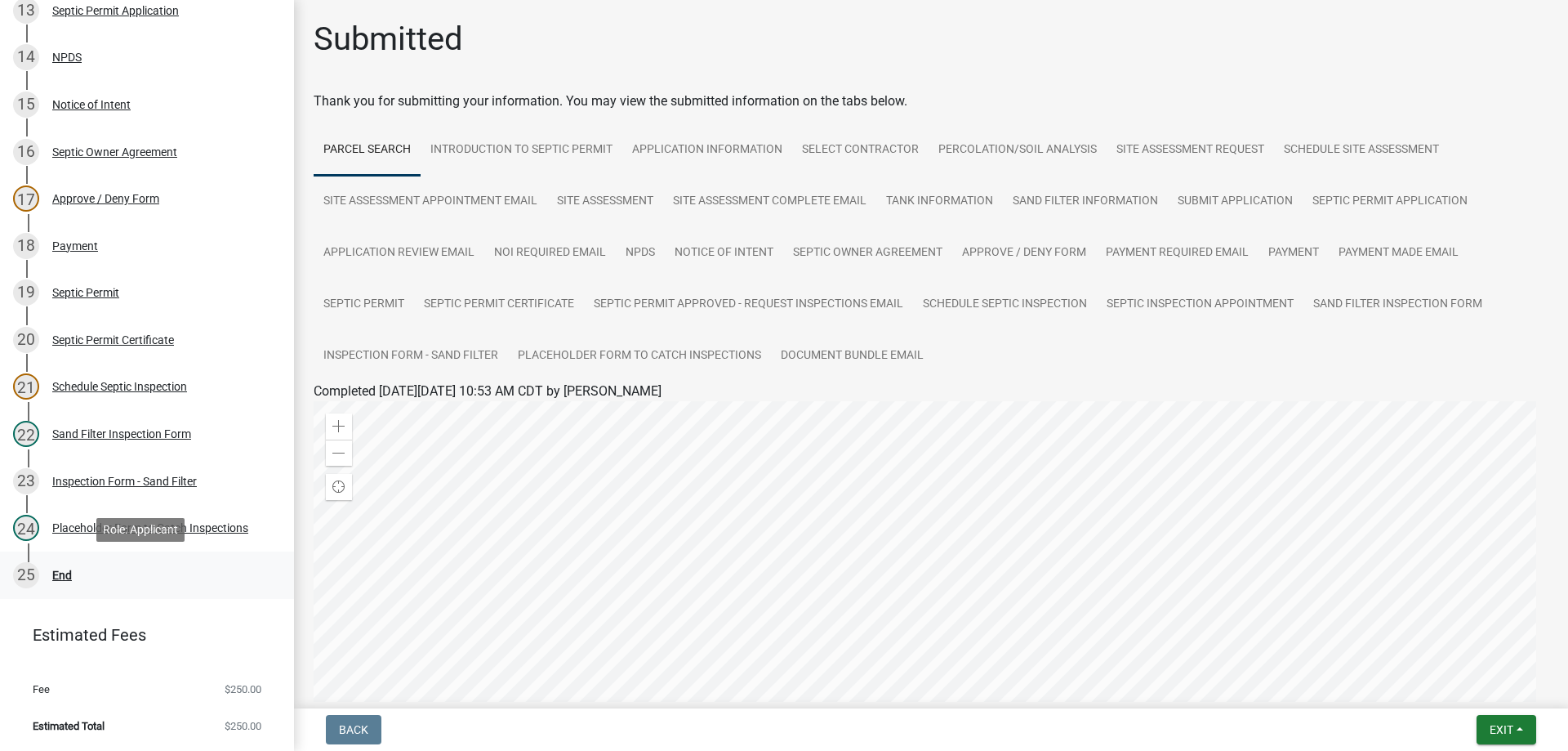
click at [60, 574] on div "End" at bounding box center [62, 575] width 19 height 12
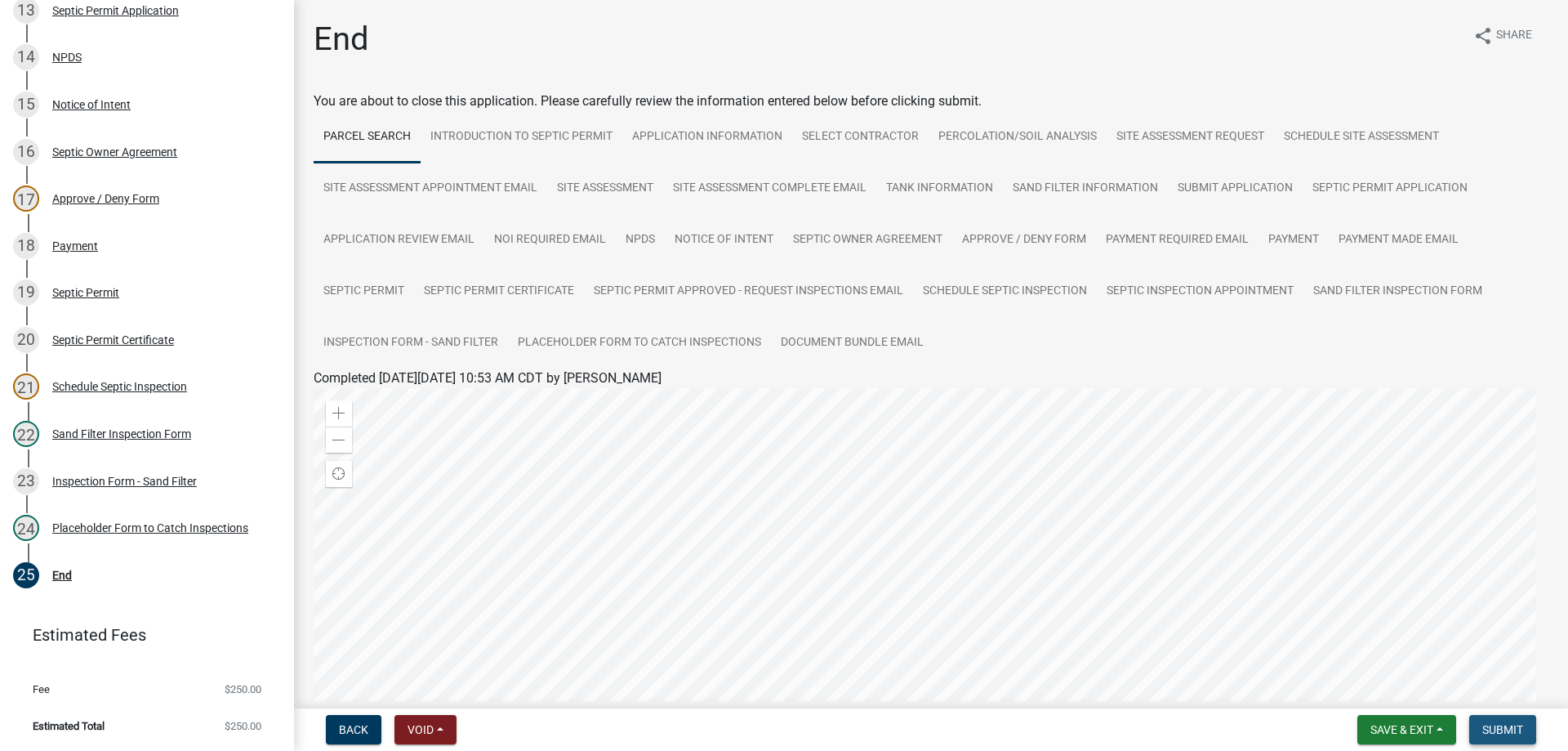
click at [1500, 731] on span "Submit" at bounding box center [1502, 730] width 41 height 14
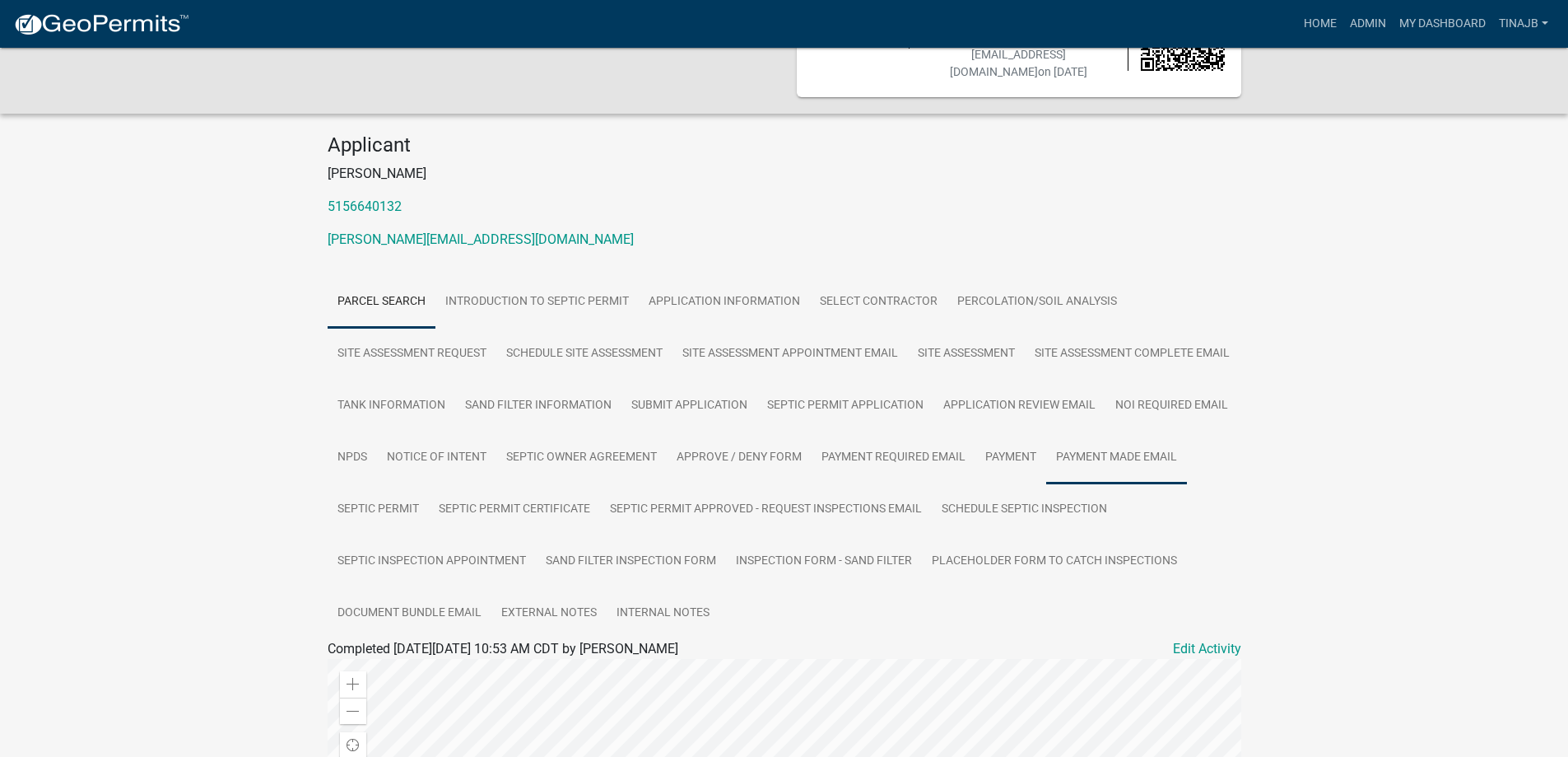
scroll to position [165, 0]
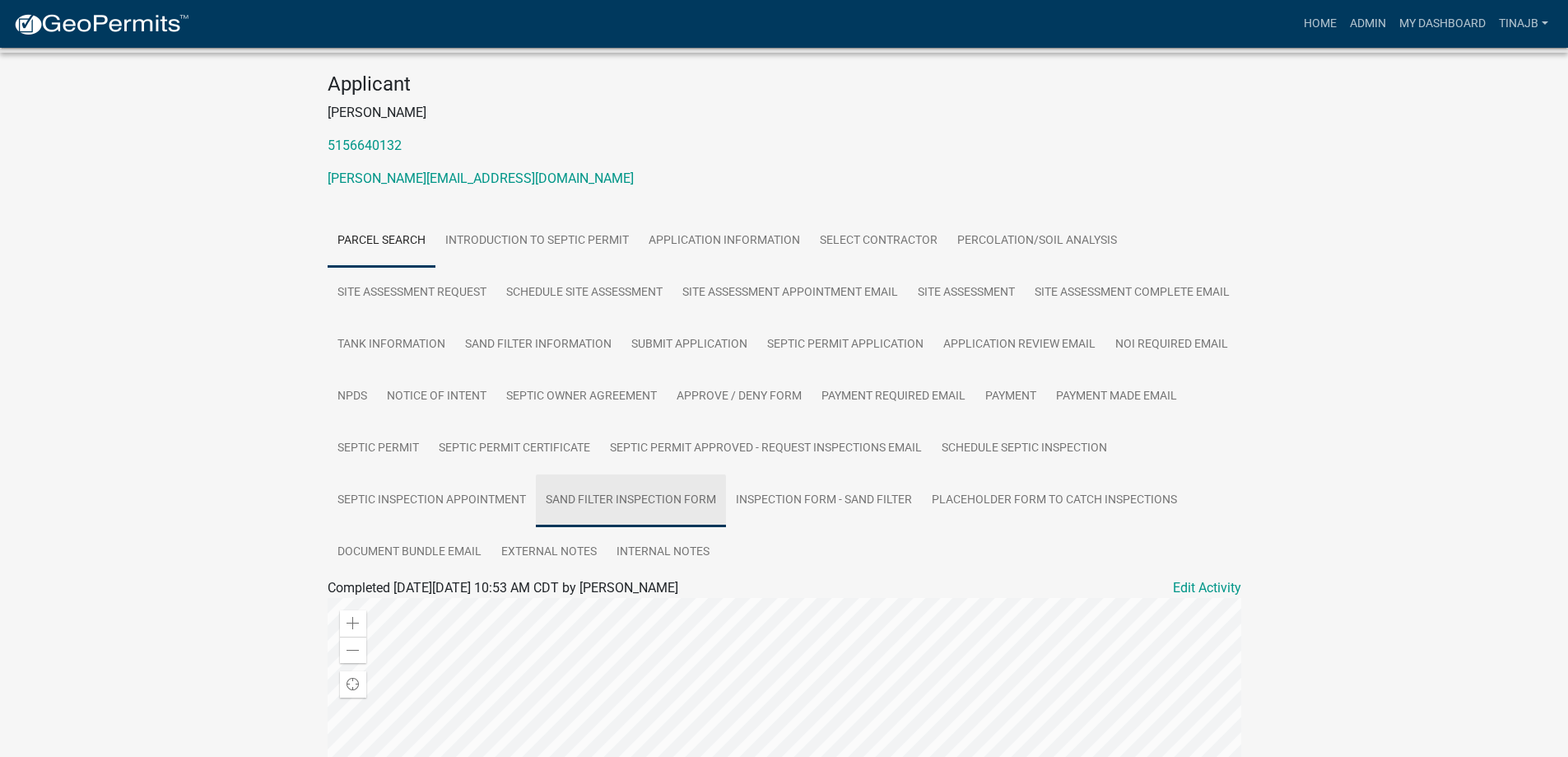
click at [536, 527] on link "Sand Filter Inspection Form" at bounding box center [630, 501] width 190 height 53
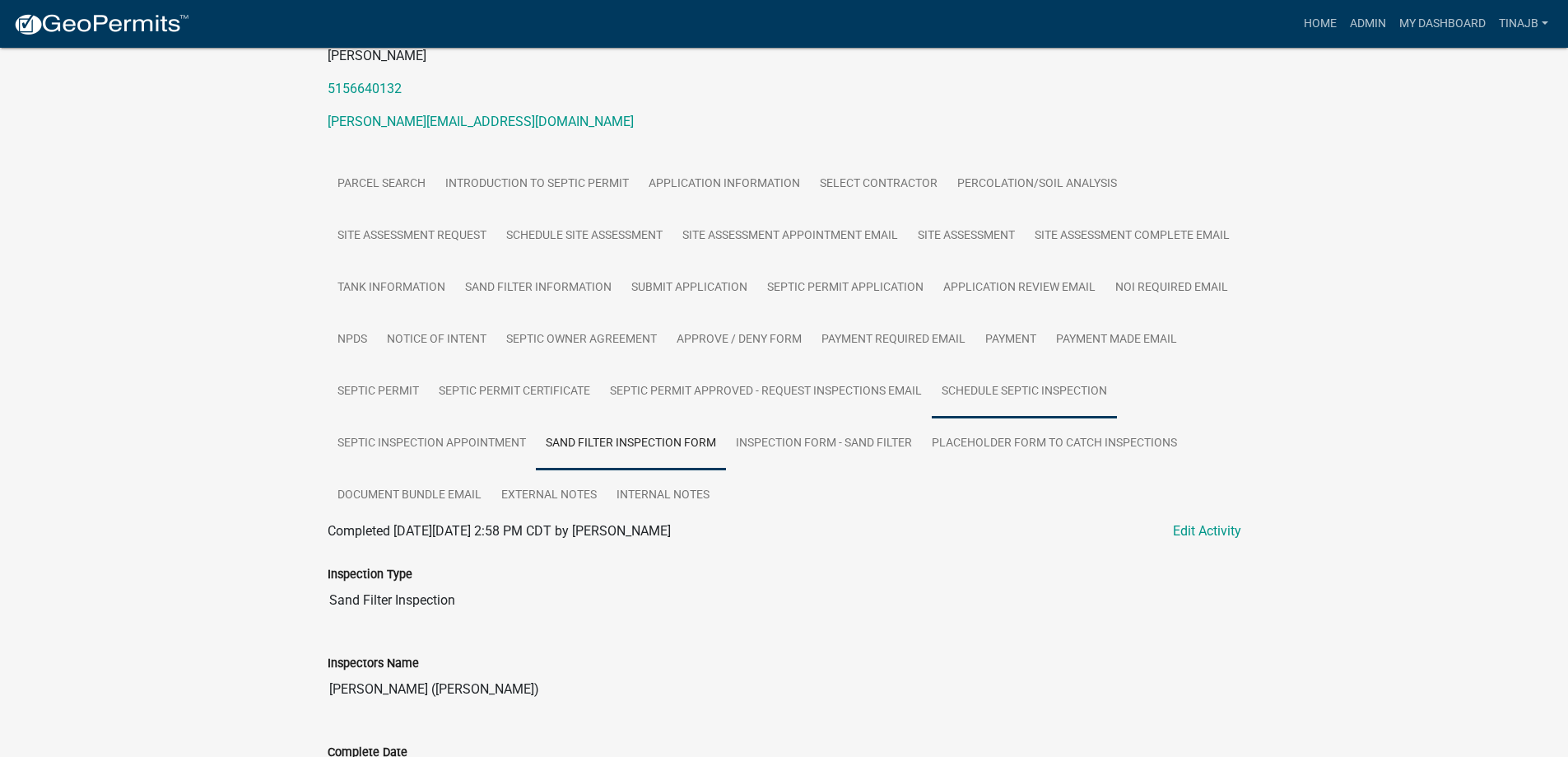
scroll to position [56, 0]
